Goal: Register for event/course

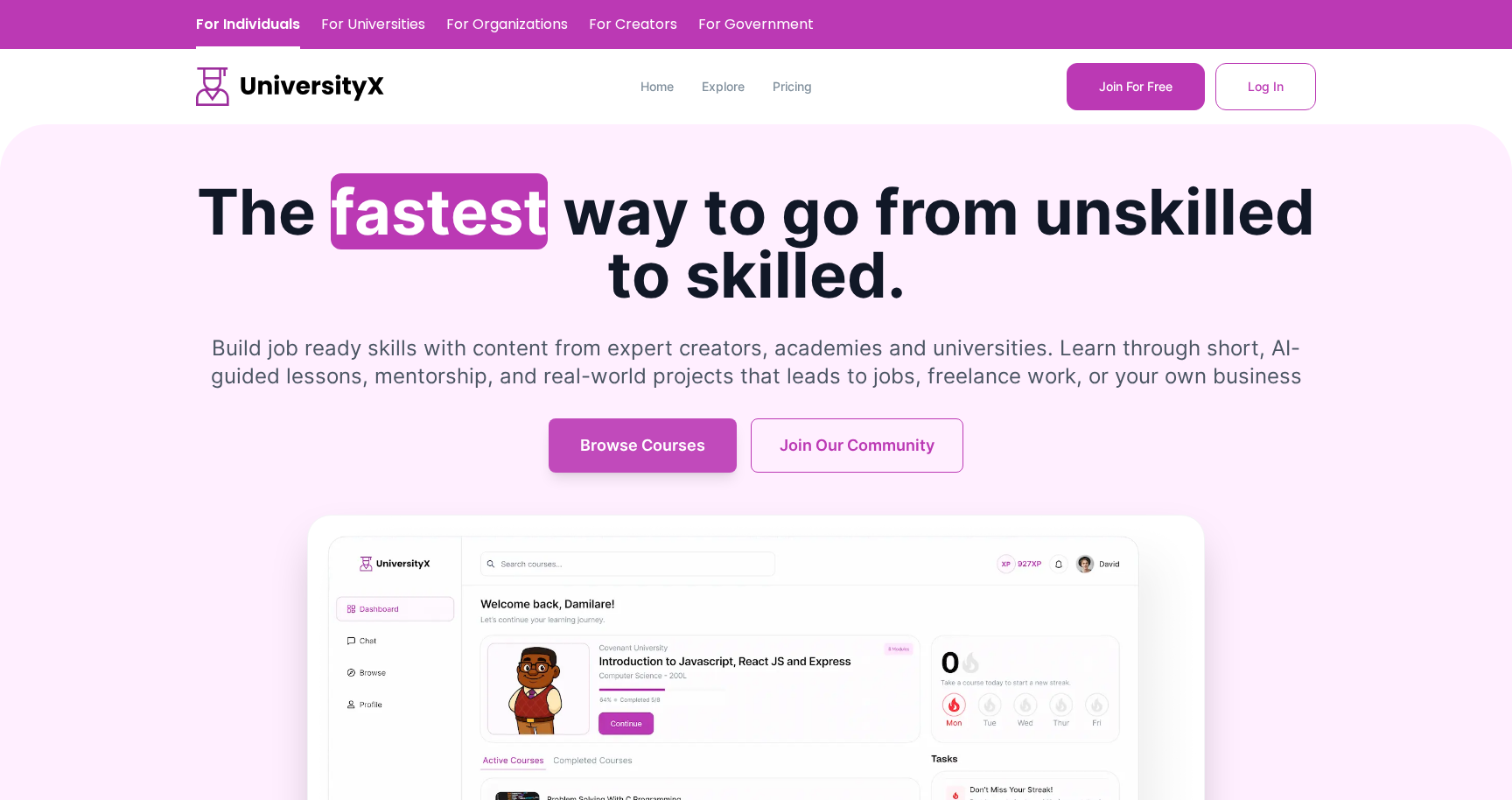
click at [644, 457] on button "Browse Courses" at bounding box center [643, 445] width 188 height 54
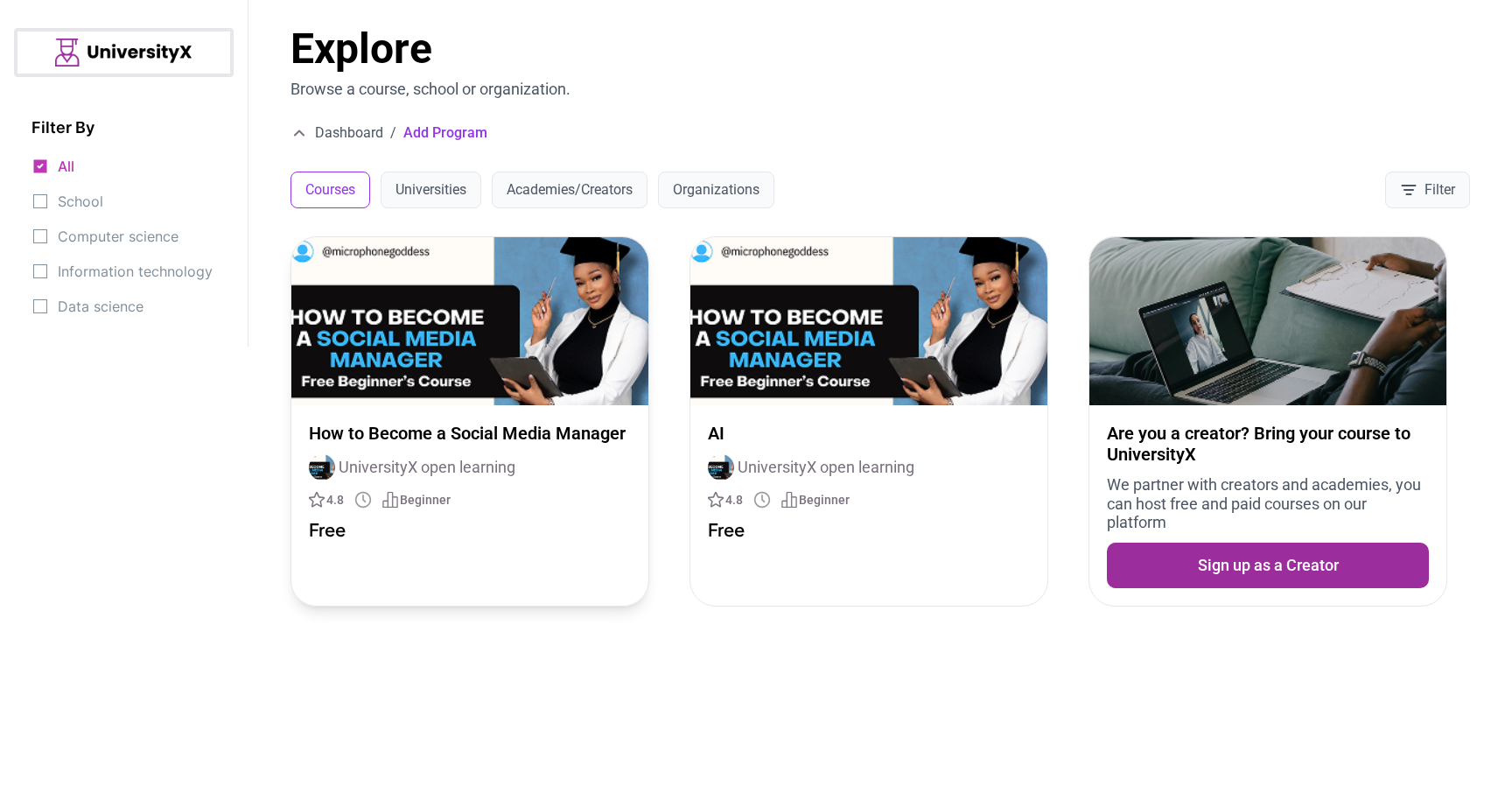
click at [411, 344] on img at bounding box center [470, 321] width 357 height 168
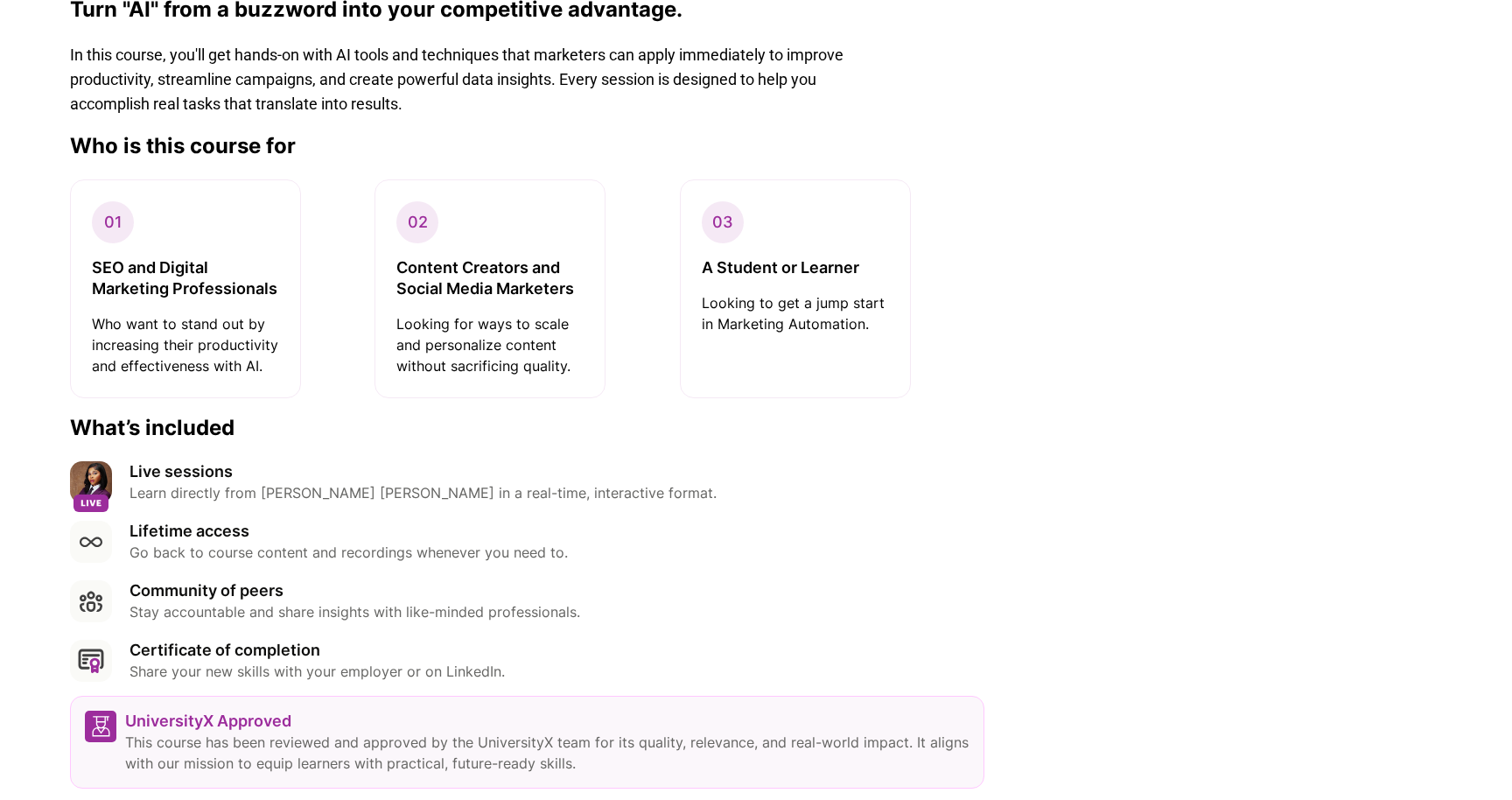
scroll to position [658, 0]
click at [209, 283] on p "SEO and Digital Marketing Professionals" at bounding box center [185, 277] width 187 height 42
click at [231, 340] on p "Who want to stand out by increasing their productivity and effectiveness with A…" at bounding box center [185, 344] width 187 height 63
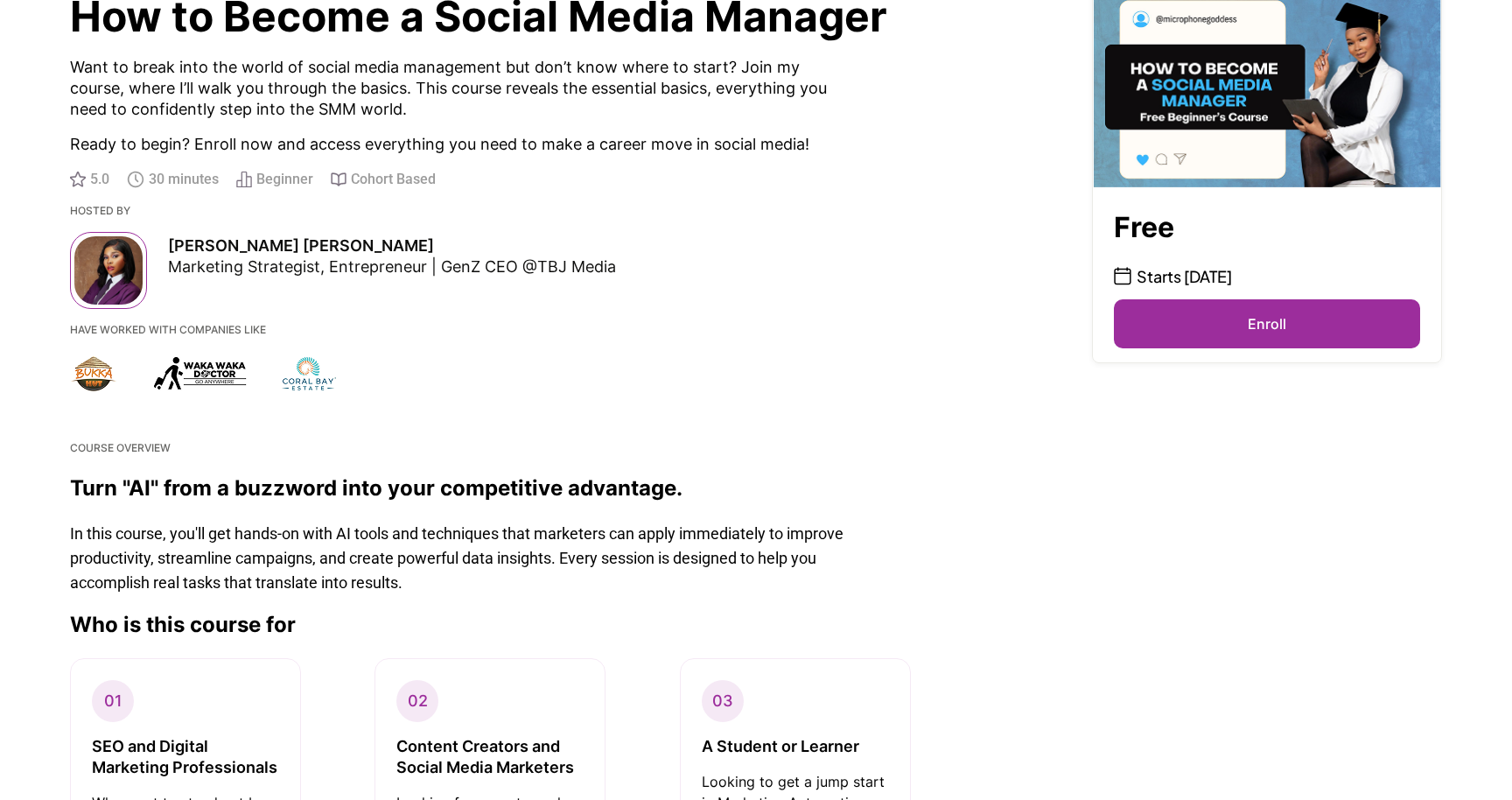
scroll to position [0, 0]
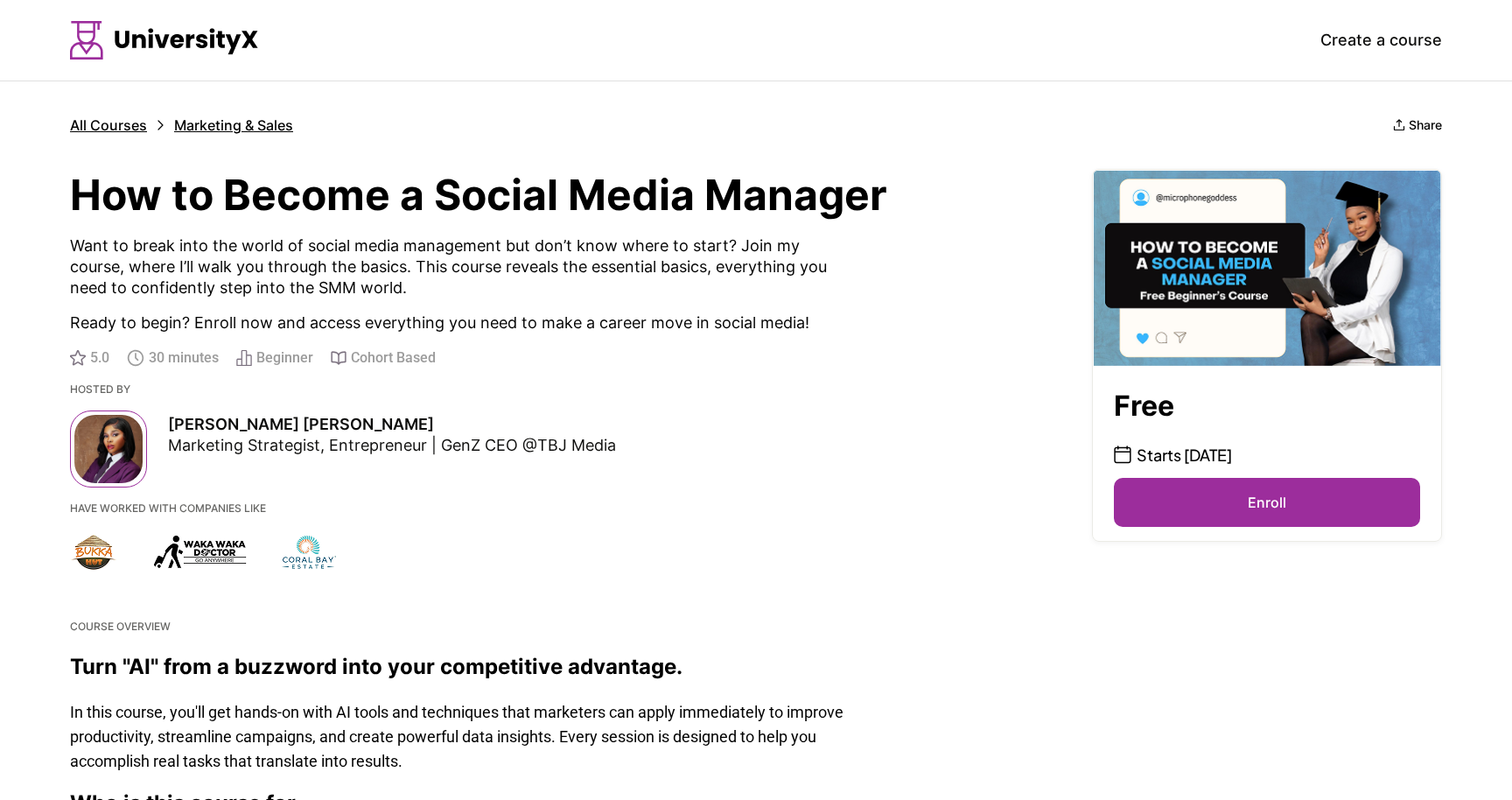
click at [1228, 513] on button "Enroll" at bounding box center [1267, 502] width 307 height 49
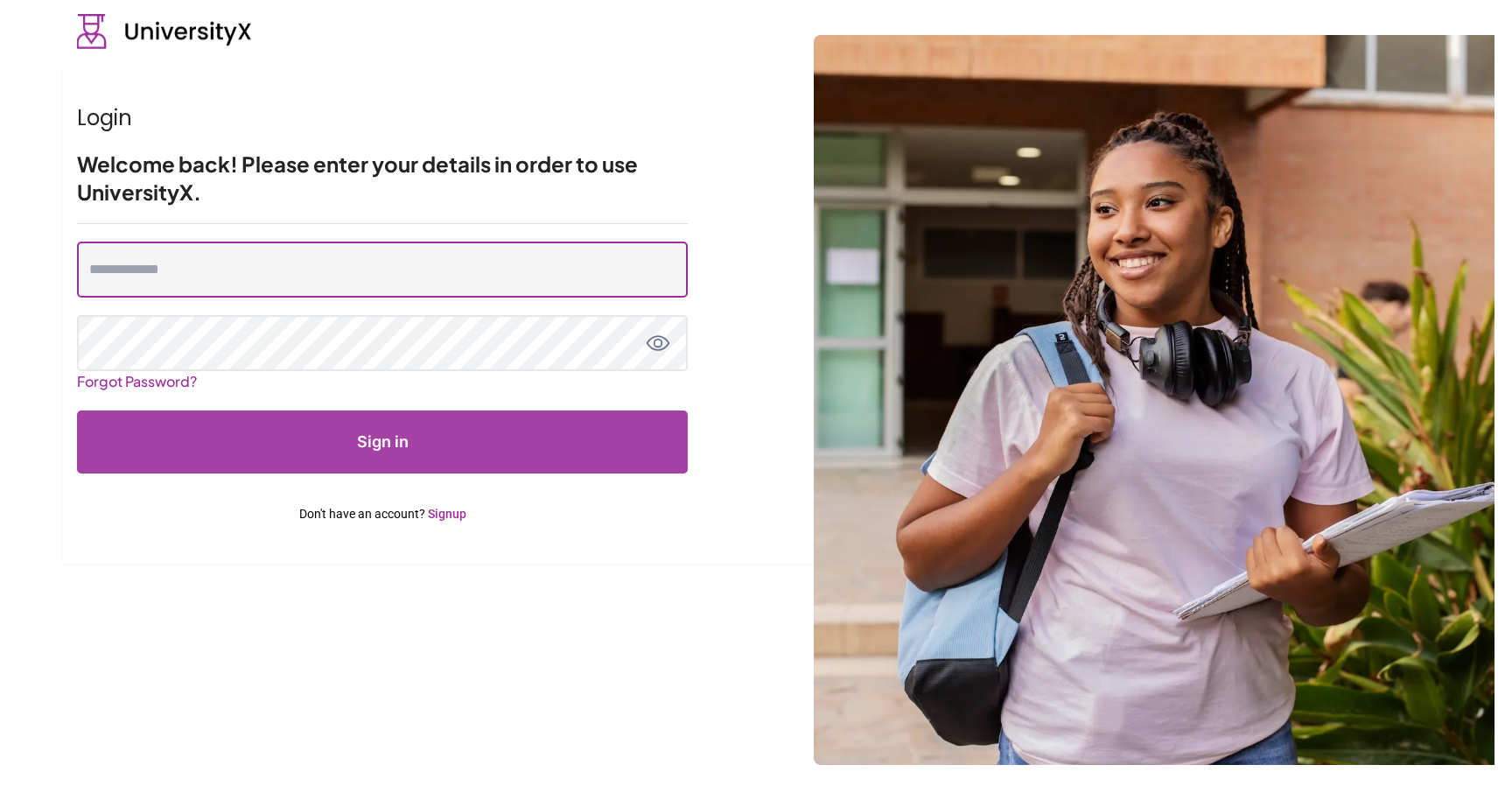
click at [236, 286] on input "email" at bounding box center [383, 269] width 611 height 56
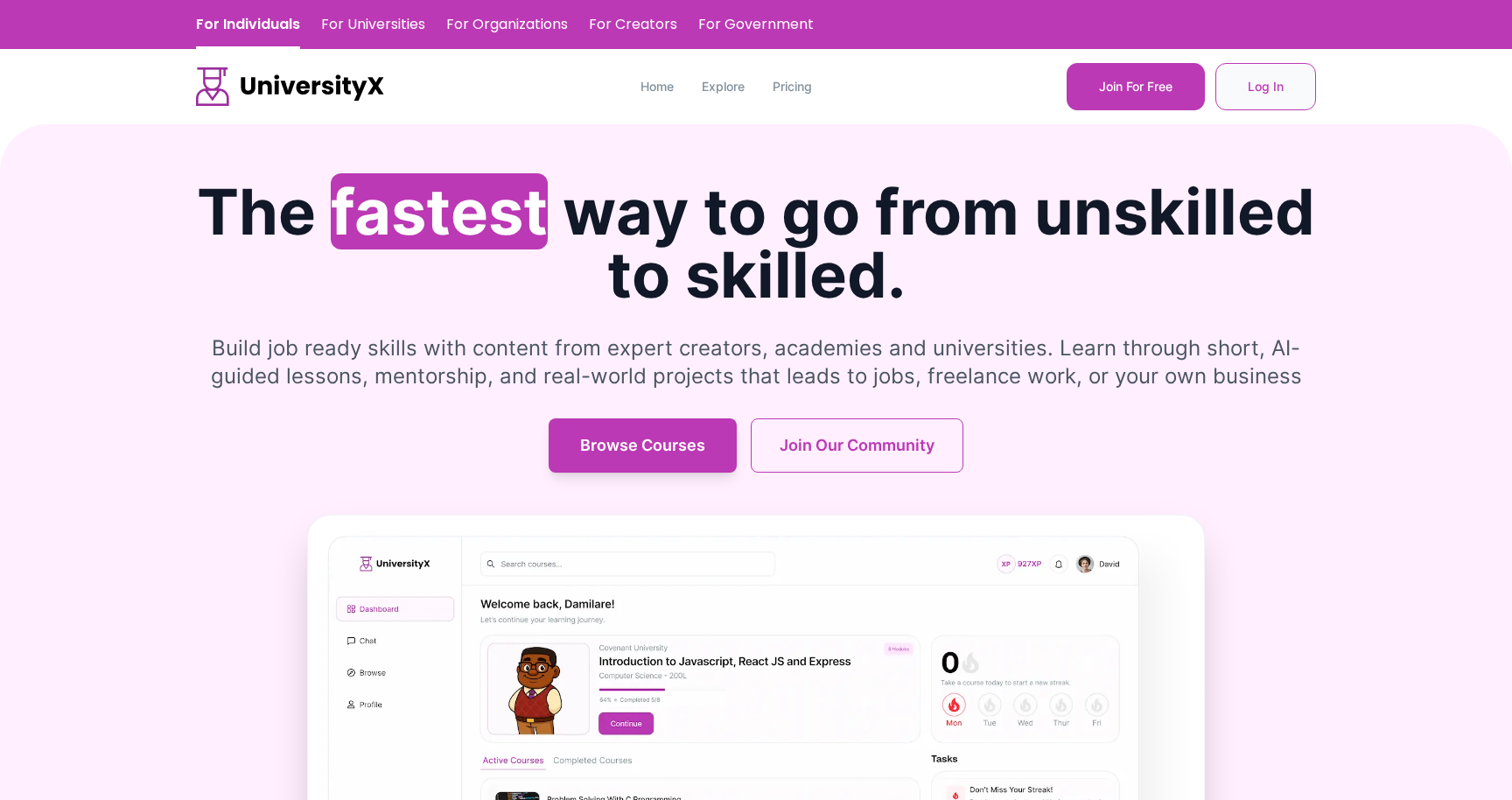
click at [1280, 92] on button "Log In" at bounding box center [1266, 86] width 101 height 47
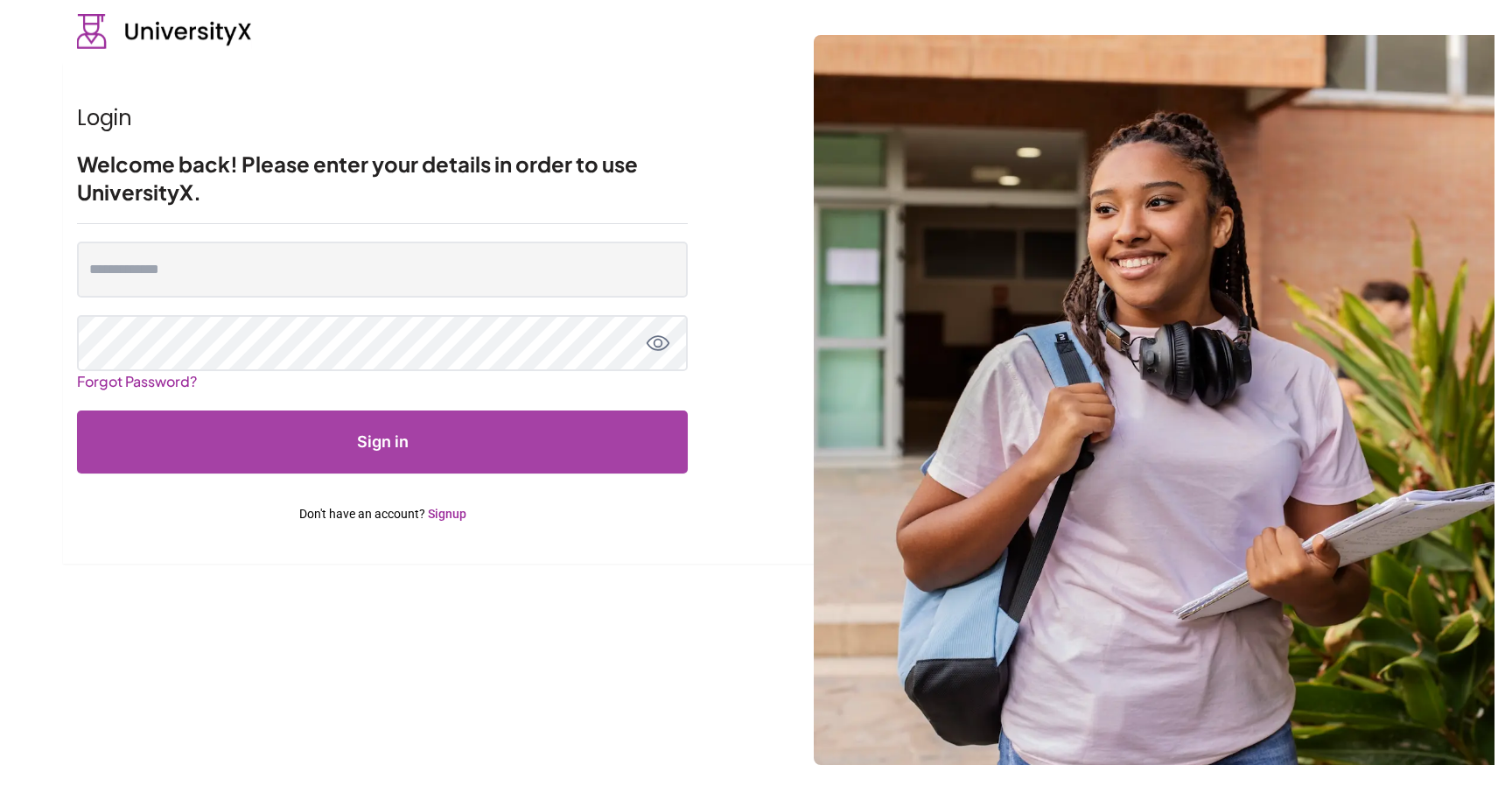
click at [444, 508] on link "Signup" at bounding box center [447, 513] width 39 height 14
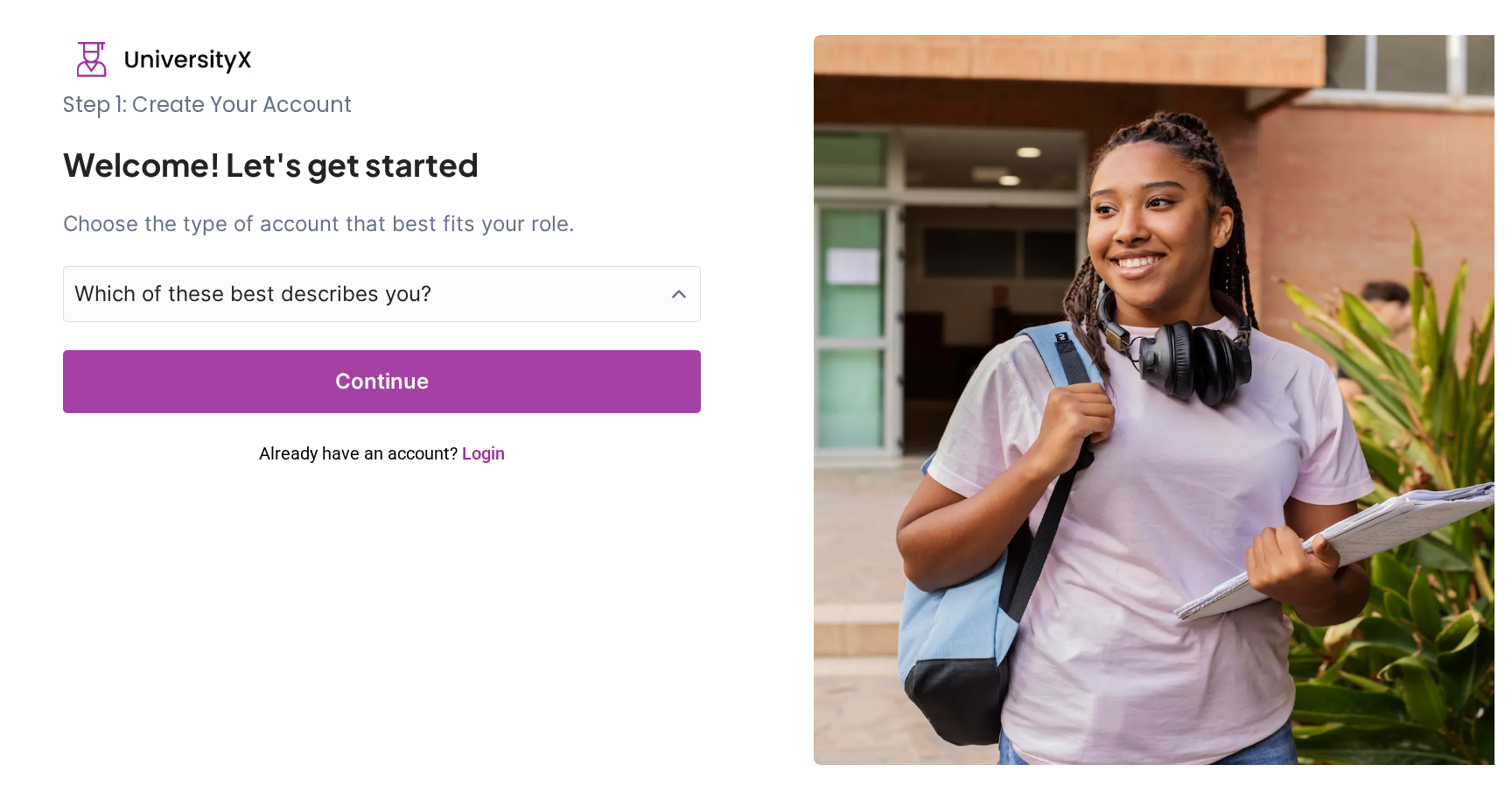
click at [432, 296] on button "Which of these best describes you?" at bounding box center [382, 293] width 638 height 56
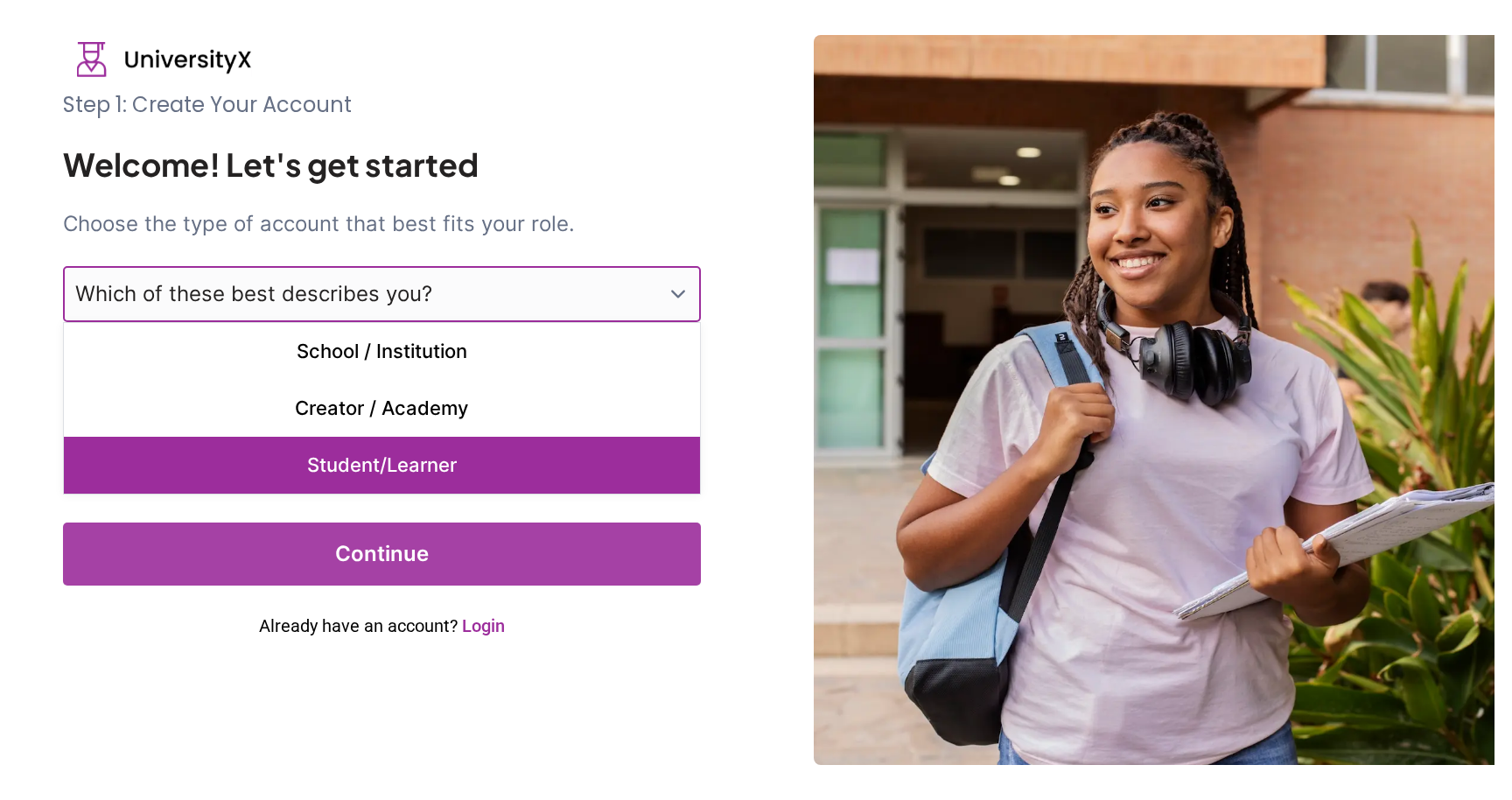
click at [407, 453] on p "Student/Learner" at bounding box center [382, 465] width 636 height 57
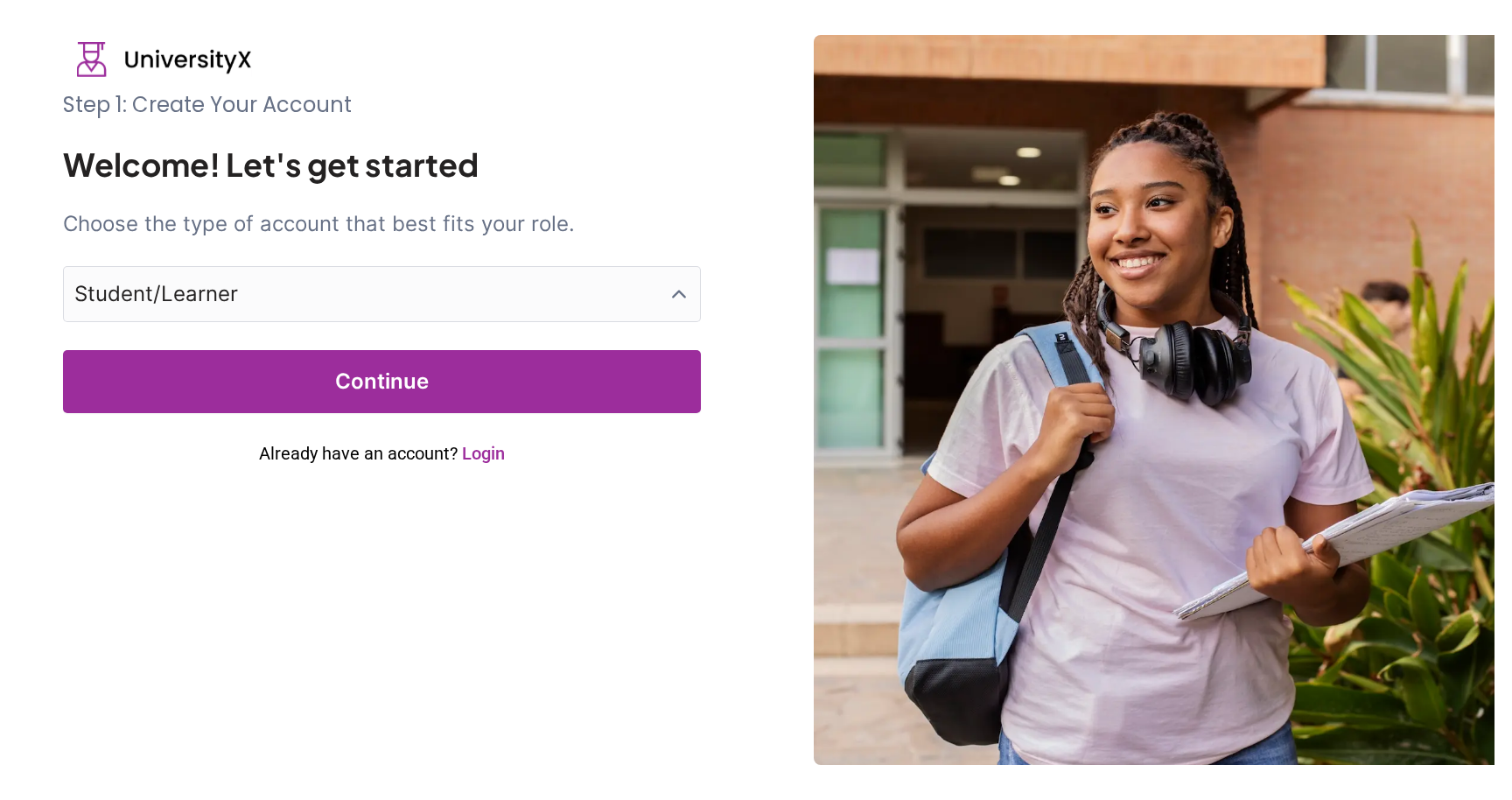
click at [425, 388] on button "Continue" at bounding box center [382, 381] width 638 height 63
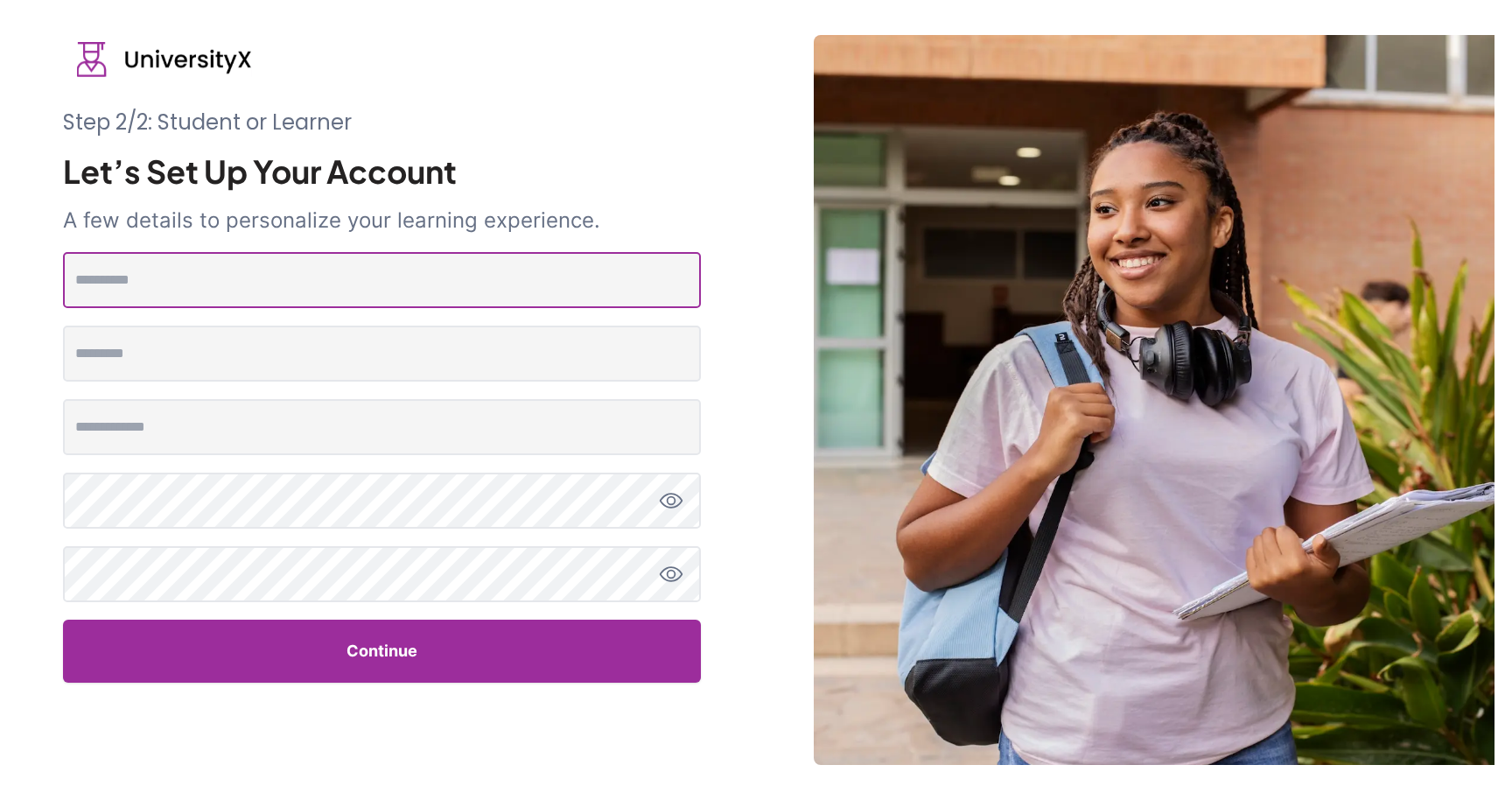
click at [193, 286] on input "text" at bounding box center [382, 280] width 638 height 56
type input "********"
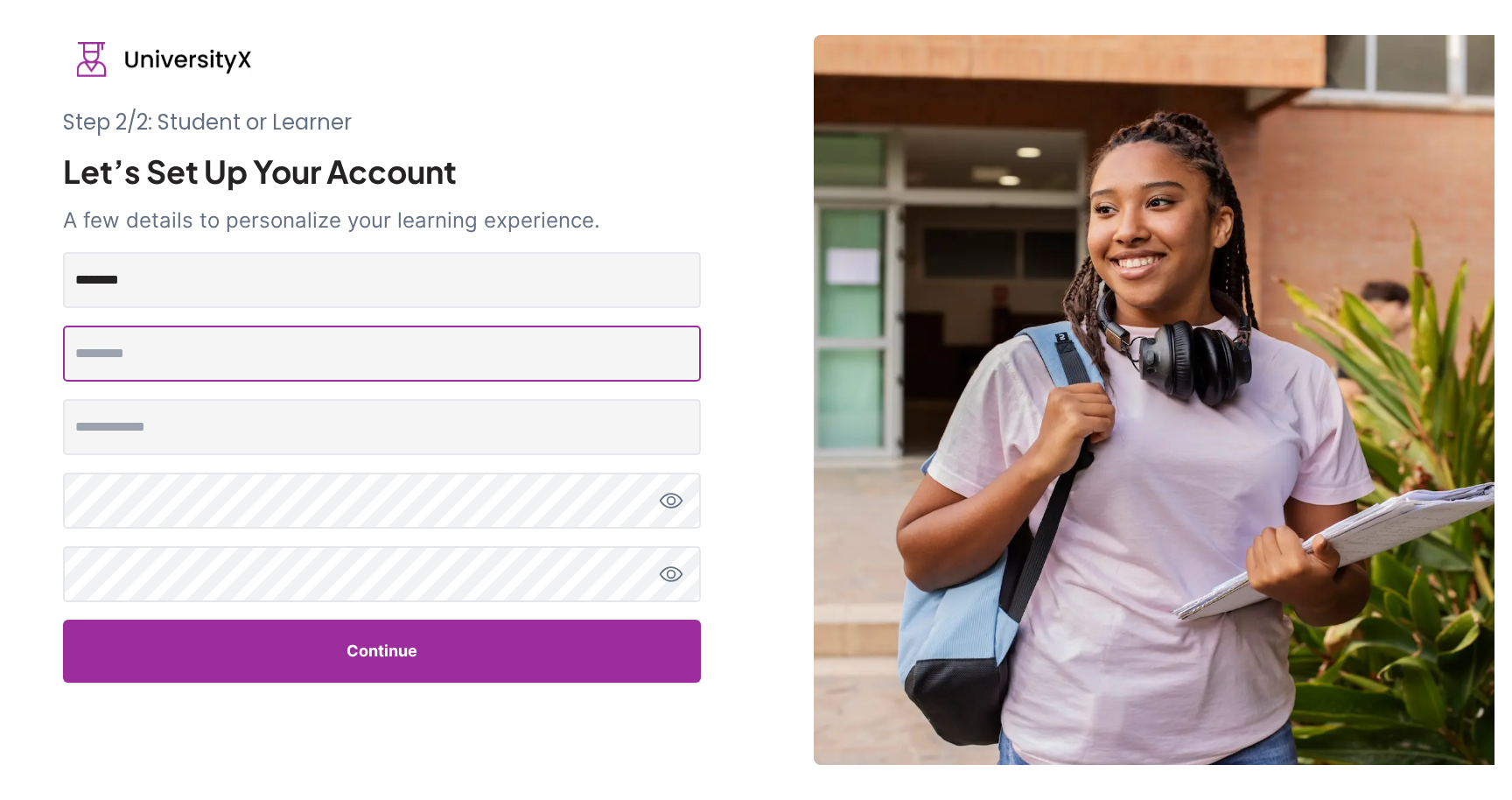
click at [184, 354] on Name "text" at bounding box center [382, 353] width 638 height 56
type Name "******"
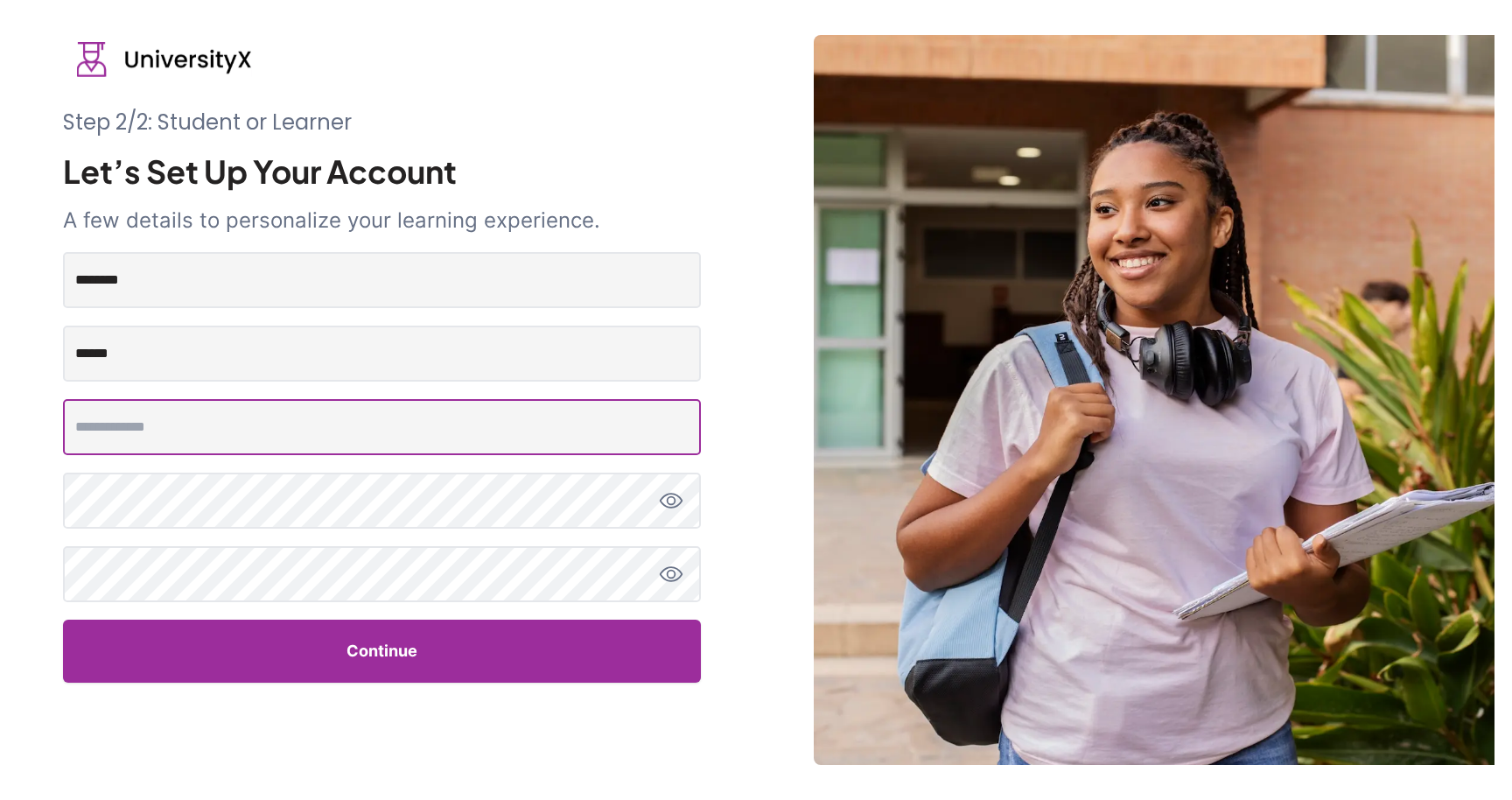
click at [186, 424] on input "email" at bounding box center [382, 426] width 638 height 56
type input "**********"
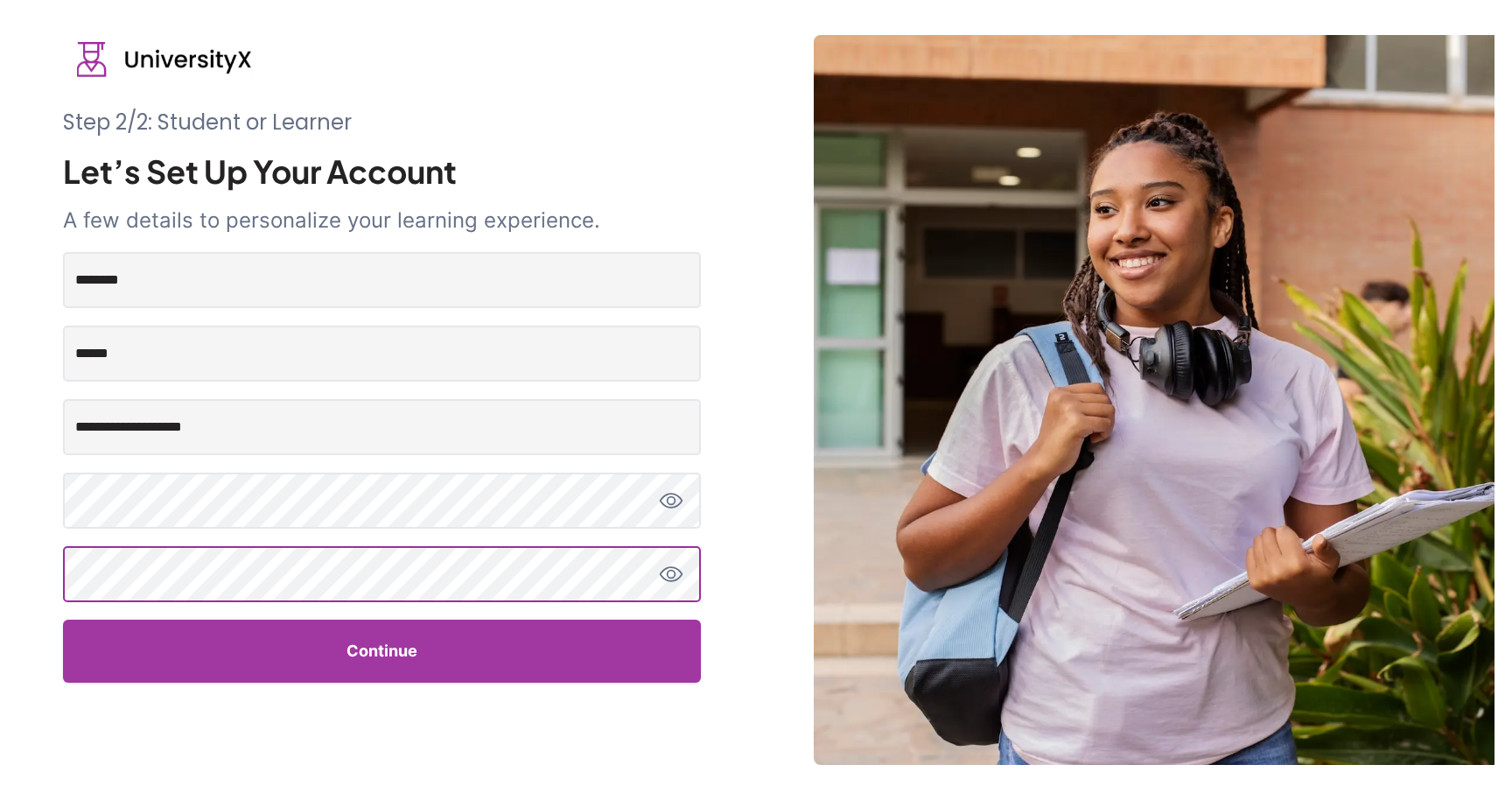
click at [367, 653] on button "Continue" at bounding box center [382, 651] width 638 height 63
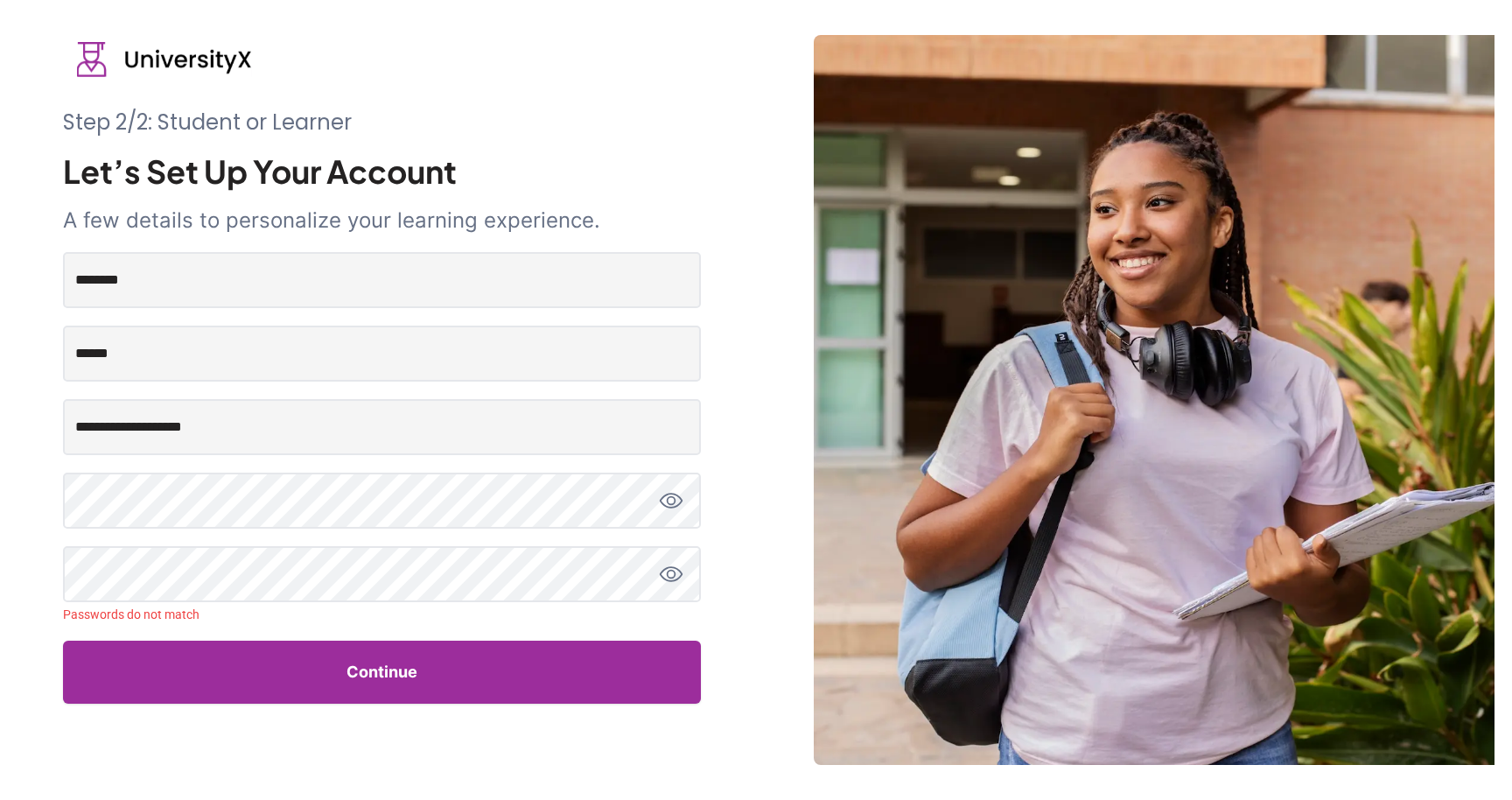
click at [676, 569] on icon "toggle password view" at bounding box center [671, 574] width 25 height 25
click at [666, 493] on icon "toggle password view" at bounding box center [671, 500] width 25 height 25
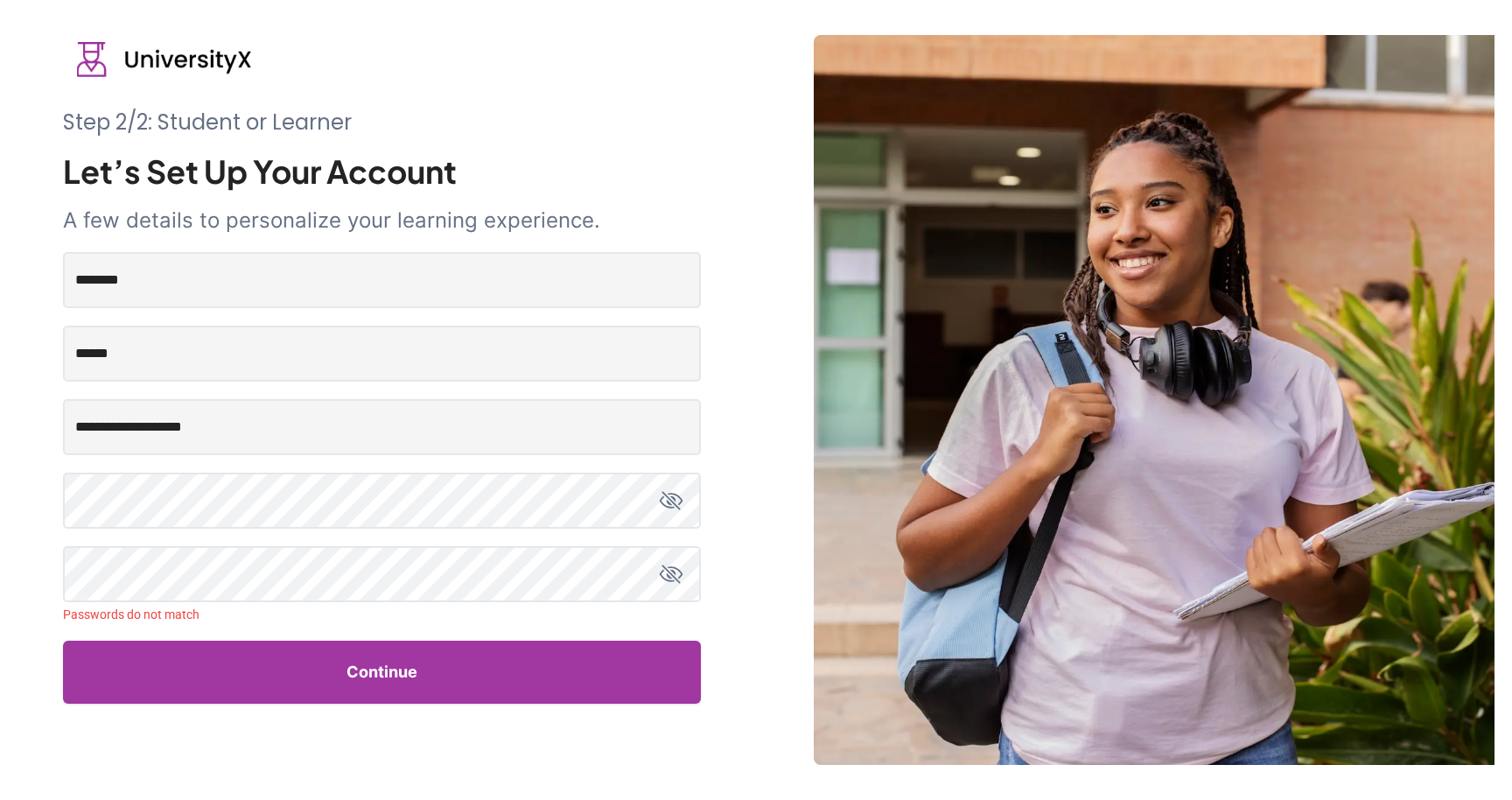
click at [348, 689] on button "Continue" at bounding box center [382, 672] width 638 height 63
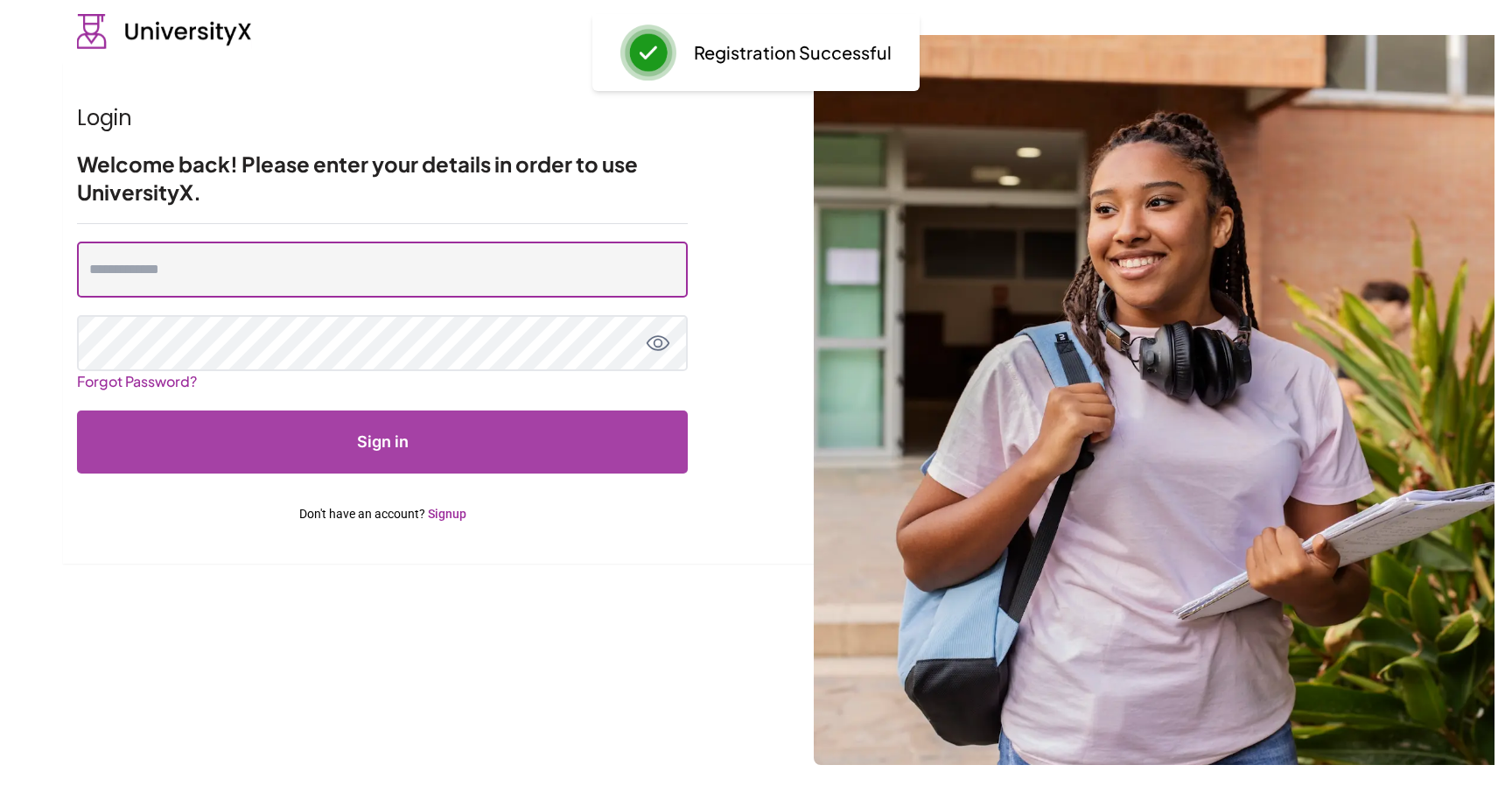
click at [209, 274] on input "email" at bounding box center [383, 269] width 611 height 56
type input "**********"
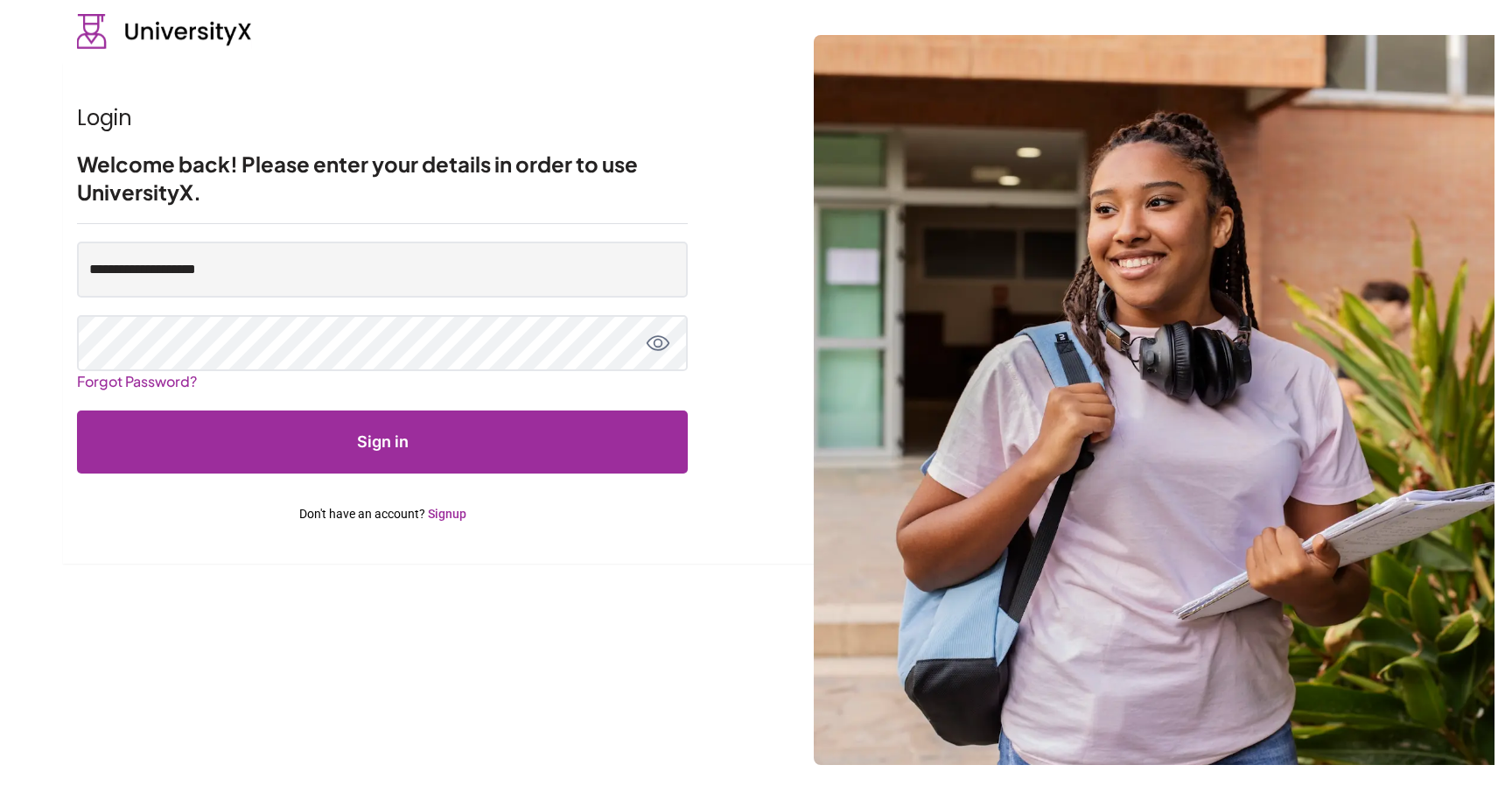
click at [654, 335] on icon "toggle password view" at bounding box center [658, 344] width 25 height 25
click at [457, 433] on button "Sign in" at bounding box center [383, 441] width 611 height 63
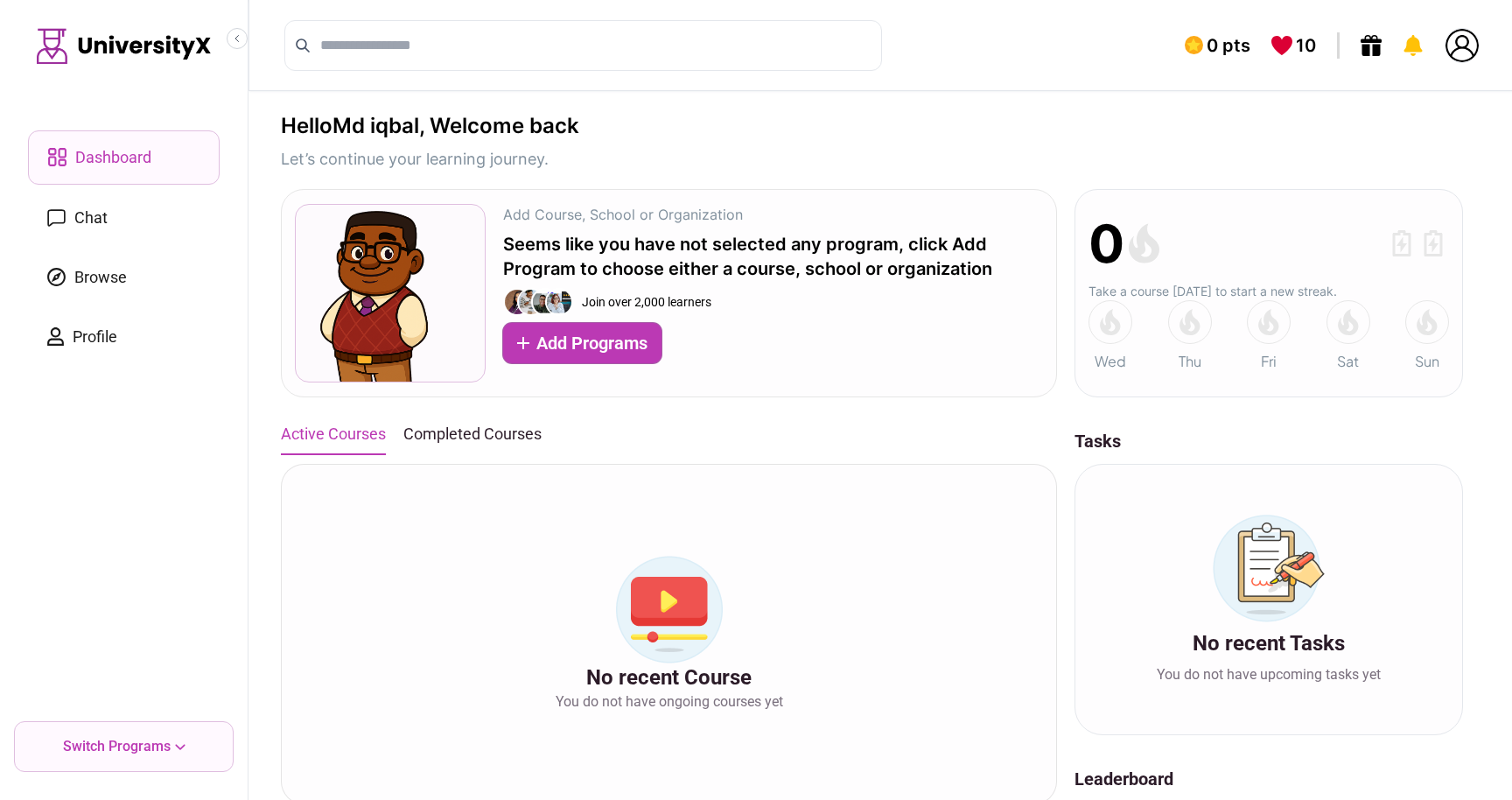
click at [84, 264] on link "Browse" at bounding box center [124, 277] width 192 height 52
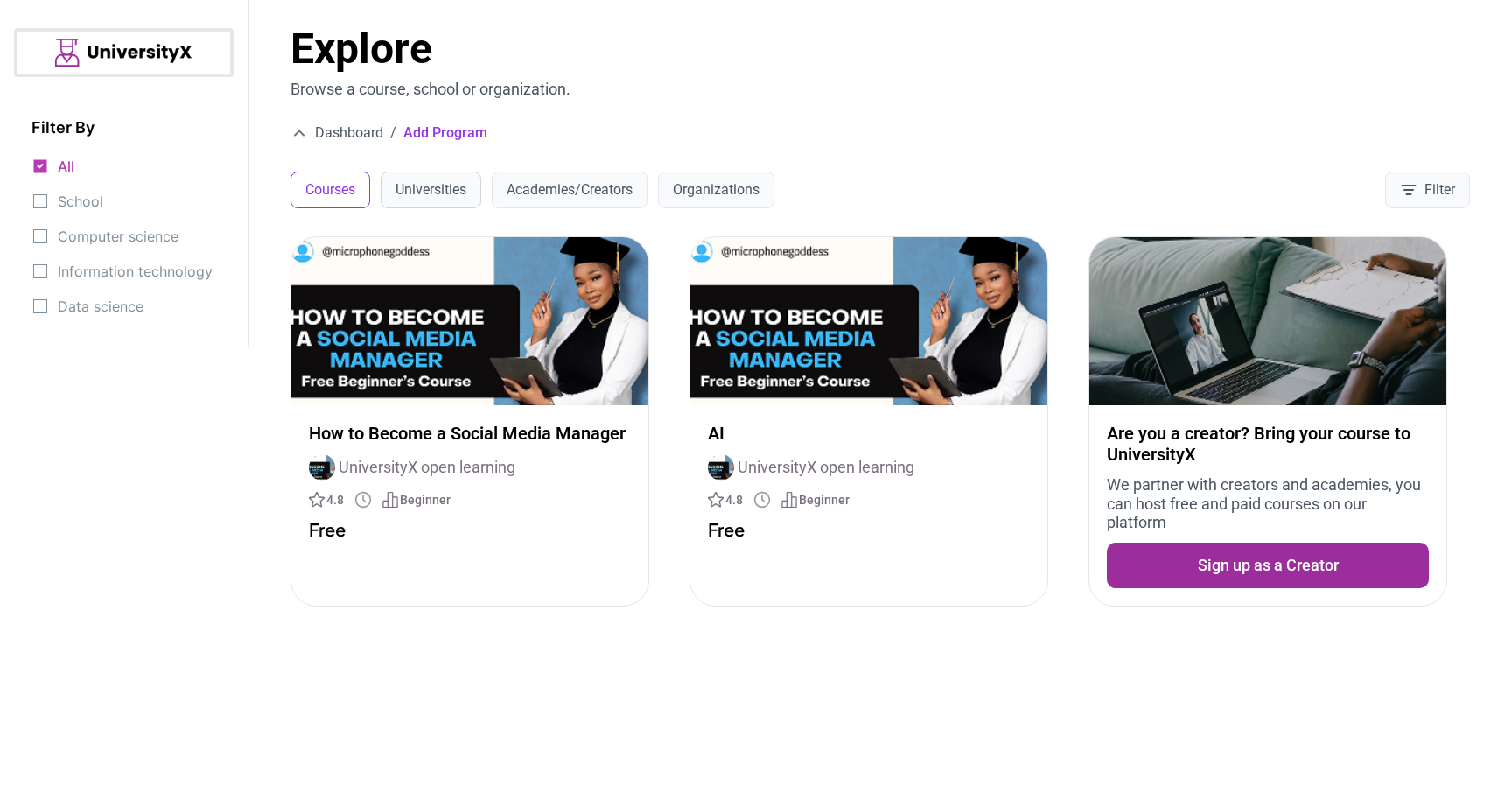
click at [449, 186] on button "Universities" at bounding box center [431, 190] width 101 height 37
click at [366, 189] on button "Courses" at bounding box center [330, 190] width 80 height 37
click at [454, 375] on img at bounding box center [470, 321] width 357 height 168
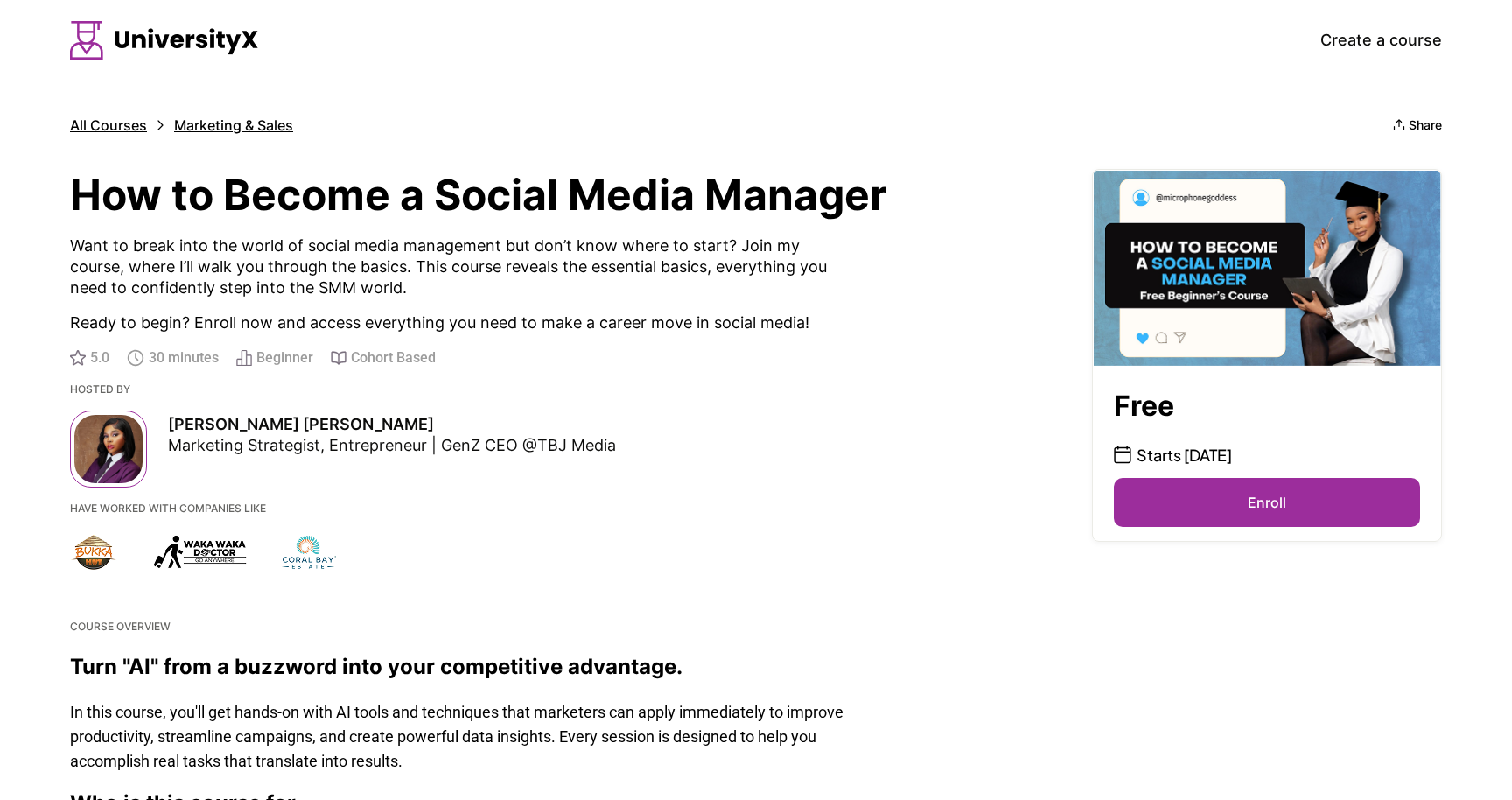
click at [1211, 494] on button "Enroll" at bounding box center [1267, 502] width 307 height 49
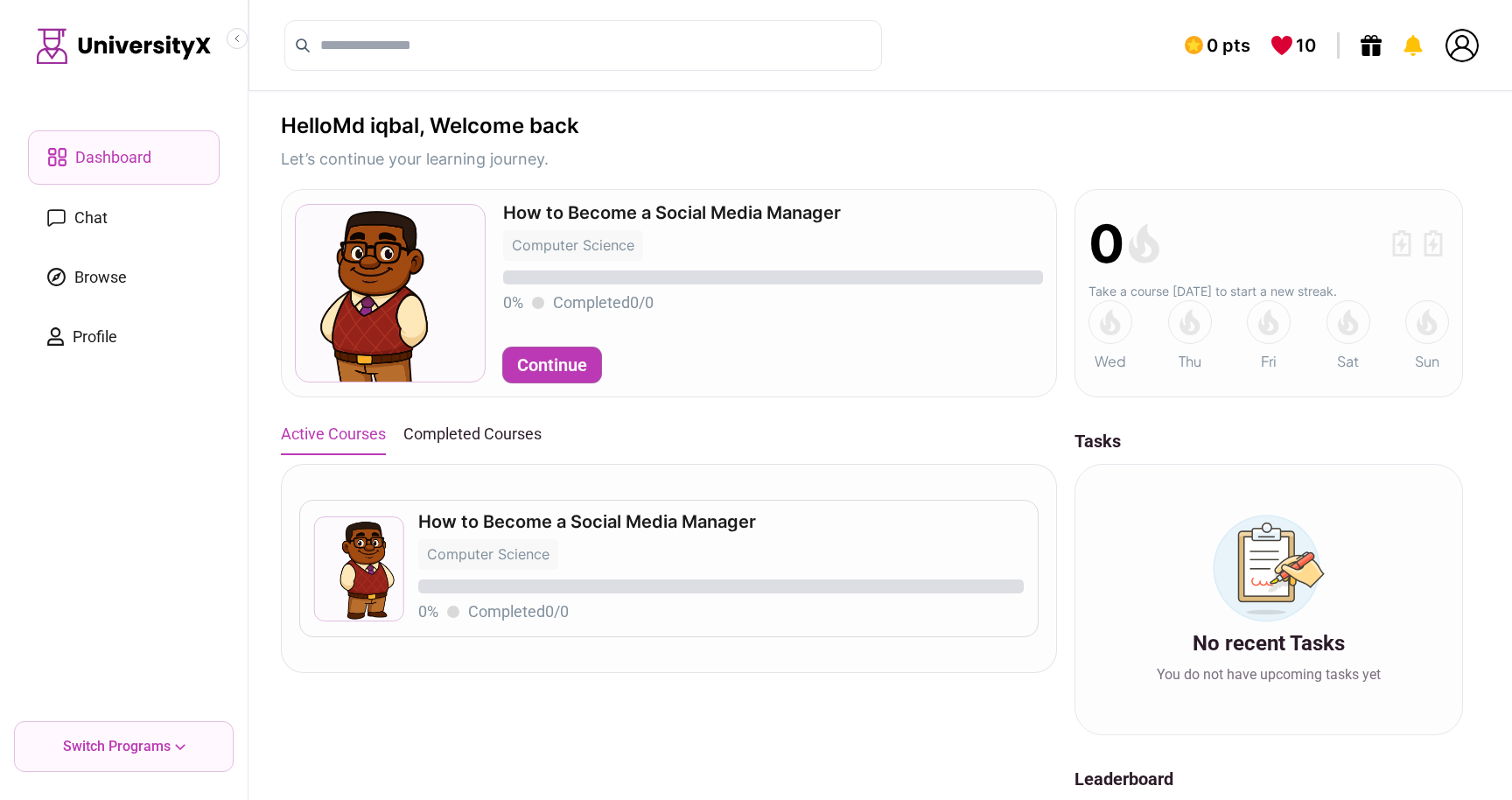
click at [555, 360] on button "Continue" at bounding box center [551, 364] width 98 height 35
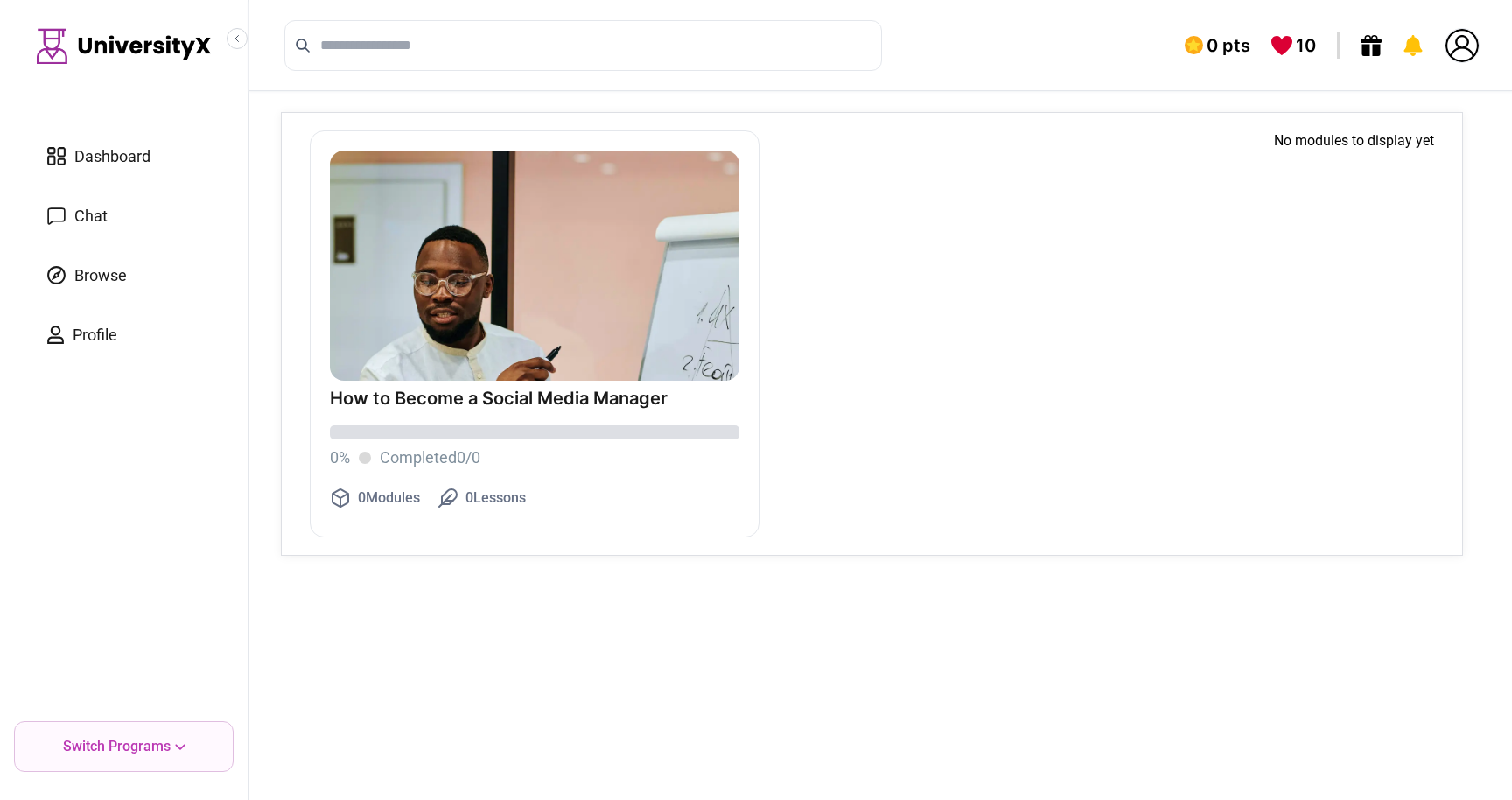
click at [513, 389] on p "How to Become a Social Media Manager" at bounding box center [534, 398] width 409 height 17
click at [349, 487] on div "How to Become a Social Media Manager 0 % Completed 0 / 0 0 Modules 0 Lessons" at bounding box center [534, 449] width 409 height 137
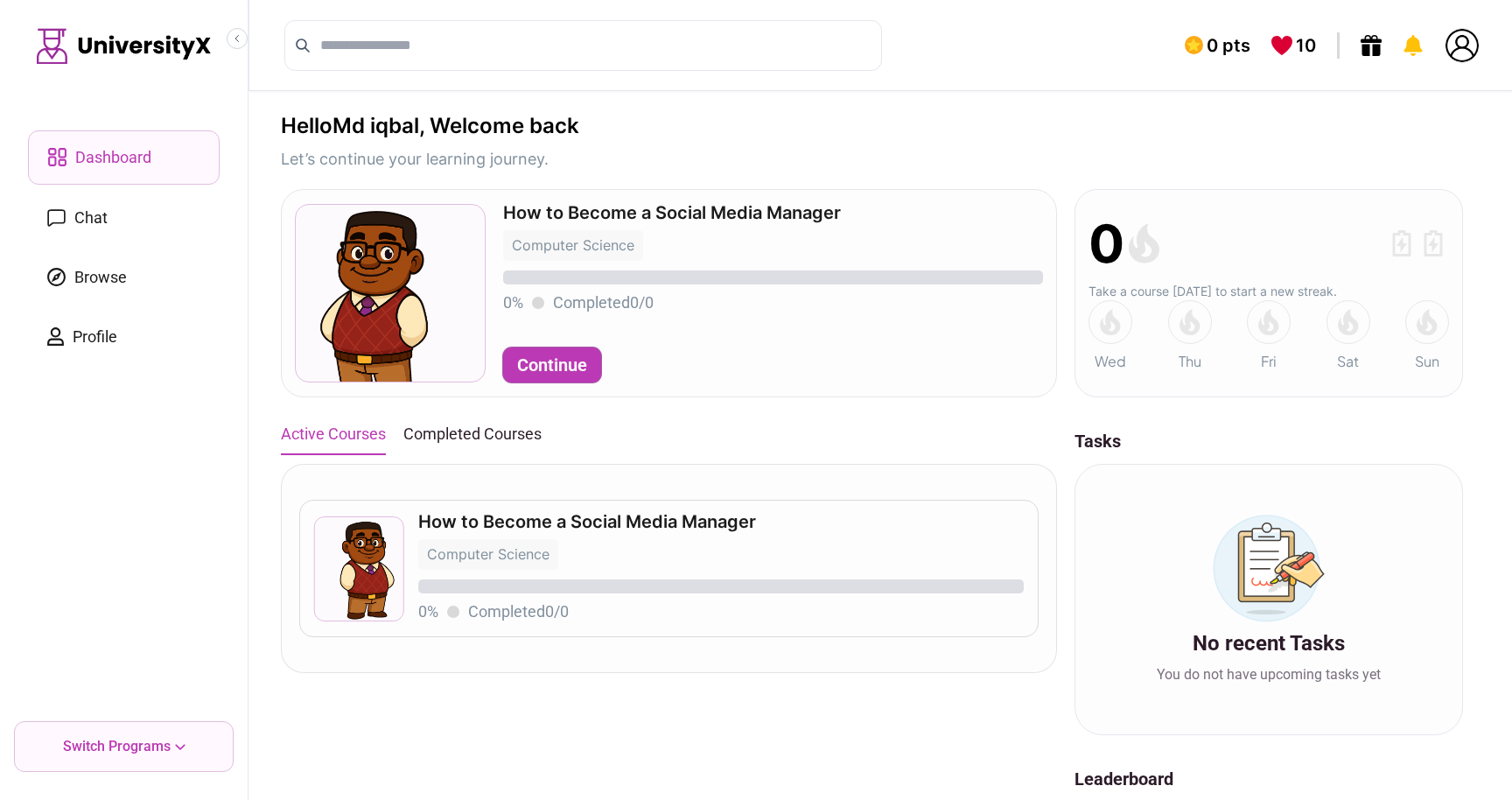
scroll to position [5, 0]
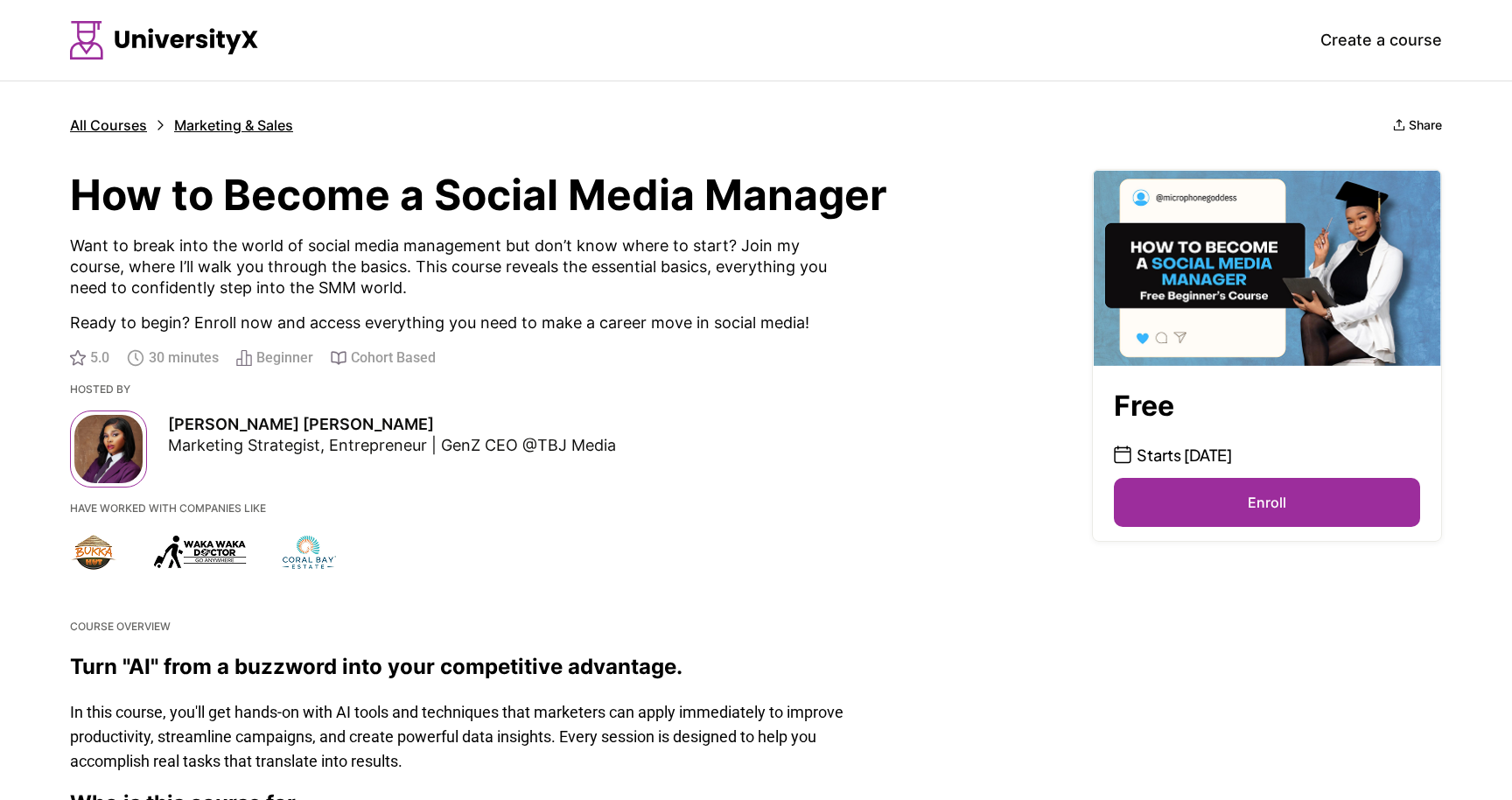
click at [1121, 454] on icon at bounding box center [1123, 454] width 17 height 18
click at [1180, 493] on button "Enroll" at bounding box center [1267, 502] width 307 height 49
click at [1211, 501] on button "Enroll" at bounding box center [1267, 502] width 307 height 49
click at [1204, 294] on img at bounding box center [1267, 268] width 348 height 196
click at [1210, 214] on img at bounding box center [1267, 268] width 348 height 196
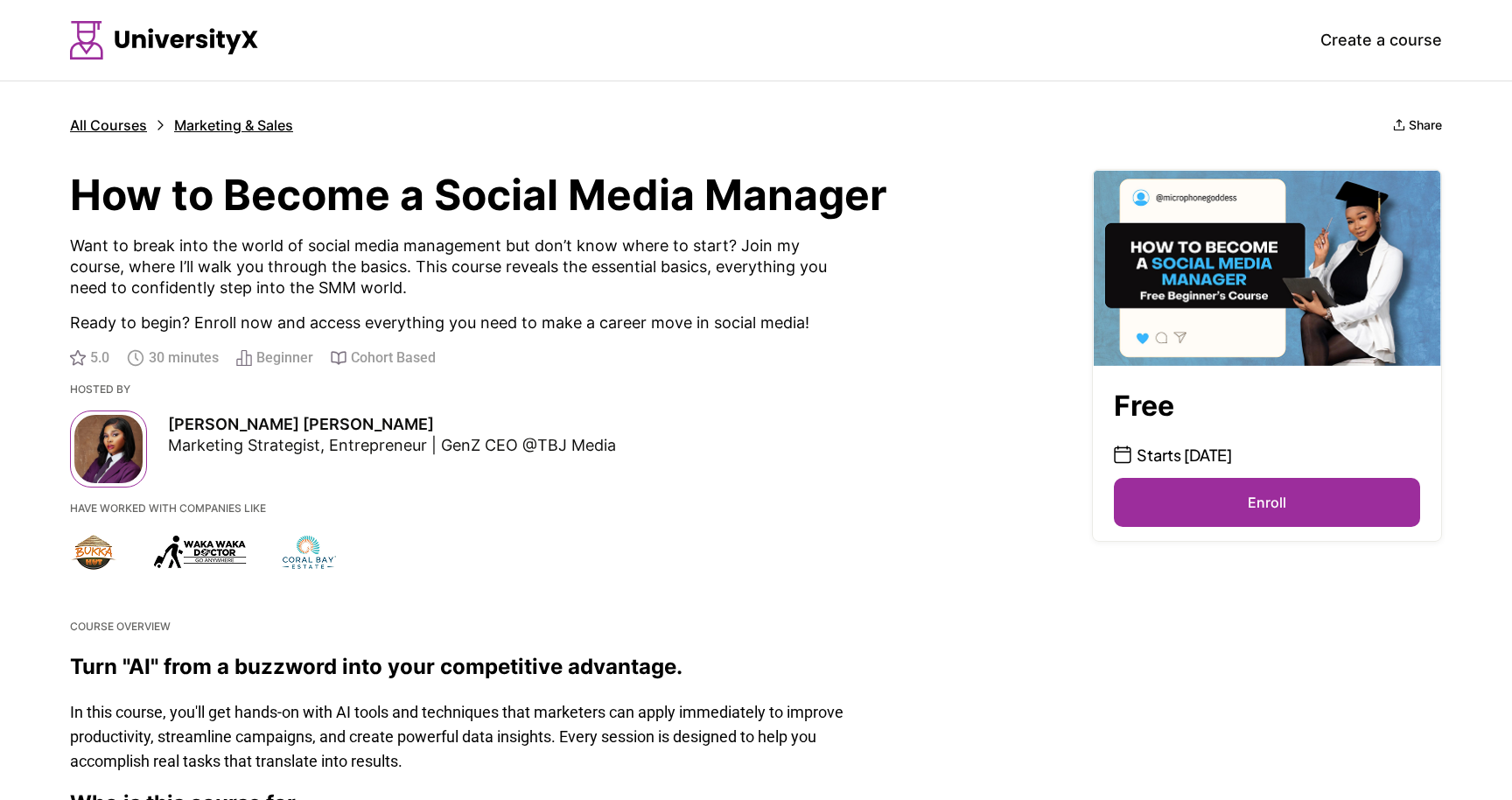
click at [1203, 303] on img at bounding box center [1267, 268] width 348 height 196
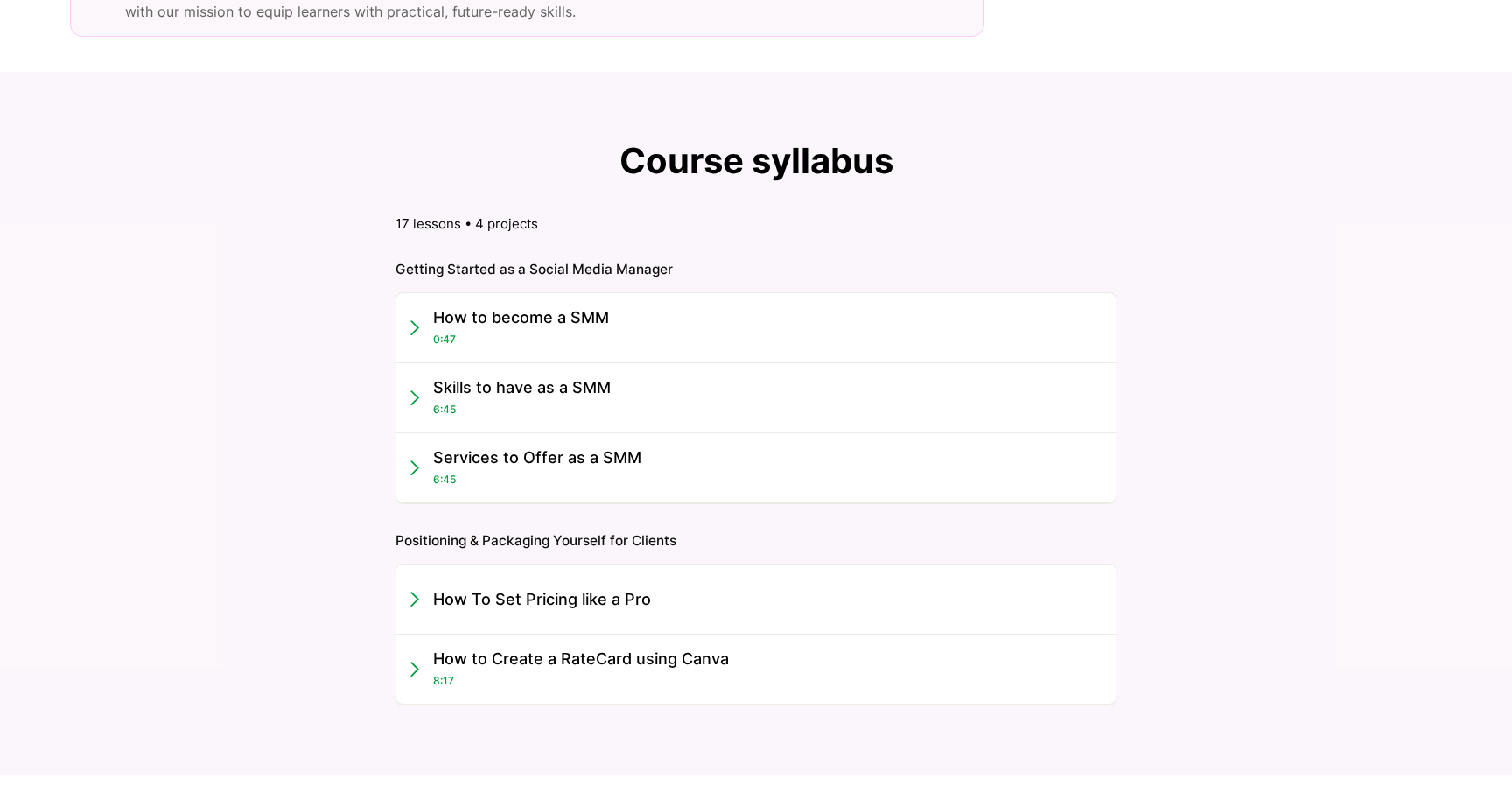
scroll to position [1406, 0]
click at [572, 342] on div "How to become a SMM 0:47" at bounding box center [520, 330] width 176 height 42
click at [414, 331] on icon at bounding box center [414, 330] width 9 height 16
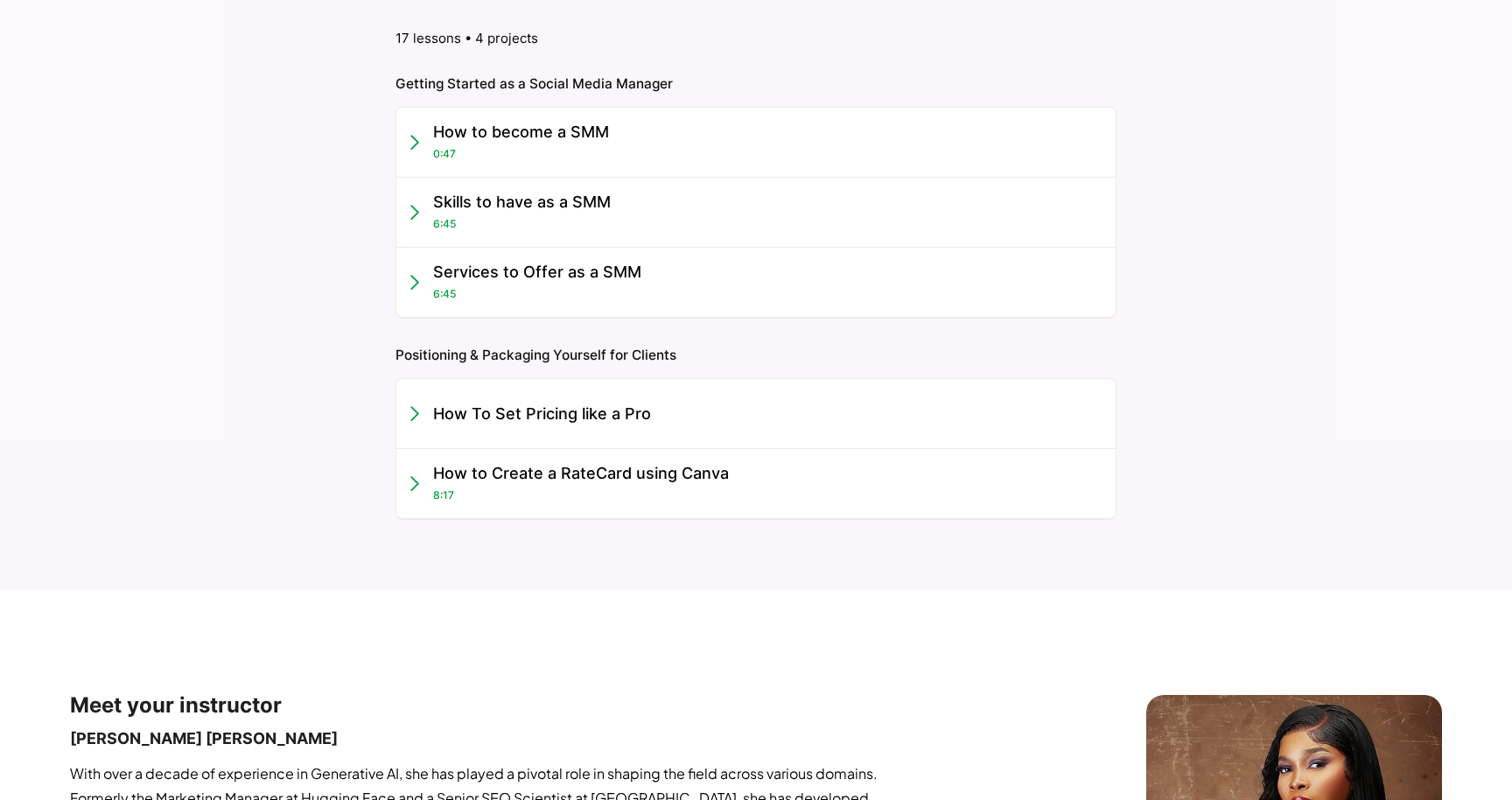
click at [580, 430] on div "How To Set Pricing like a Pro" at bounding box center [756, 414] width 719 height 70
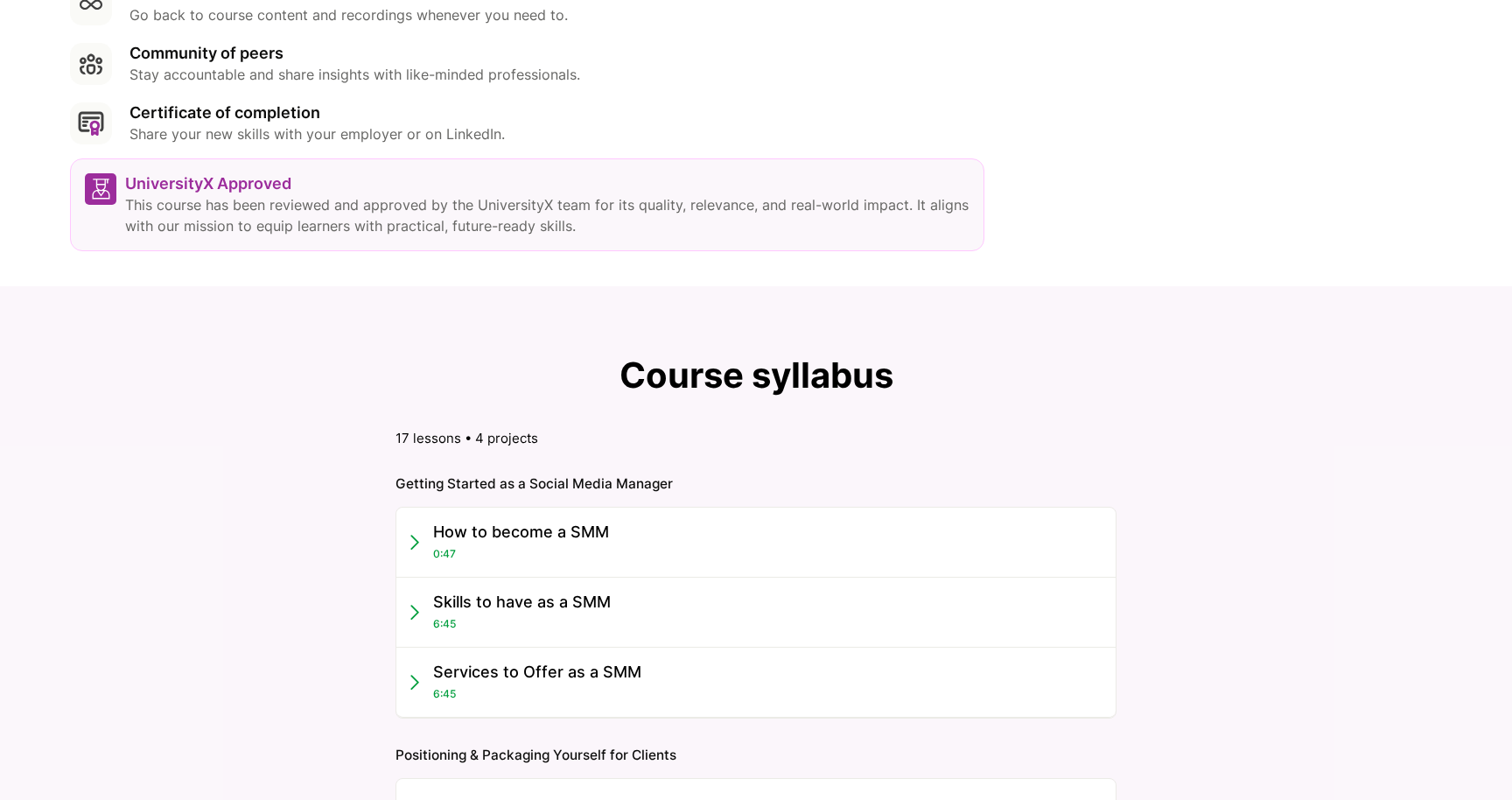
scroll to position [1172, 0]
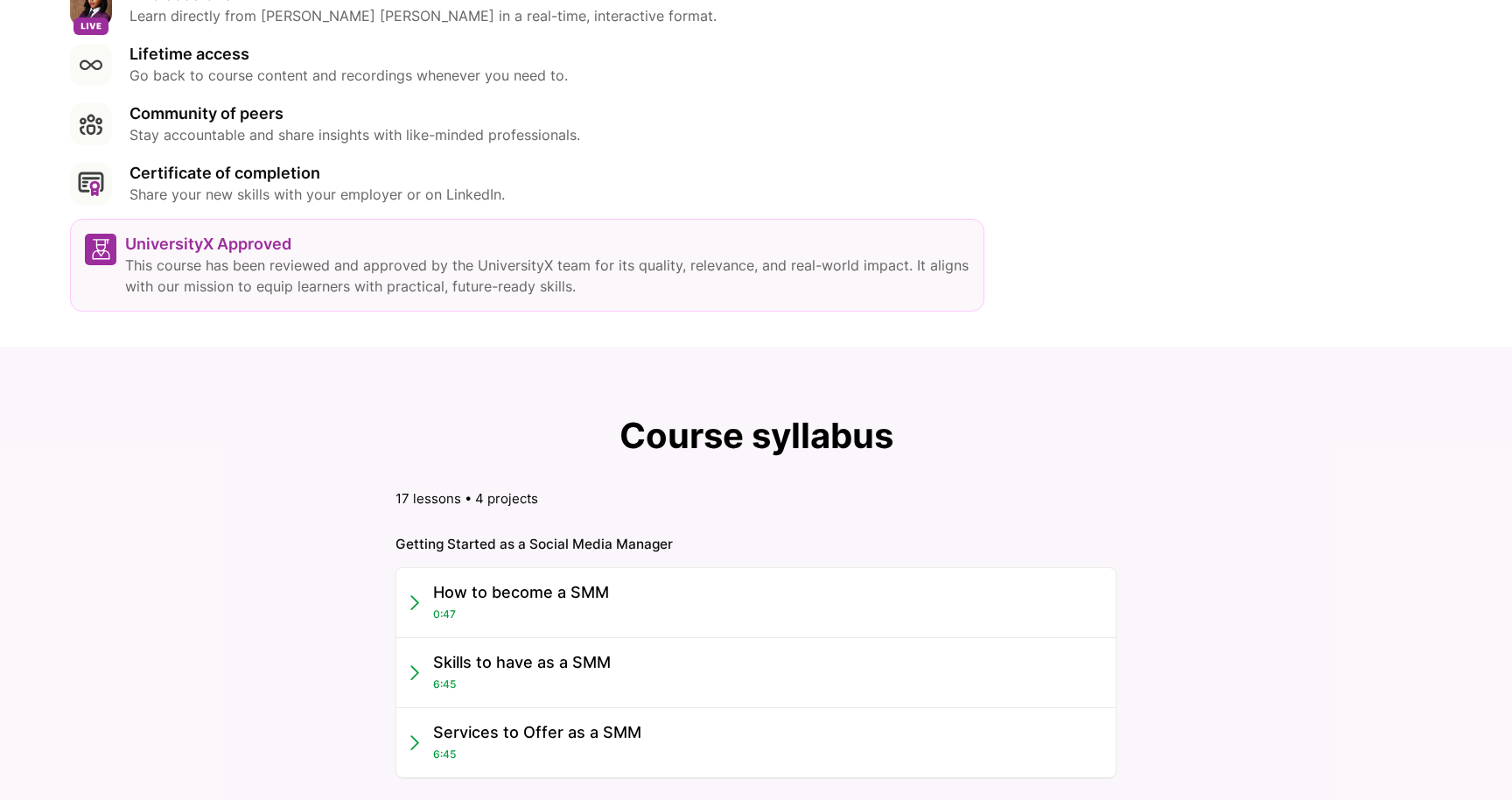
scroll to position [1120, 0]
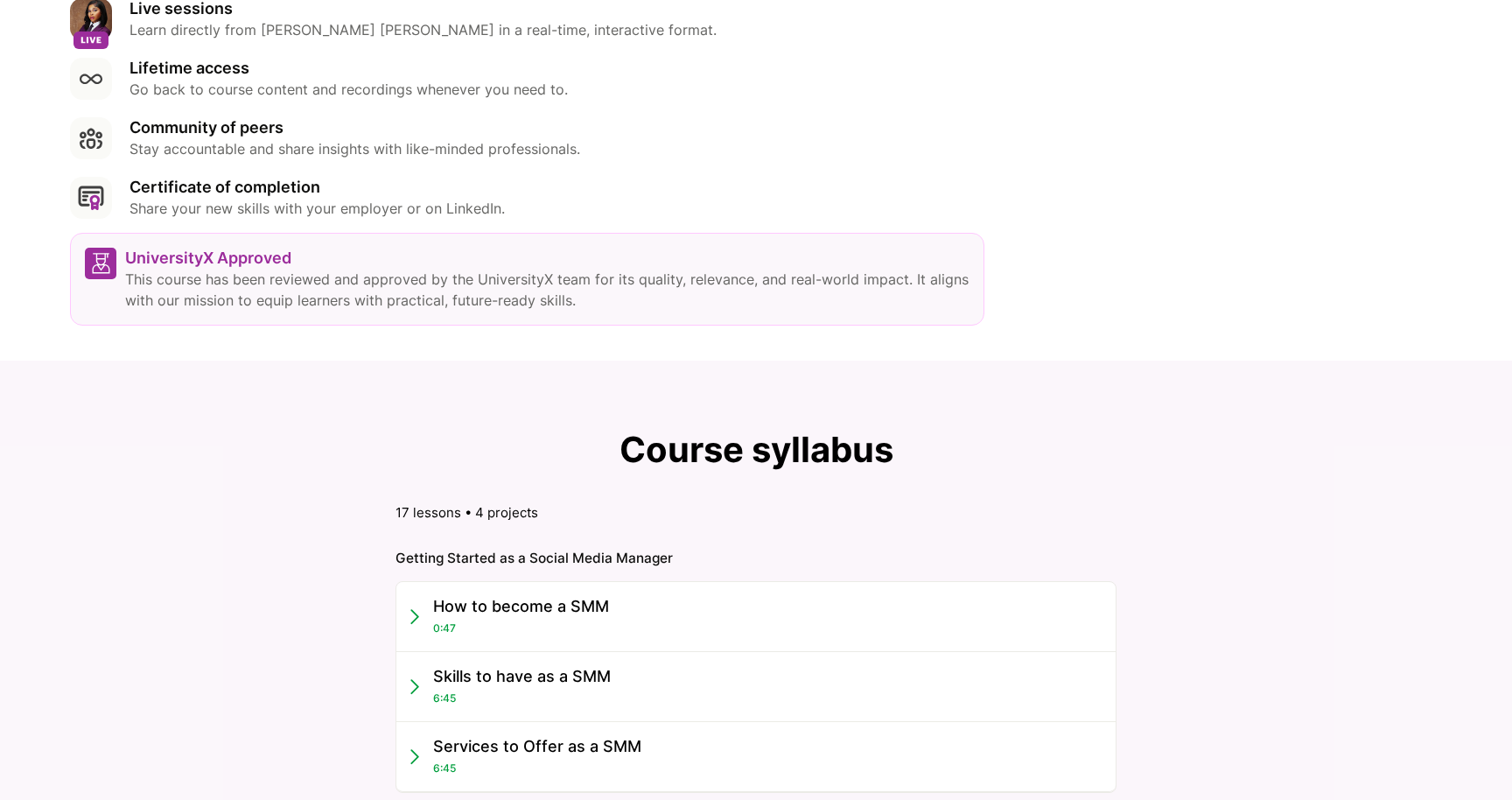
click at [114, 195] on div "Certificate of completion Share your new skills with your employer or on Linked…" at bounding box center [527, 197] width 914 height 42
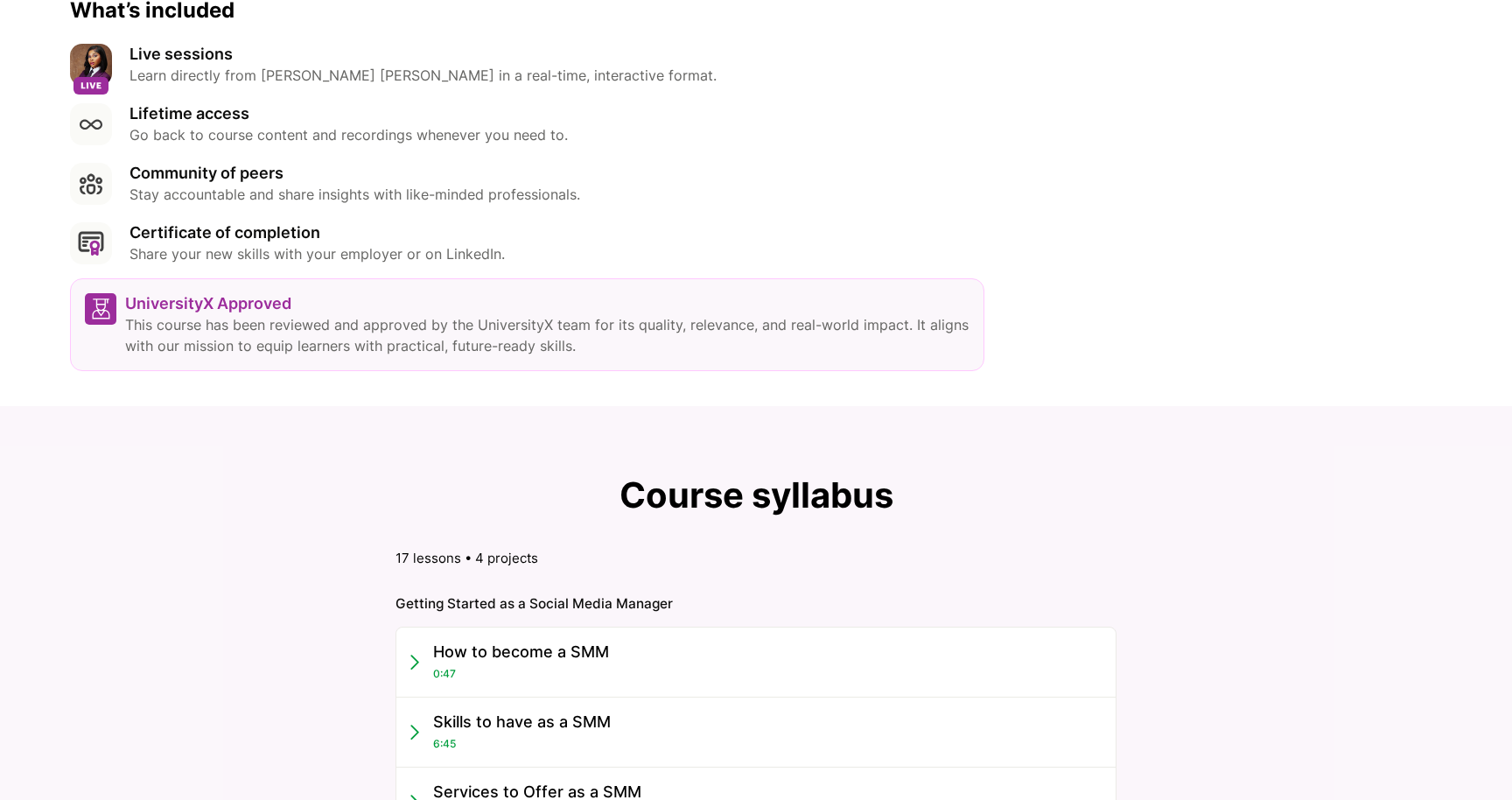
scroll to position [1063, 0]
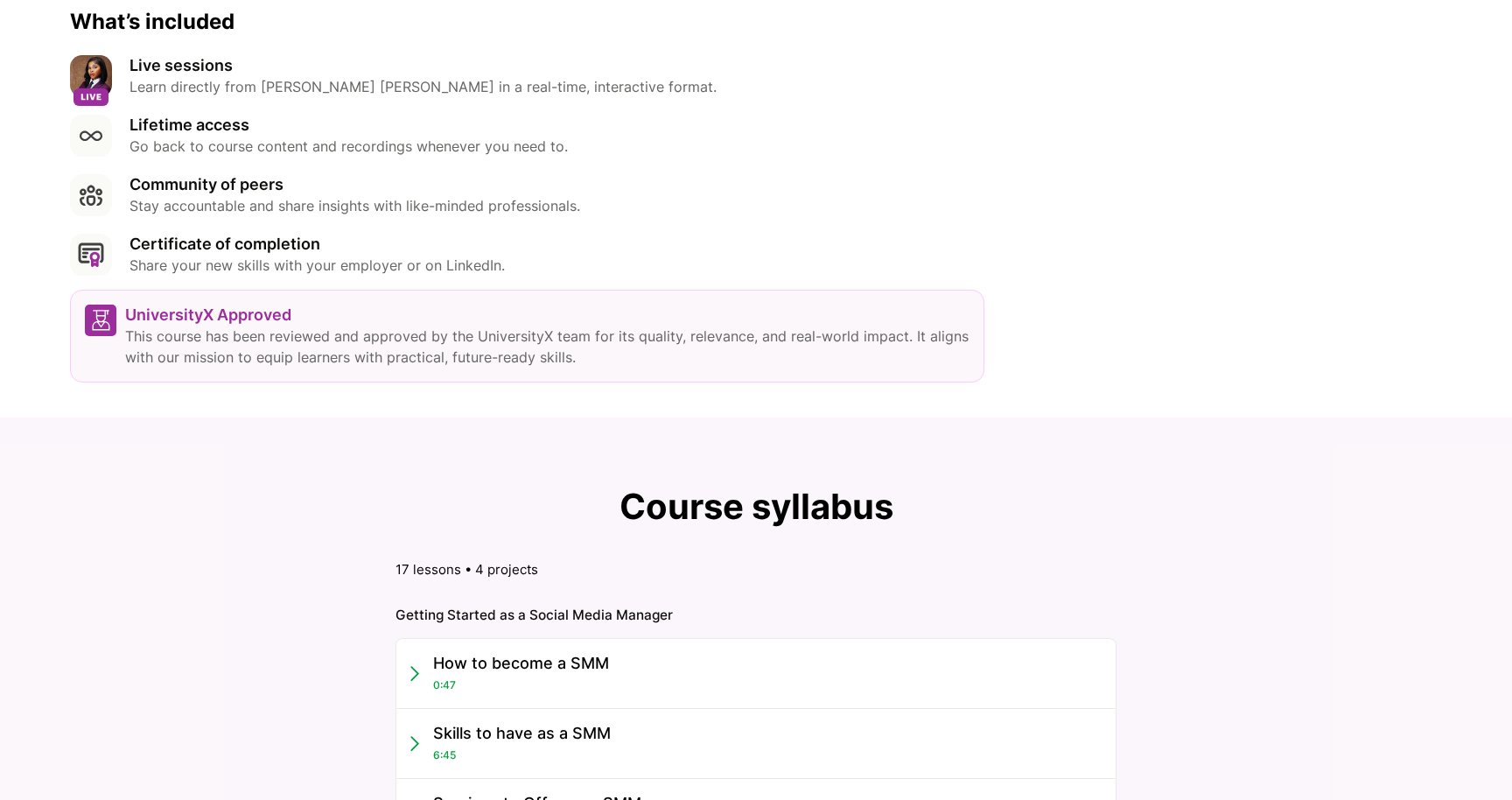
click at [297, 254] on p "Share your new skills with your employer or on LinkedIn." at bounding box center [317, 265] width 376 height 21
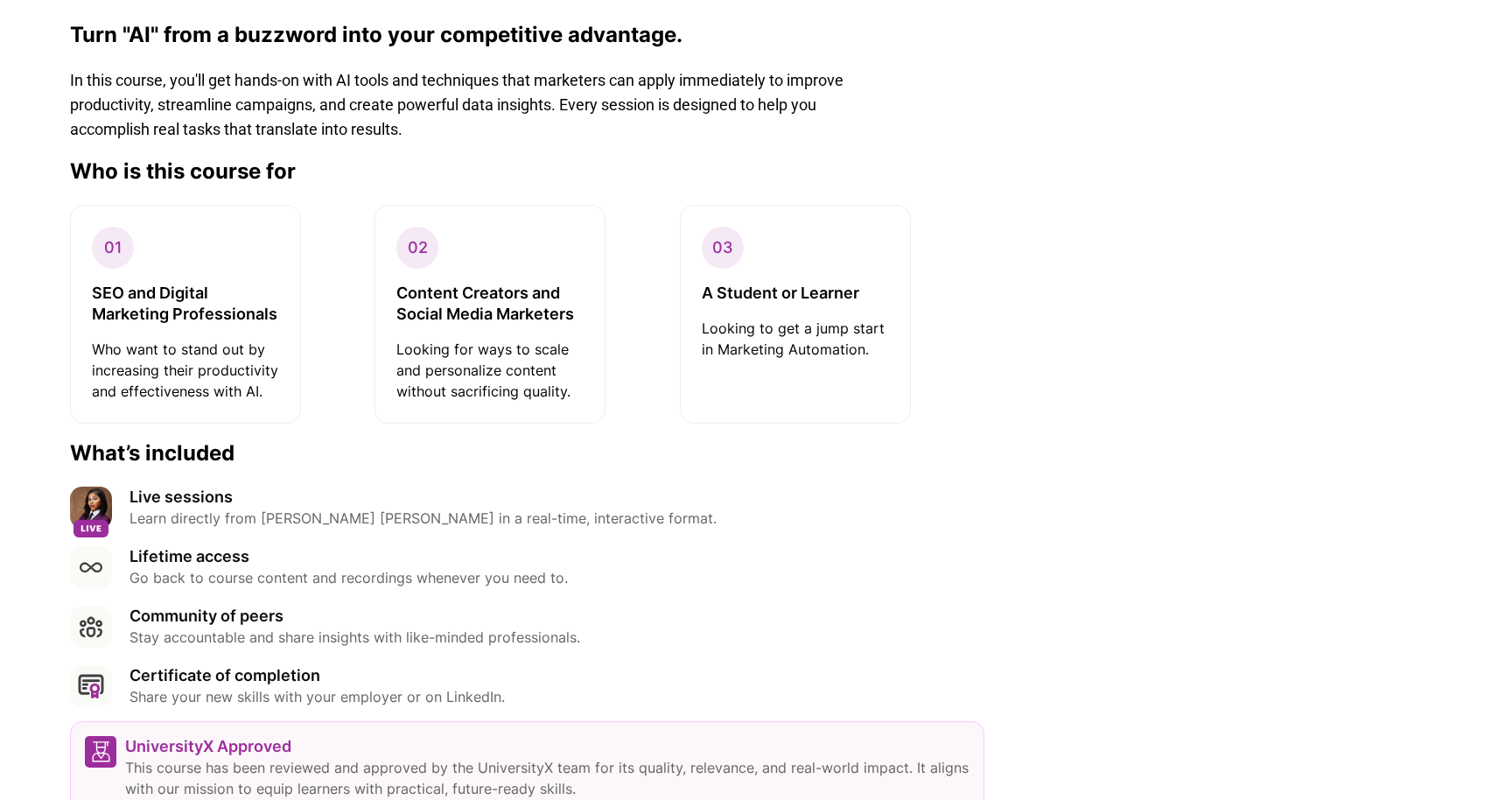
scroll to position [667, 0]
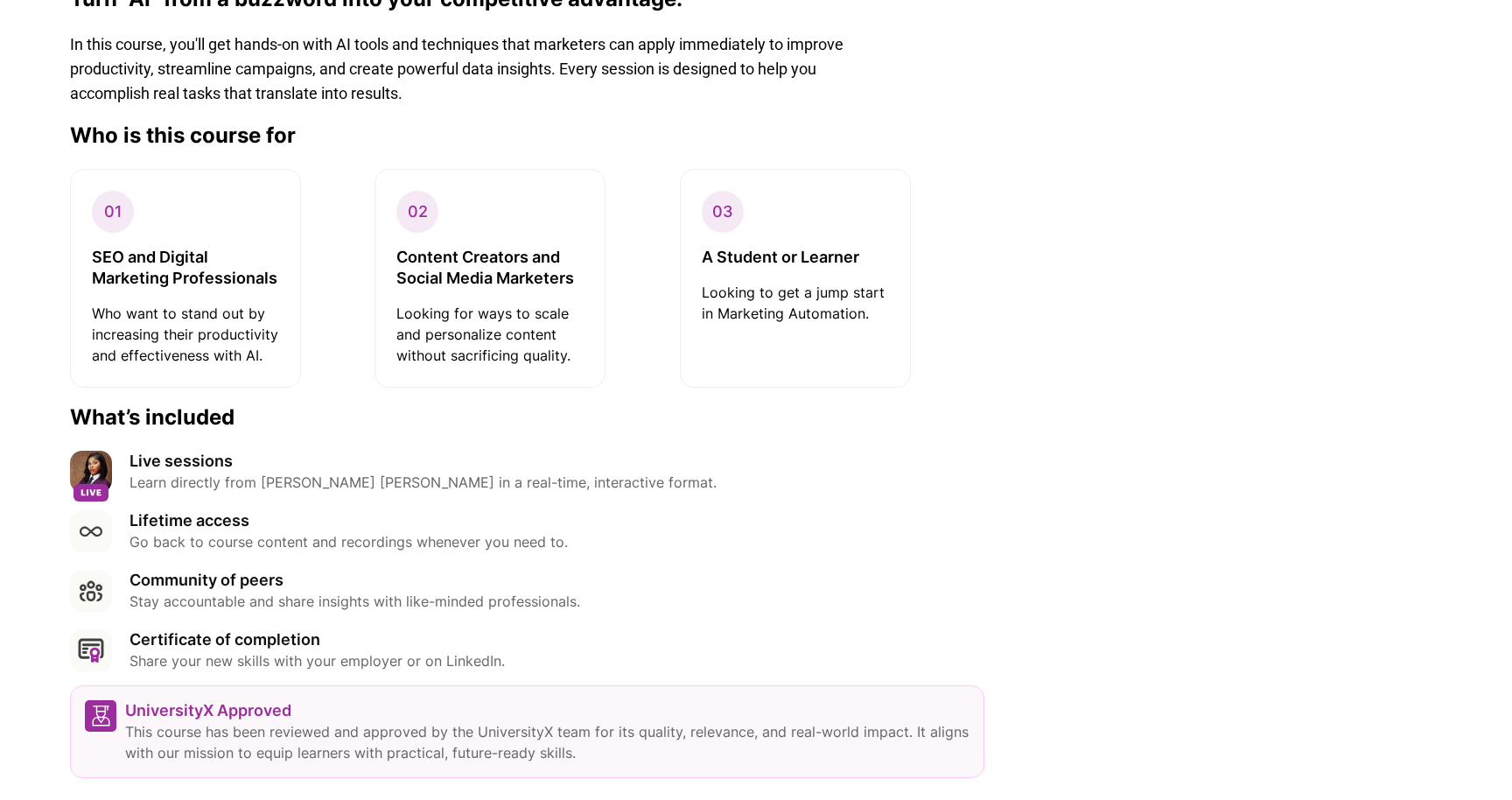
click at [414, 216] on span "02" at bounding box center [418, 212] width 42 height 42
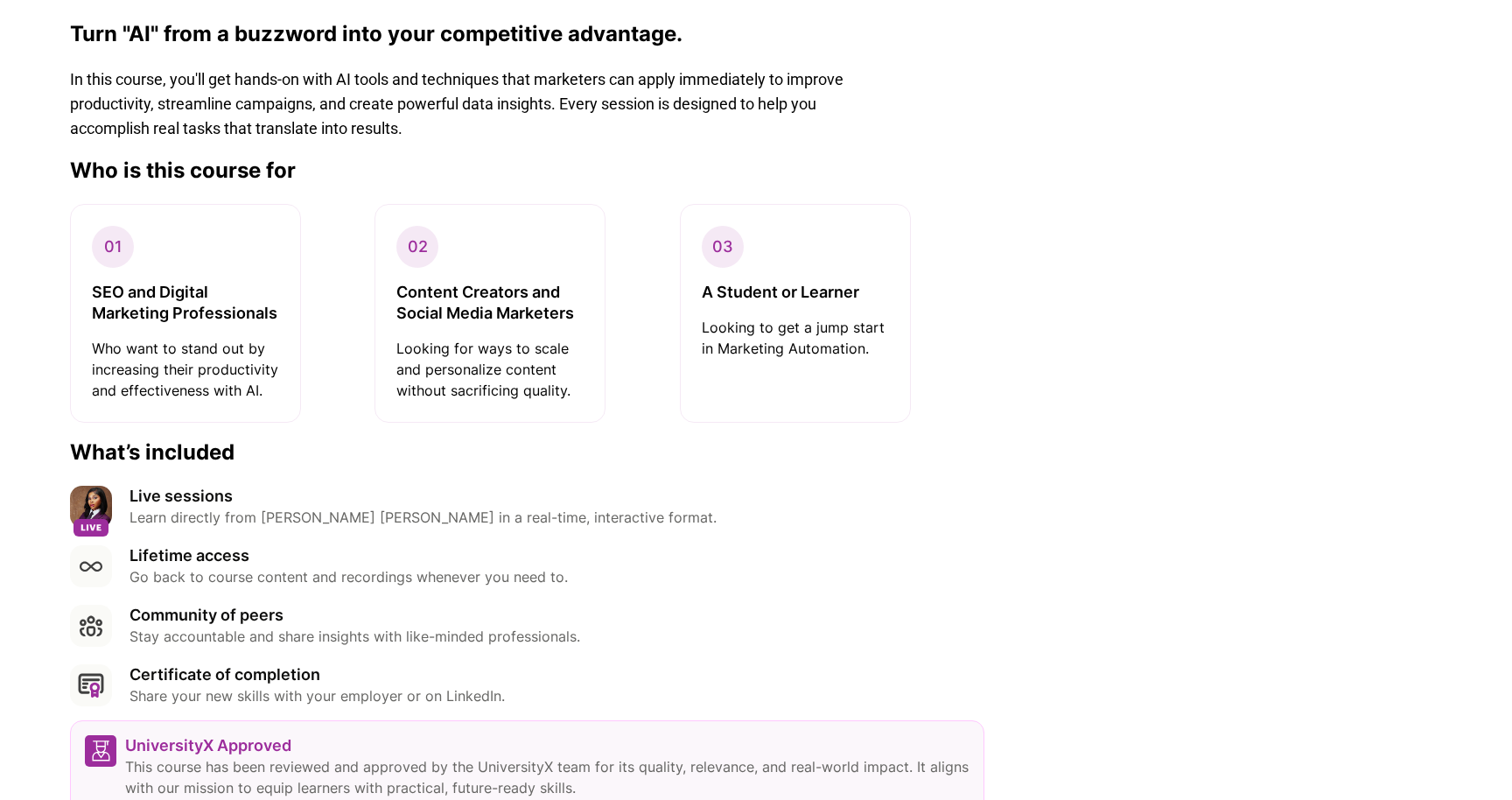
scroll to position [622, 0]
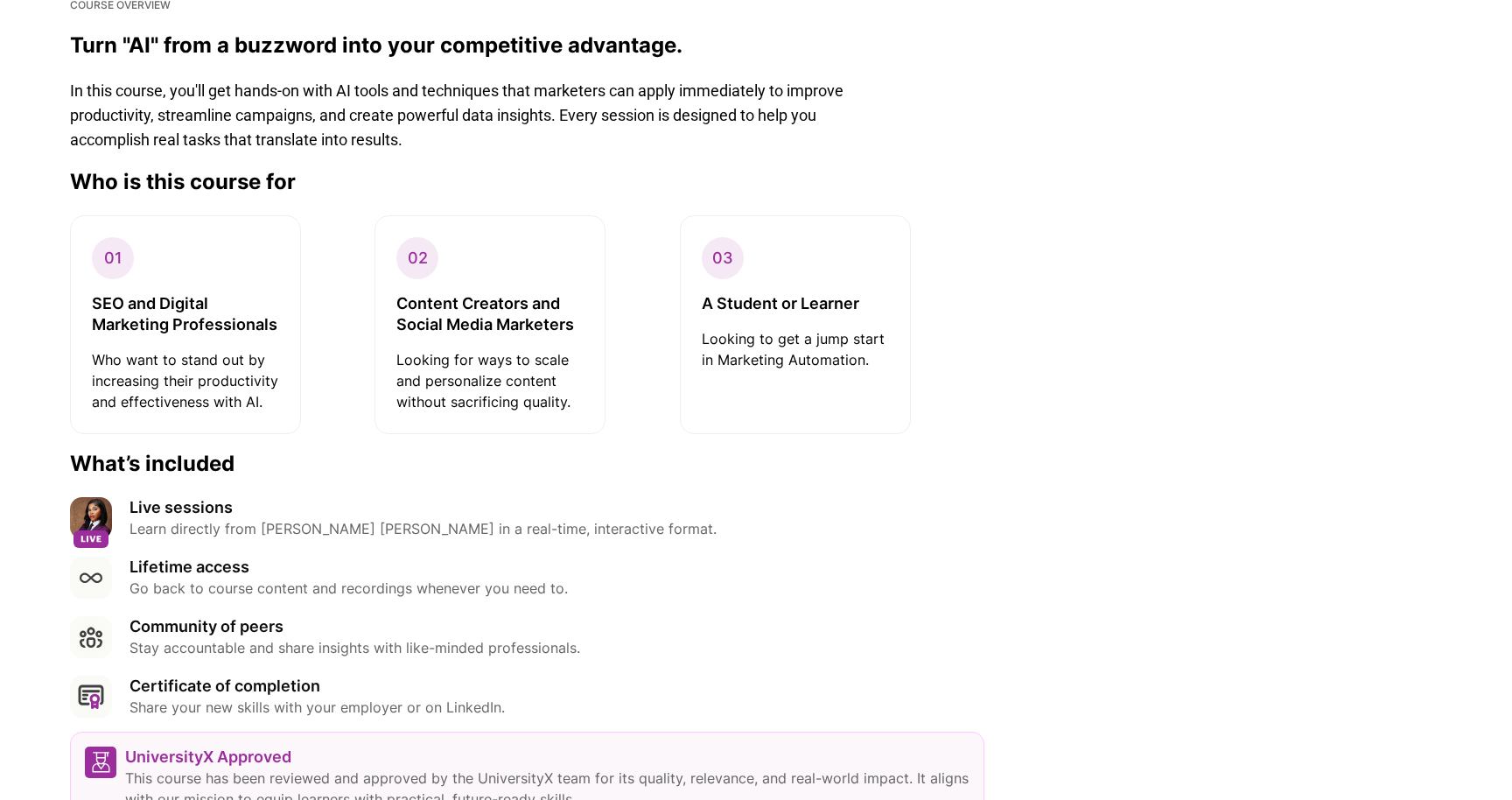
click at [741, 352] on p "Looking to get a jump start in Marketing Automation." at bounding box center [794, 349] width 187 height 42
click at [408, 260] on span "02" at bounding box center [418, 258] width 42 height 42
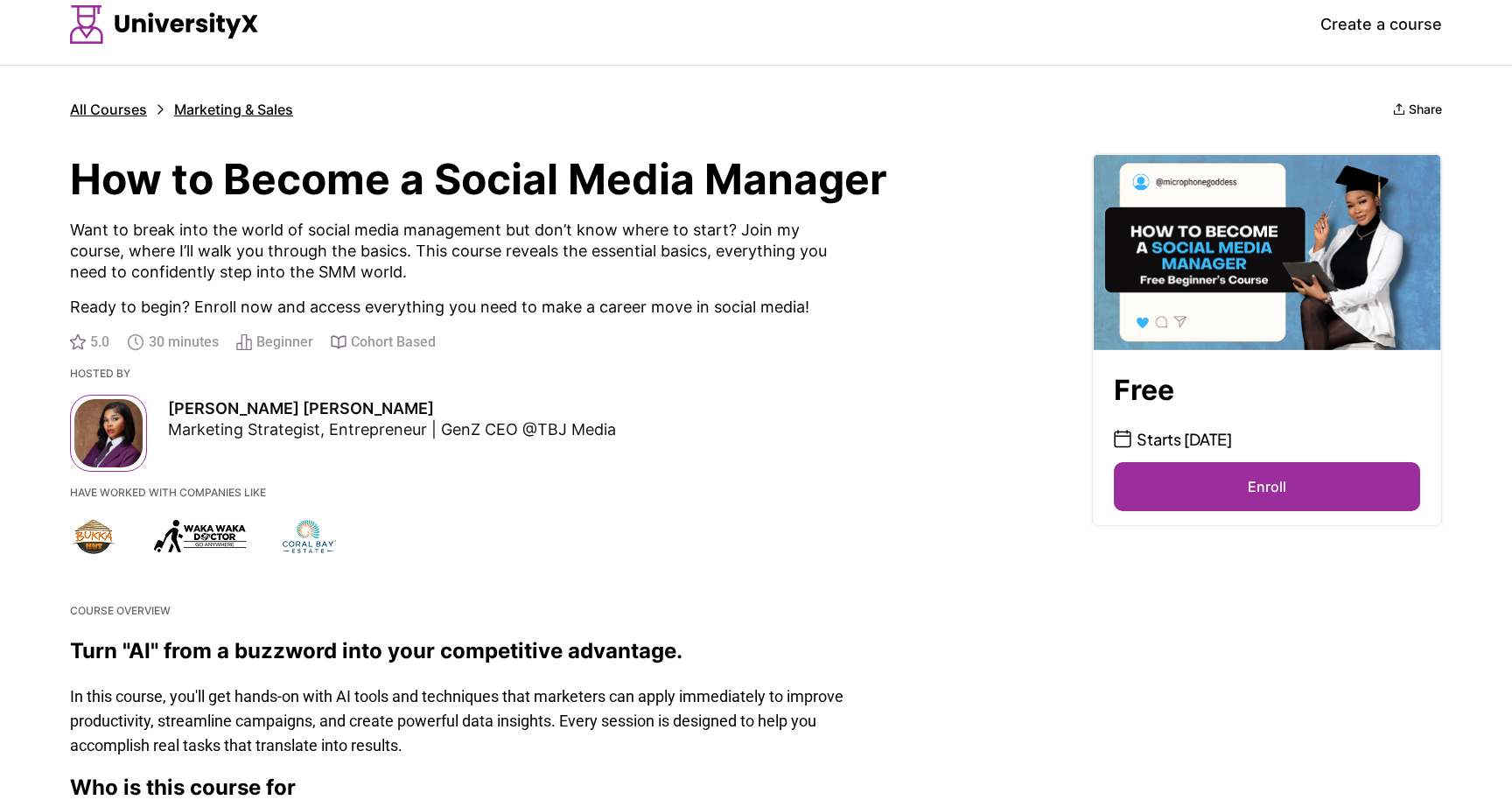
scroll to position [0, 0]
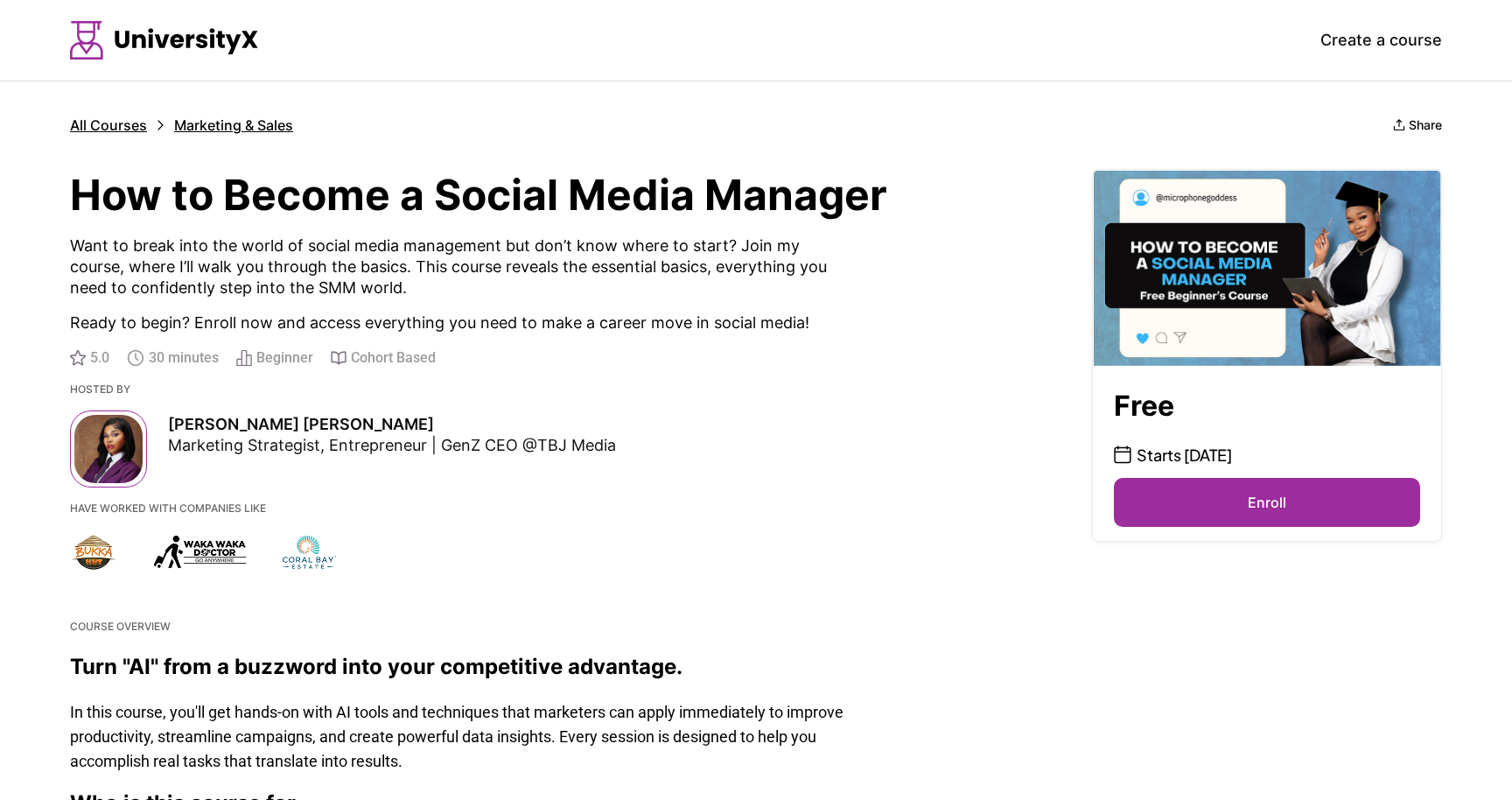
click at [168, 366] on span "30 minutes" at bounding box center [184, 358] width 70 height 21
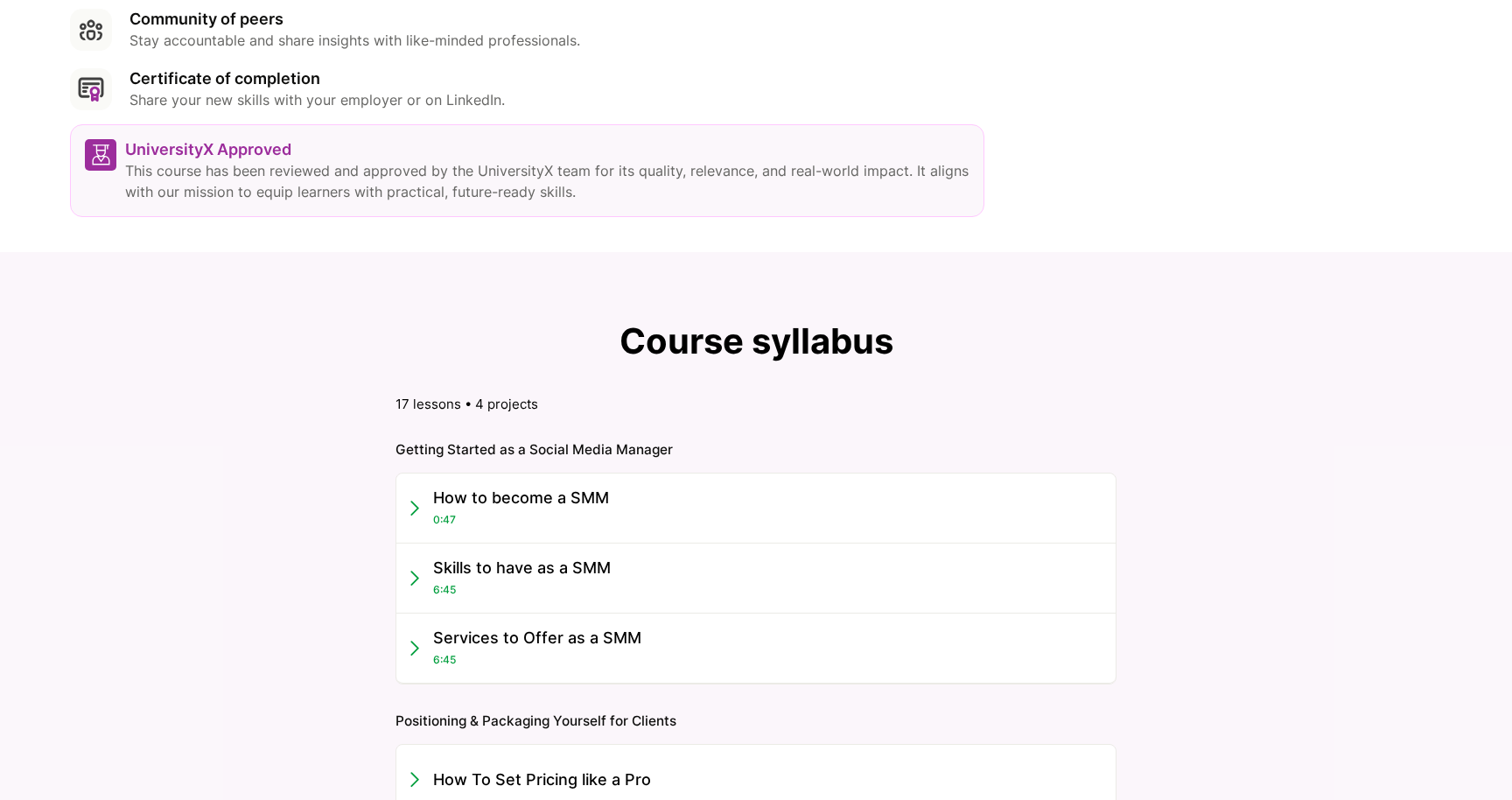
scroll to position [1237, 0]
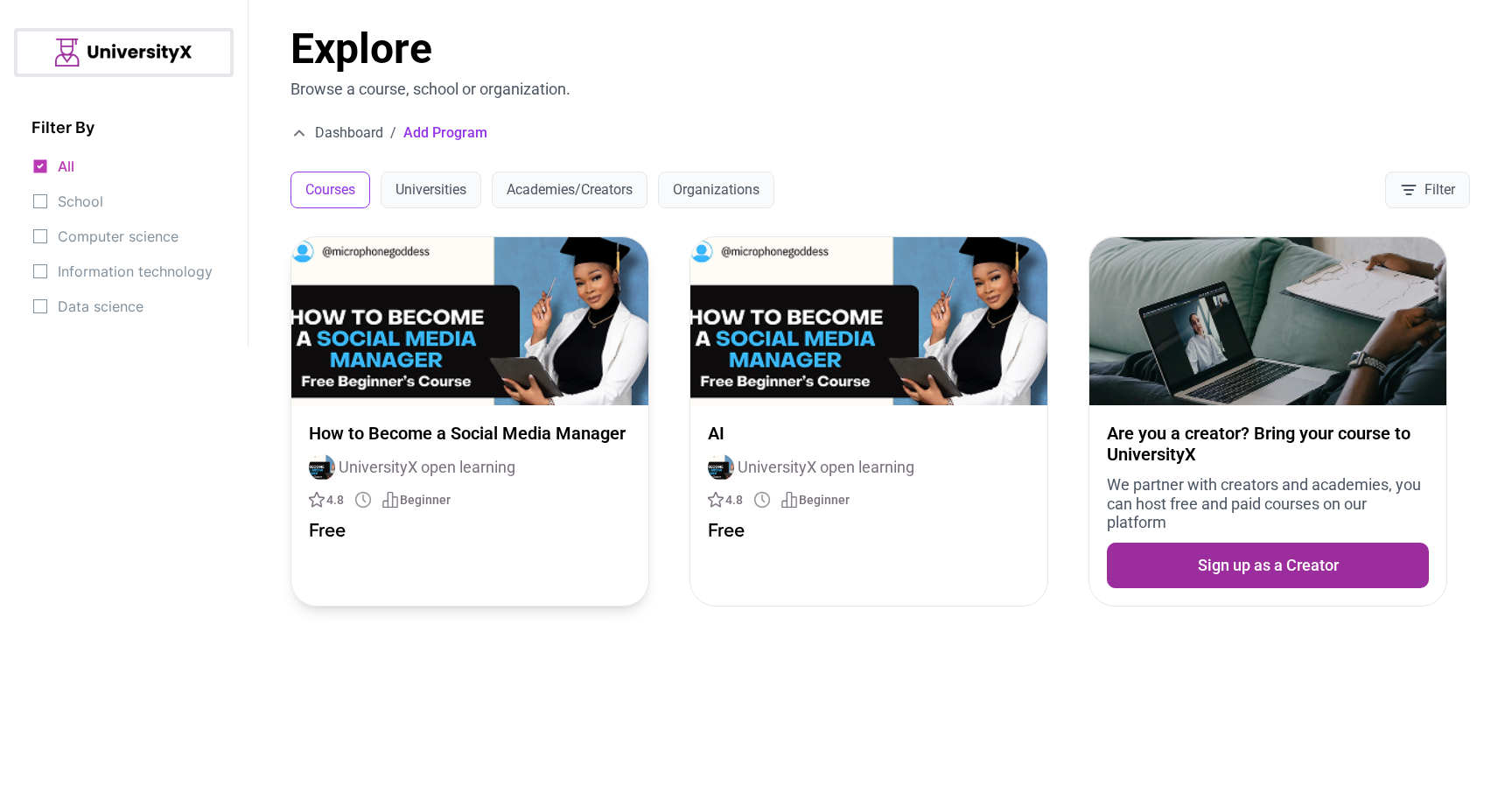
click at [470, 378] on img at bounding box center [470, 321] width 357 height 168
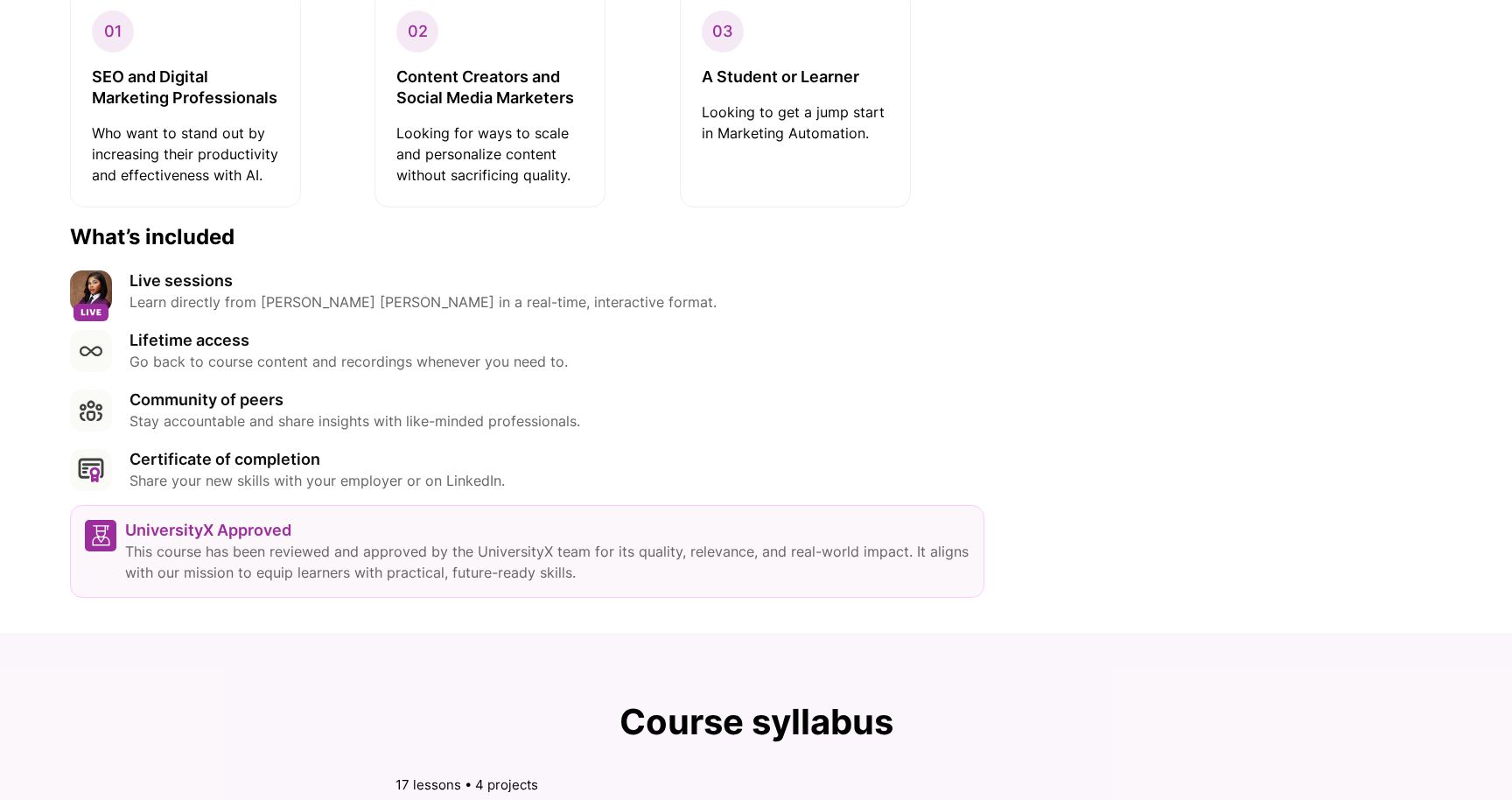
scroll to position [874, 0]
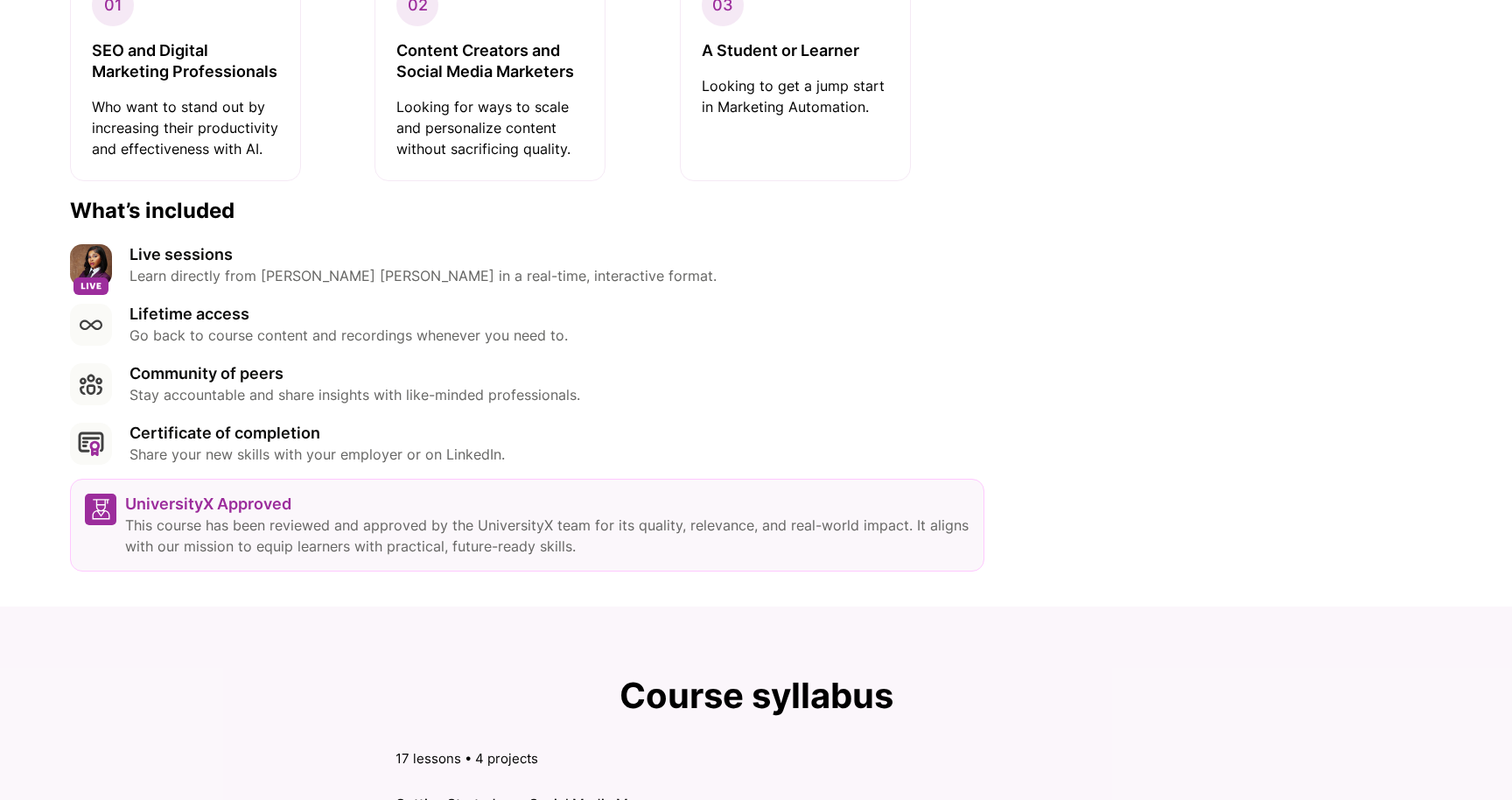
click at [95, 271] on img at bounding box center [91, 265] width 42 height 42
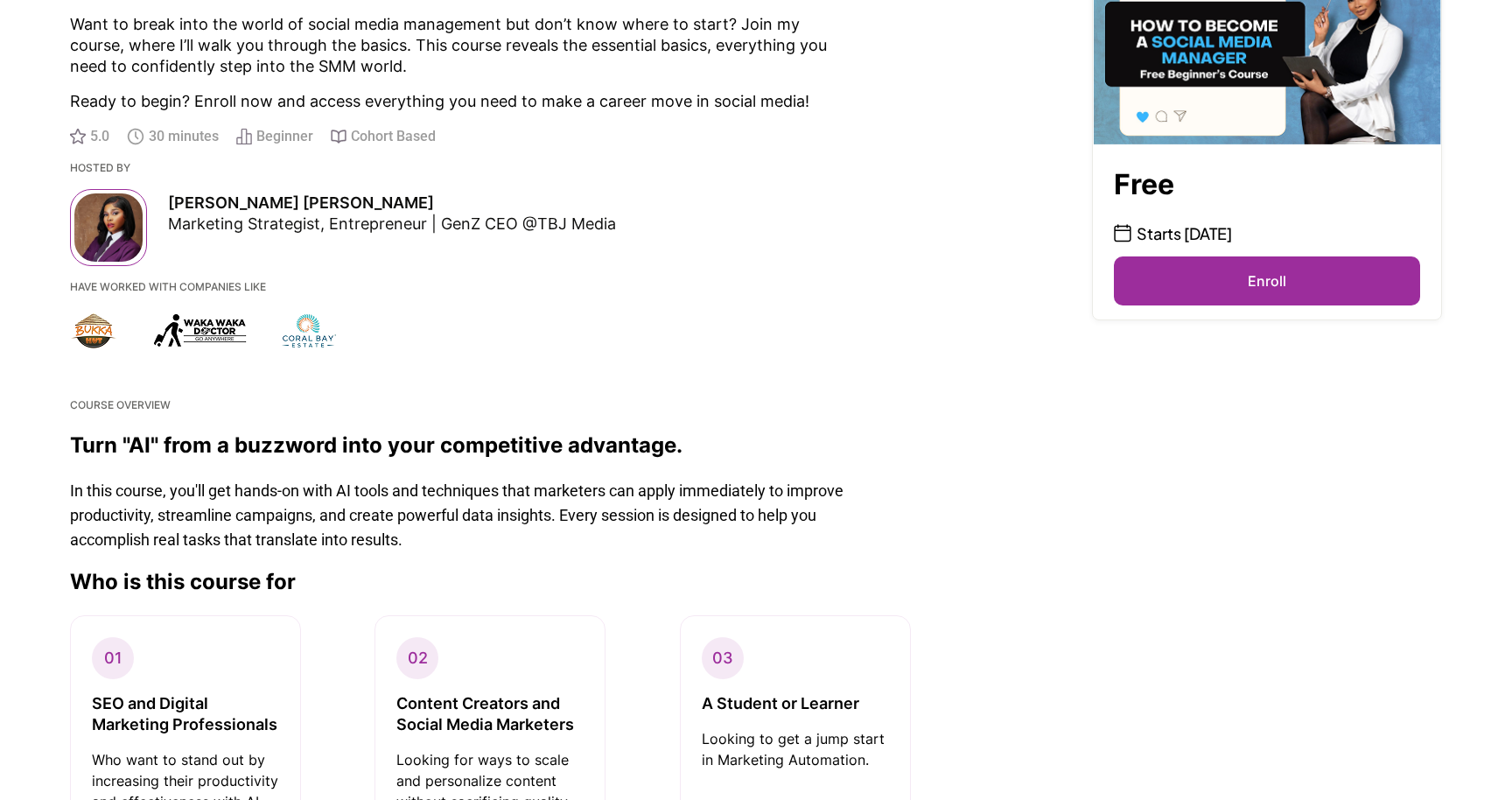
scroll to position [0, 0]
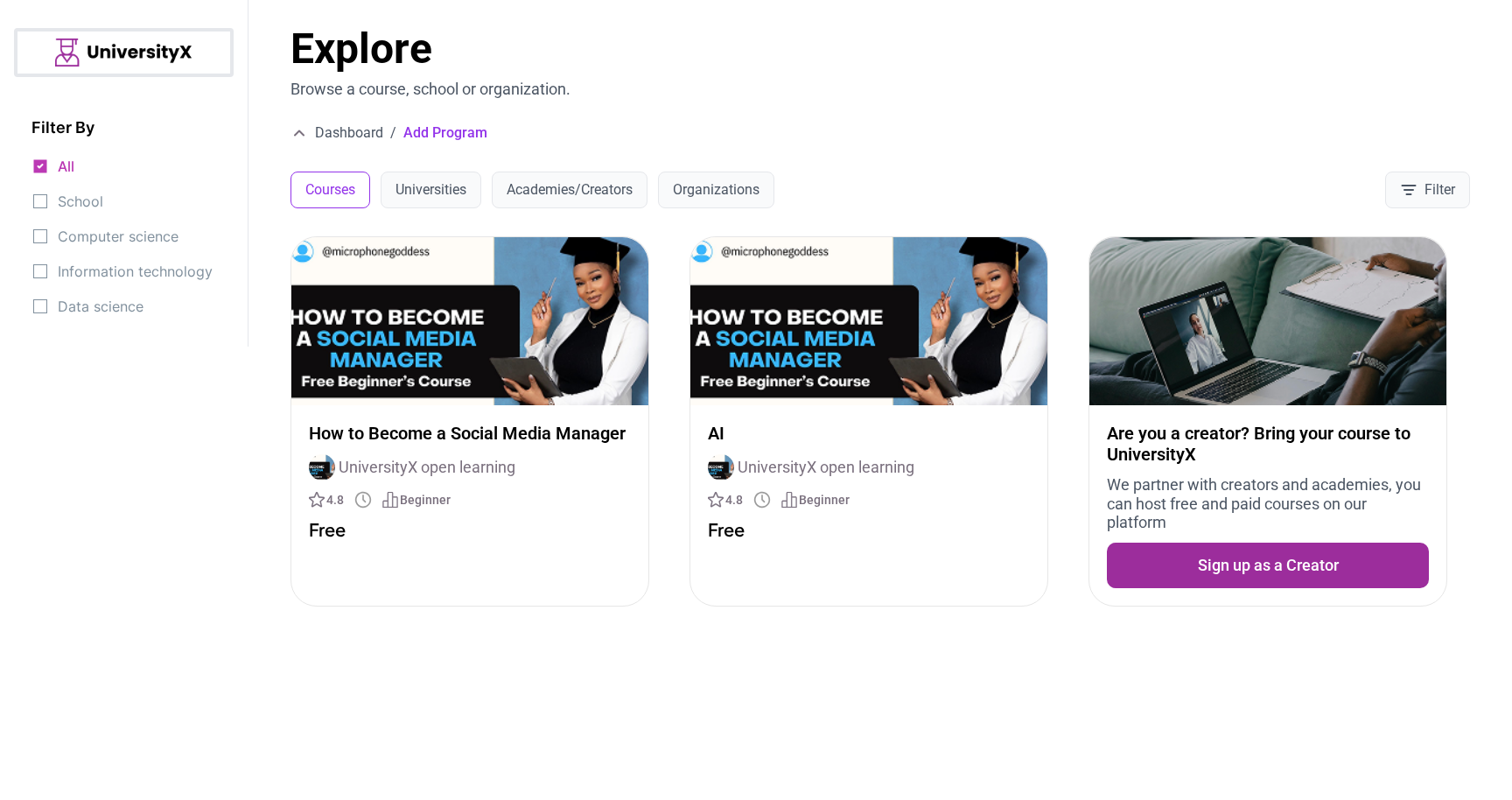
click at [353, 197] on button "Courses" at bounding box center [330, 190] width 80 height 37
click at [435, 193] on button "Universities" at bounding box center [431, 190] width 101 height 37
click at [331, 180] on button "Courses" at bounding box center [330, 190] width 80 height 37
click at [468, 370] on img at bounding box center [470, 321] width 357 height 168
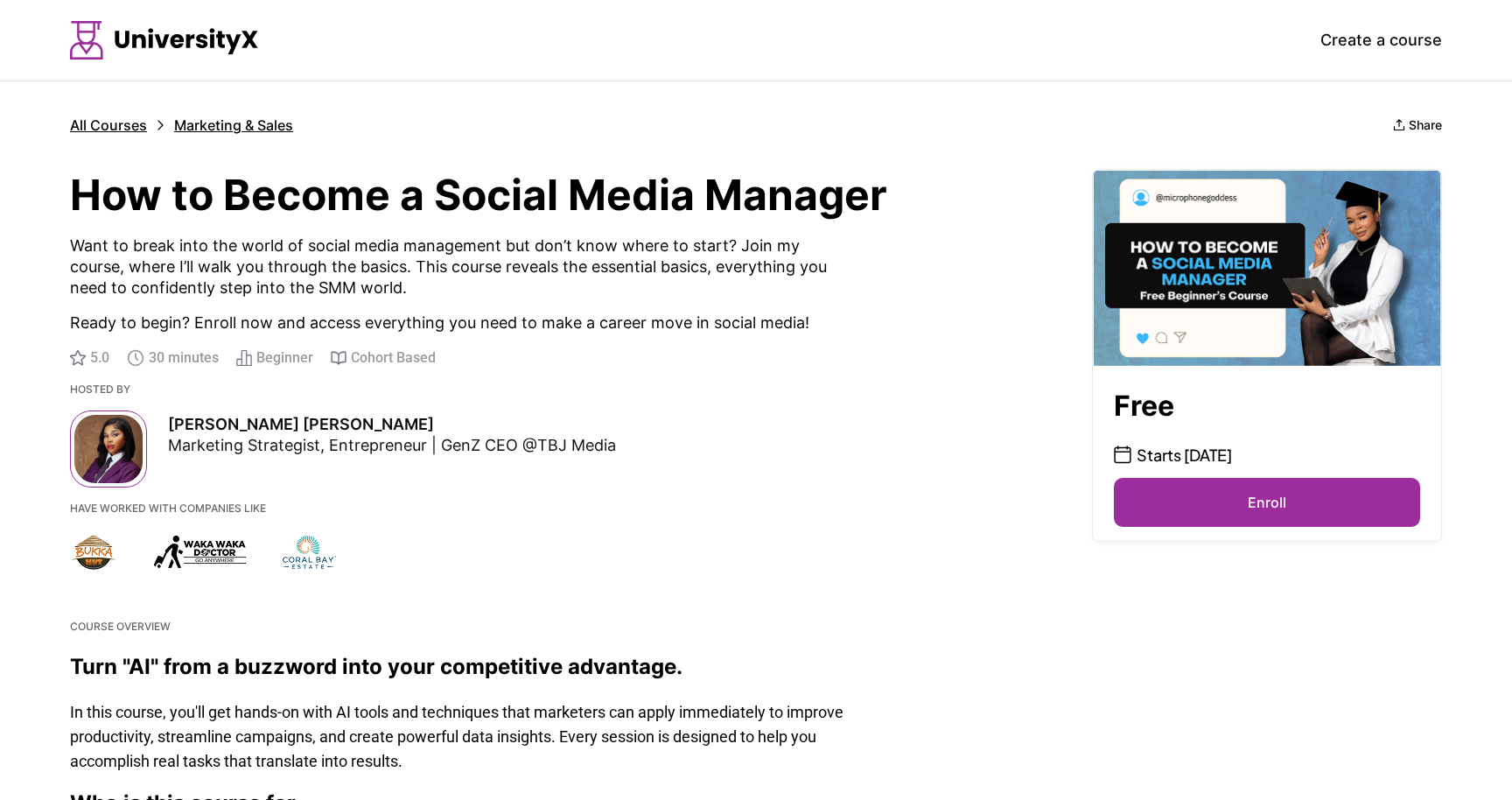
click at [1234, 507] on button "Enroll" at bounding box center [1267, 502] width 307 height 49
click at [1226, 366] on div "Free Starts Saturday, August 16 Enroll" at bounding box center [1267, 453] width 348 height 175
click at [1205, 256] on img at bounding box center [1267, 268] width 348 height 196
click at [1190, 336] on img at bounding box center [1267, 268] width 348 height 196
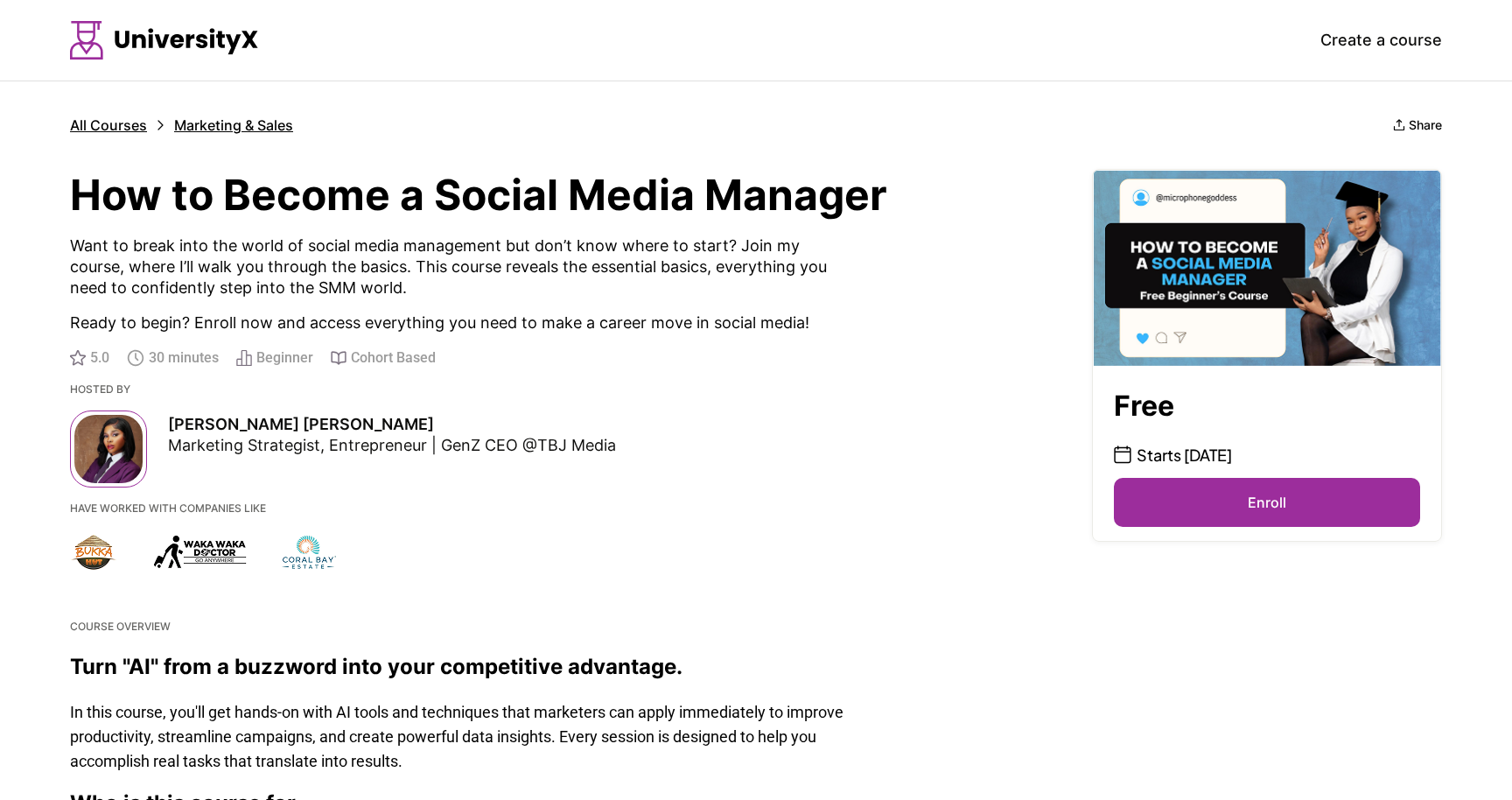
click at [1228, 366] on div "Free Starts Saturday, August 16 Enroll" at bounding box center [1267, 453] width 348 height 175
click at [1132, 444] on div "Starts [DATE]" at bounding box center [1267, 456] width 307 height 25
click at [1428, 228] on img at bounding box center [1267, 268] width 348 height 196
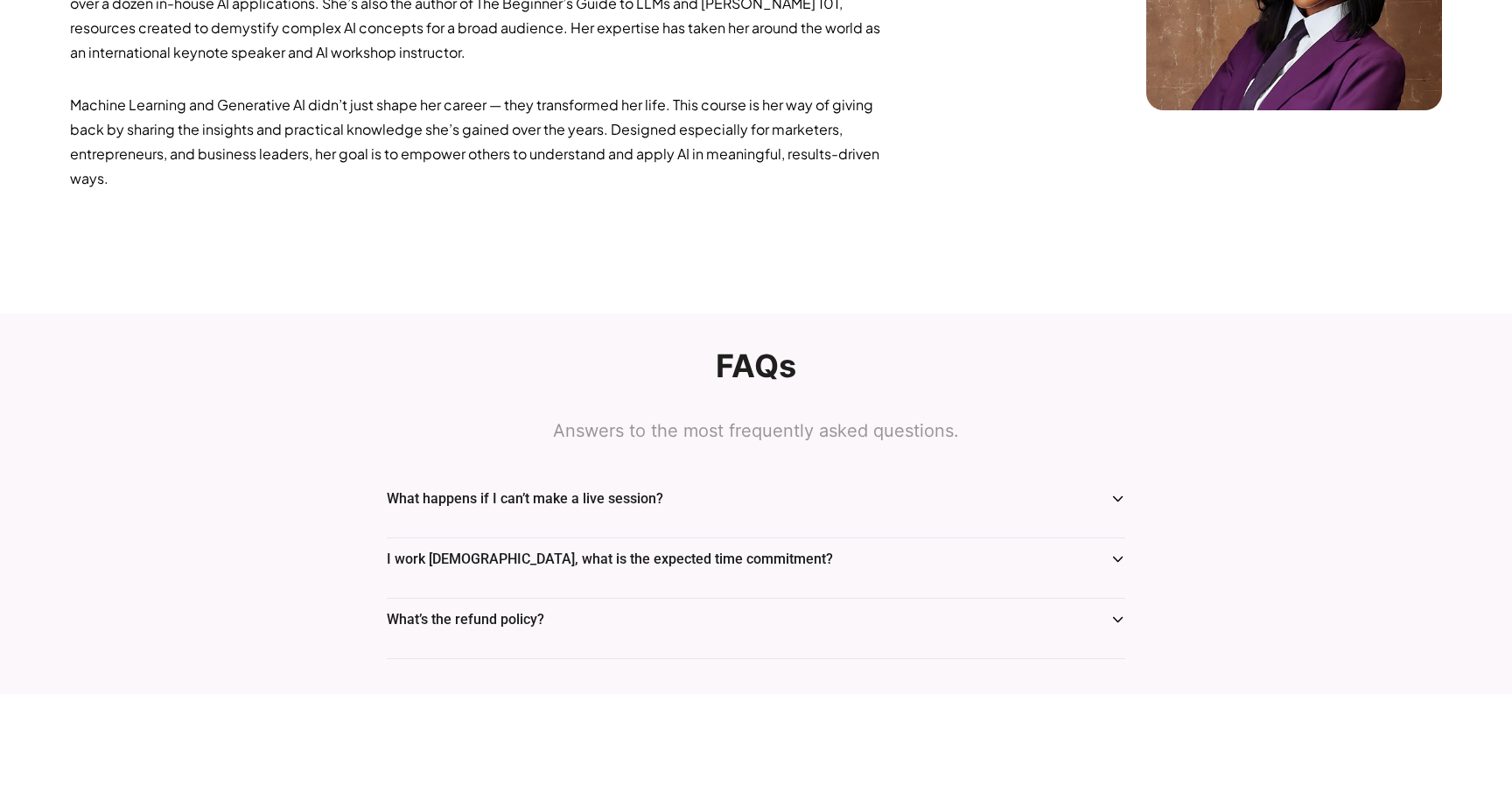
scroll to position [2409, 0]
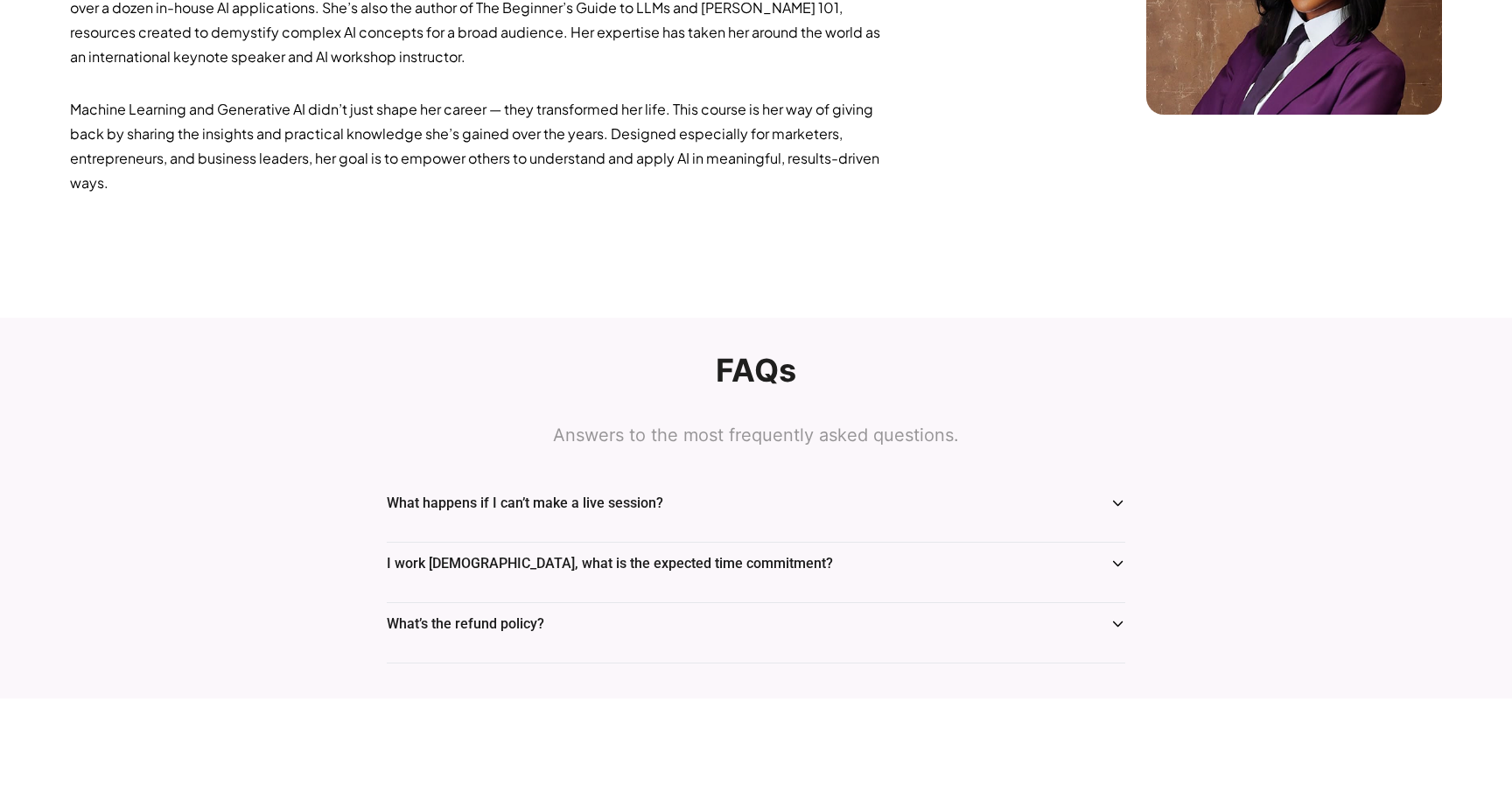
click at [702, 497] on div "What happens if I can’t make a live session?" at bounding box center [756, 503] width 738 height 21
click at [1105, 515] on div at bounding box center [756, 522] width 738 height 17
click at [1115, 500] on icon at bounding box center [1118, 503] width 15 height 14
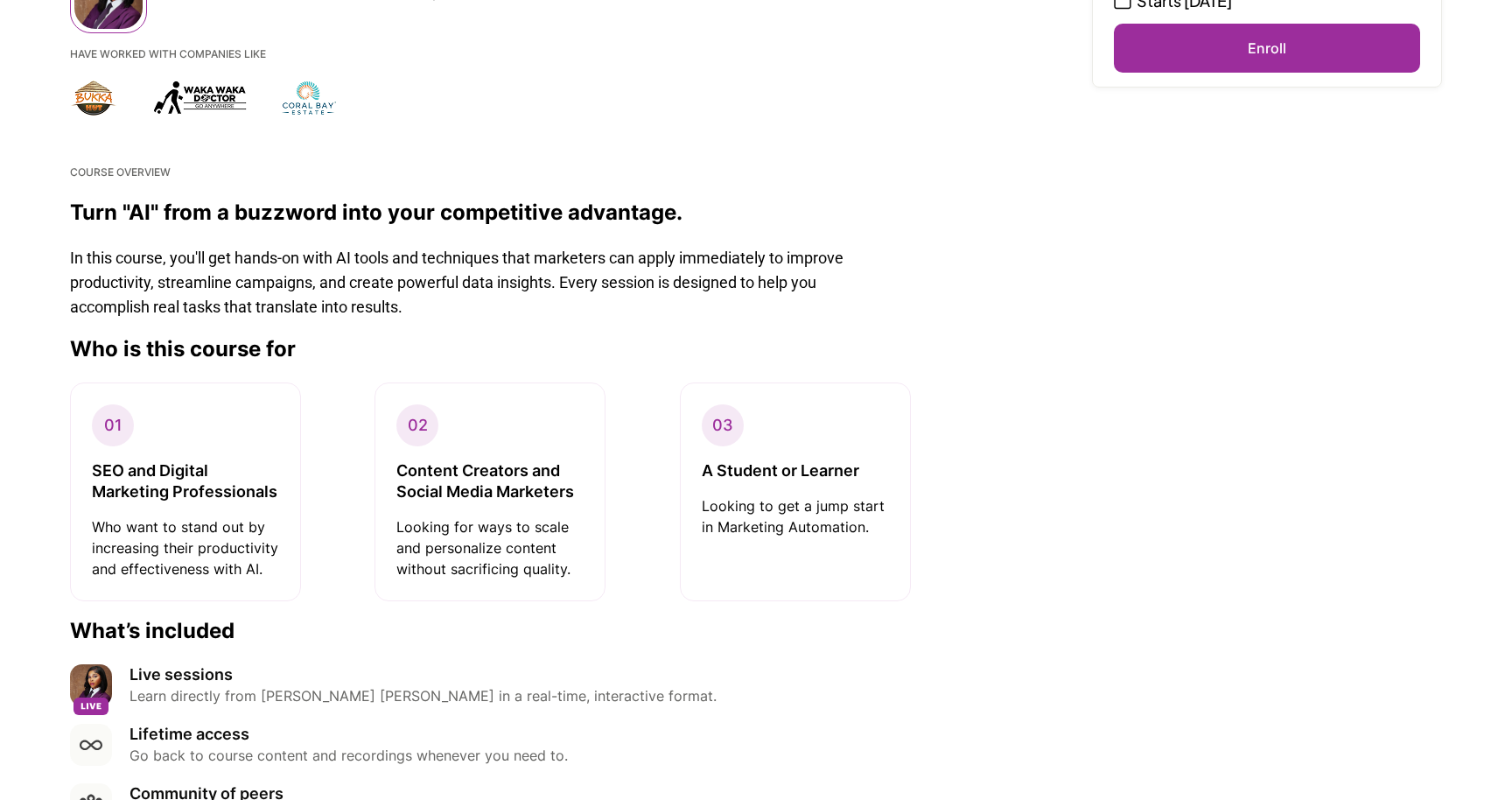
scroll to position [455, 0]
click at [152, 459] on p "SEO and Digital Marketing Professionals" at bounding box center [185, 480] width 187 height 42
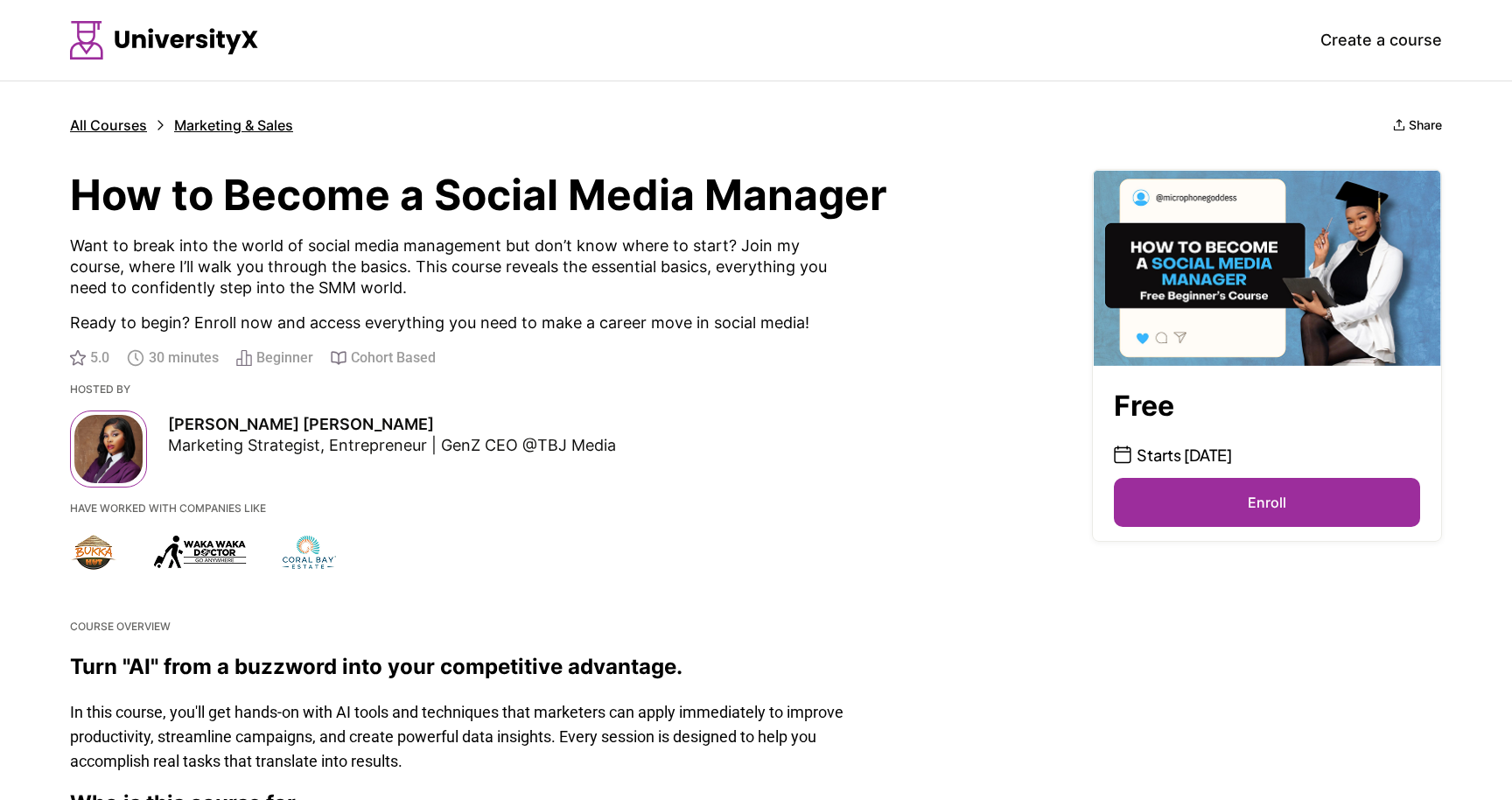
click at [310, 357] on span "Beginner" at bounding box center [285, 358] width 57 height 21
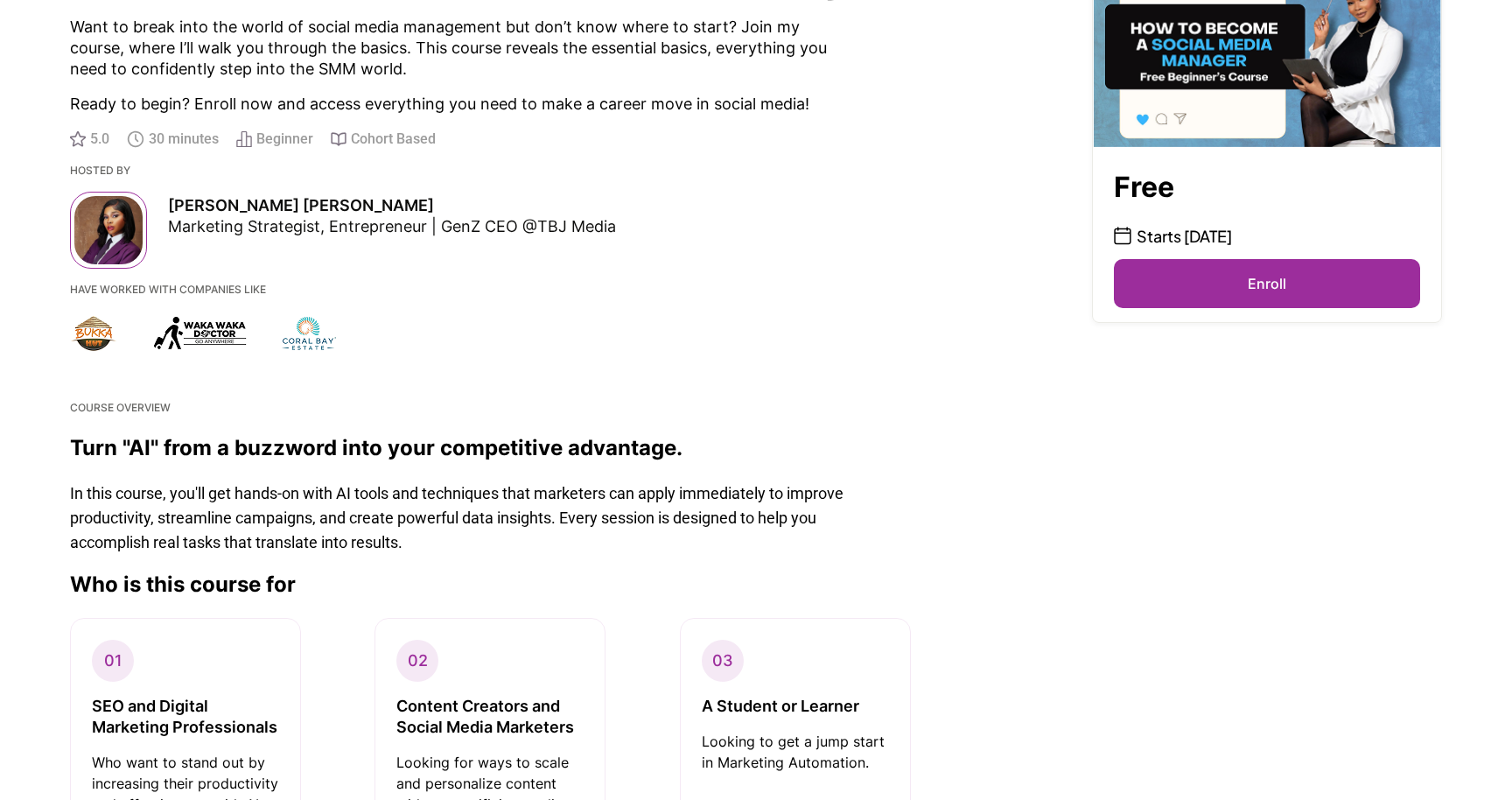
scroll to position [221, 0]
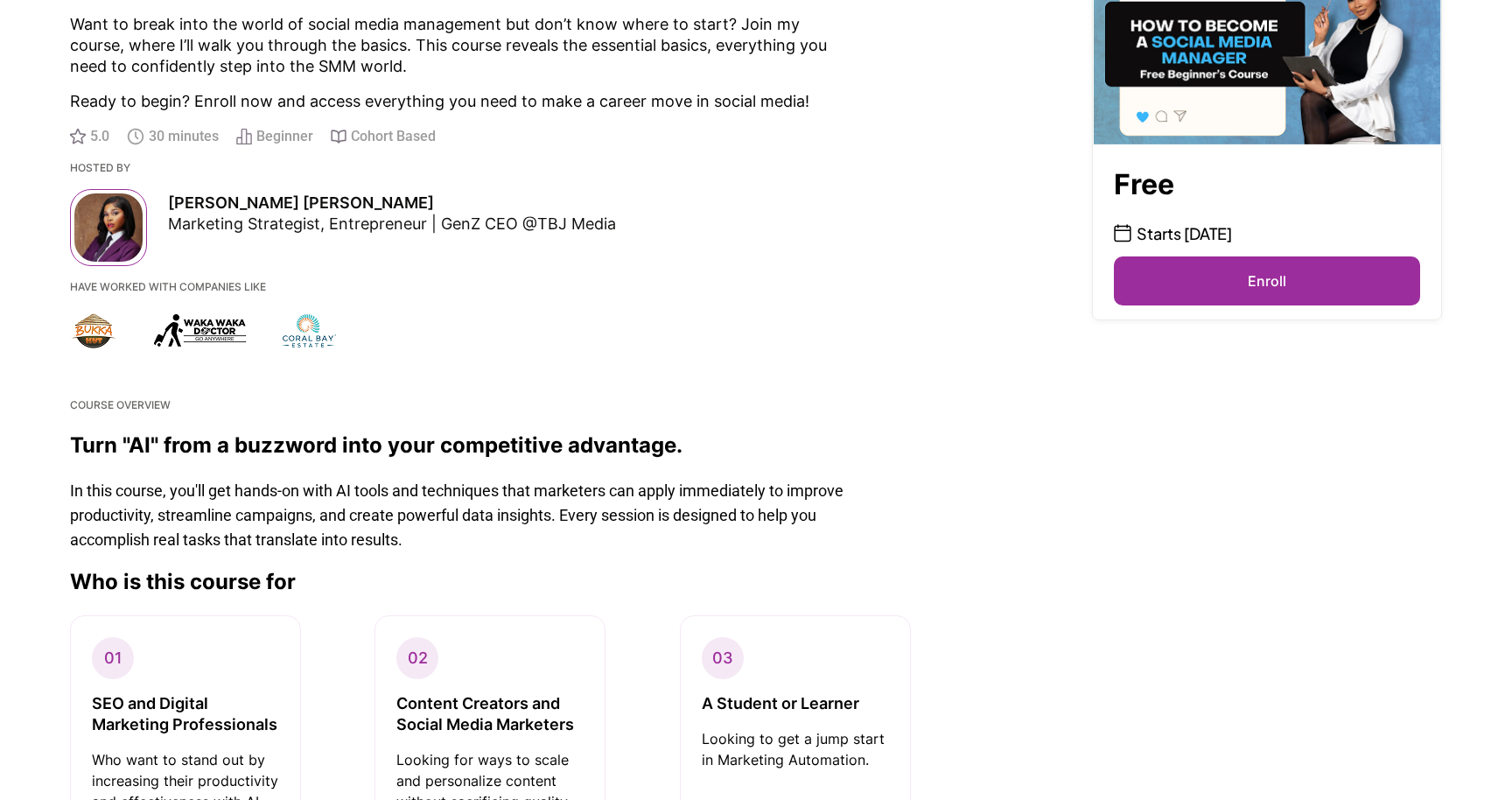
click at [1197, 284] on button "Enroll" at bounding box center [1267, 281] width 307 height 49
click at [1158, 231] on p "Starts [DATE]" at bounding box center [1185, 233] width 95 height 25
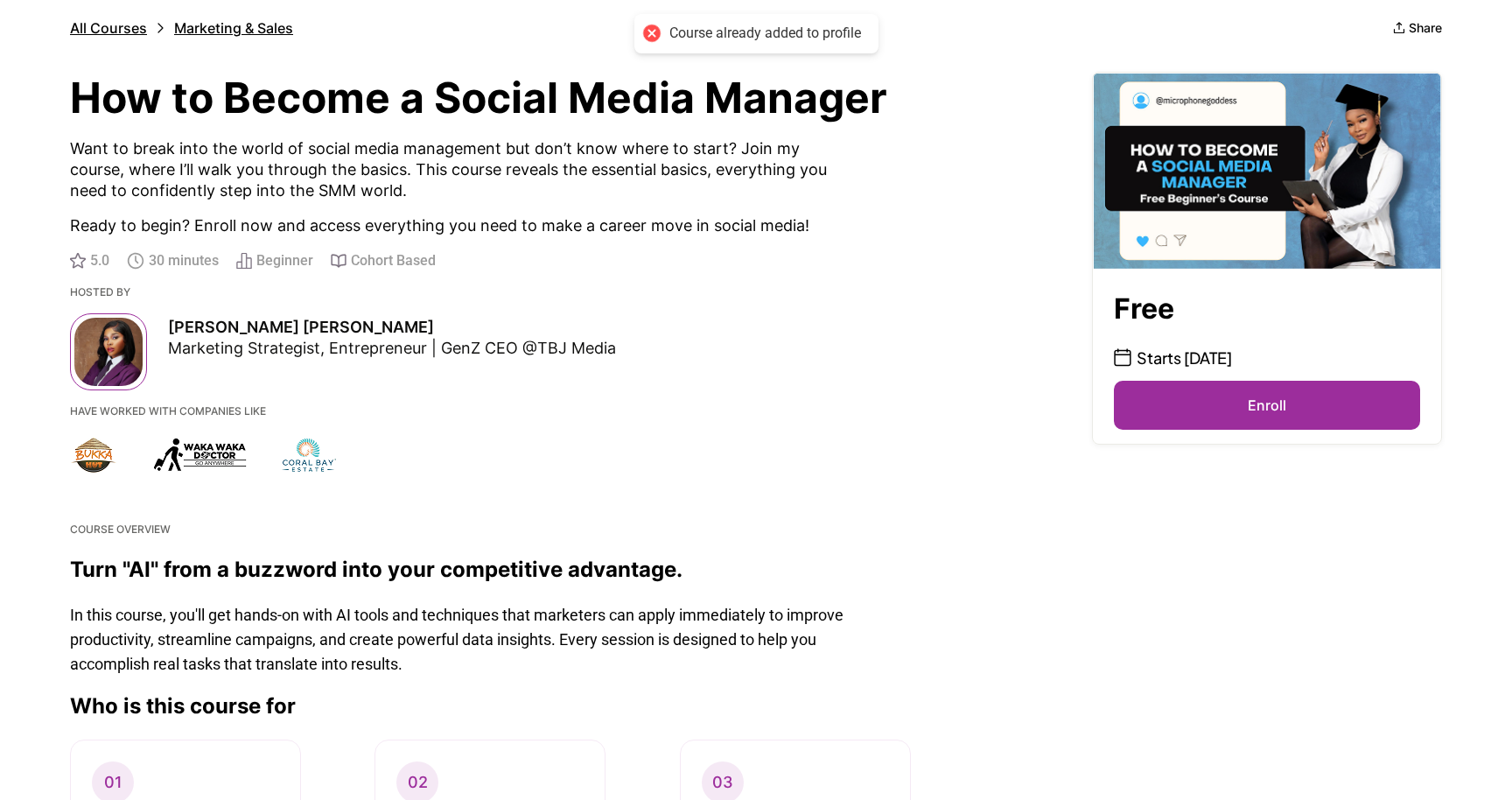
scroll to position [0, 0]
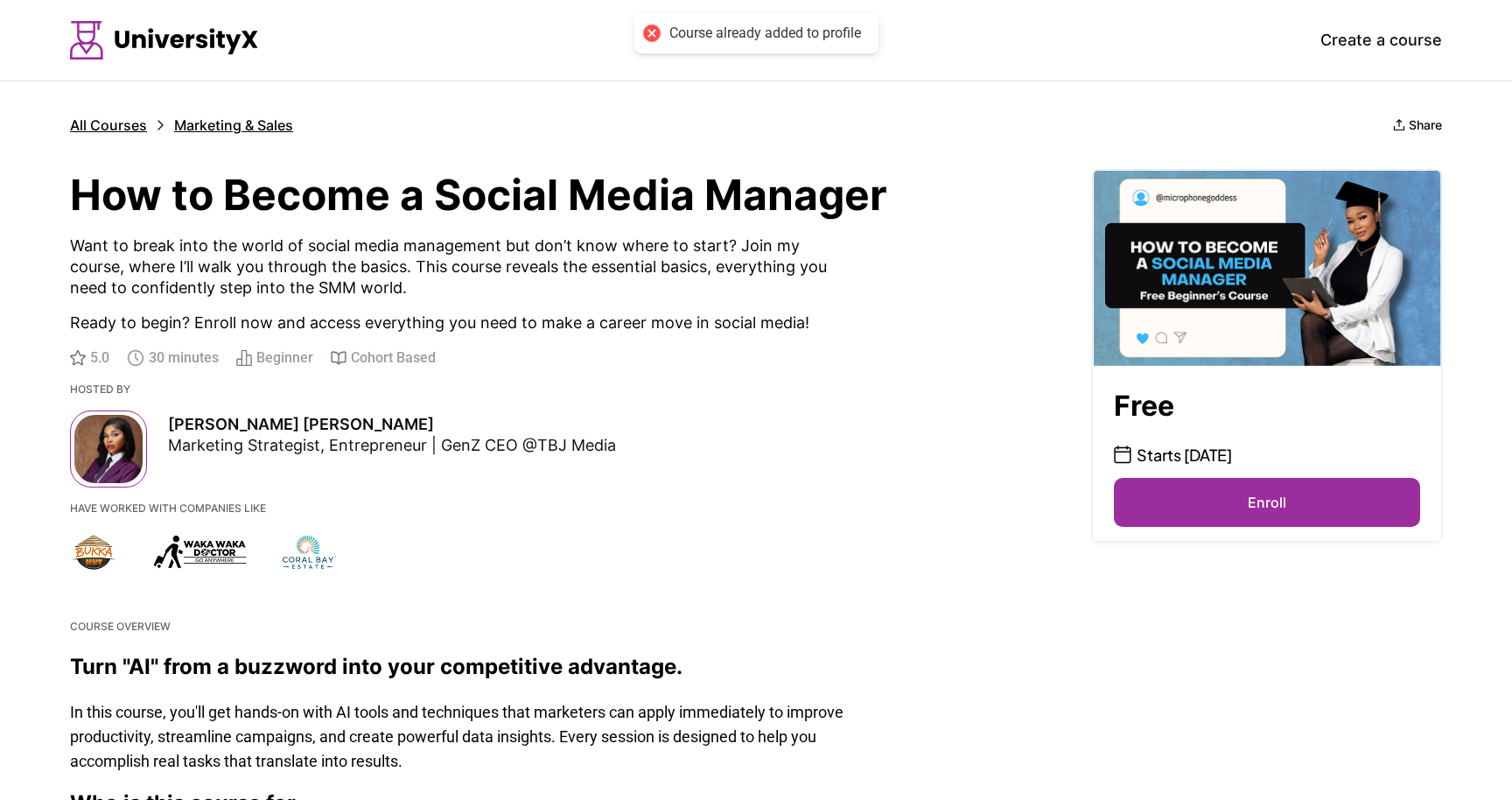
click at [1203, 225] on img at bounding box center [1267, 268] width 348 height 196
click at [1167, 283] on img at bounding box center [1267, 268] width 348 height 196
click at [1128, 440] on div "Free Starts Saturday, August 16 Enroll" at bounding box center [1267, 453] width 348 height 175
click at [1127, 455] on icon at bounding box center [1123, 454] width 17 height 18
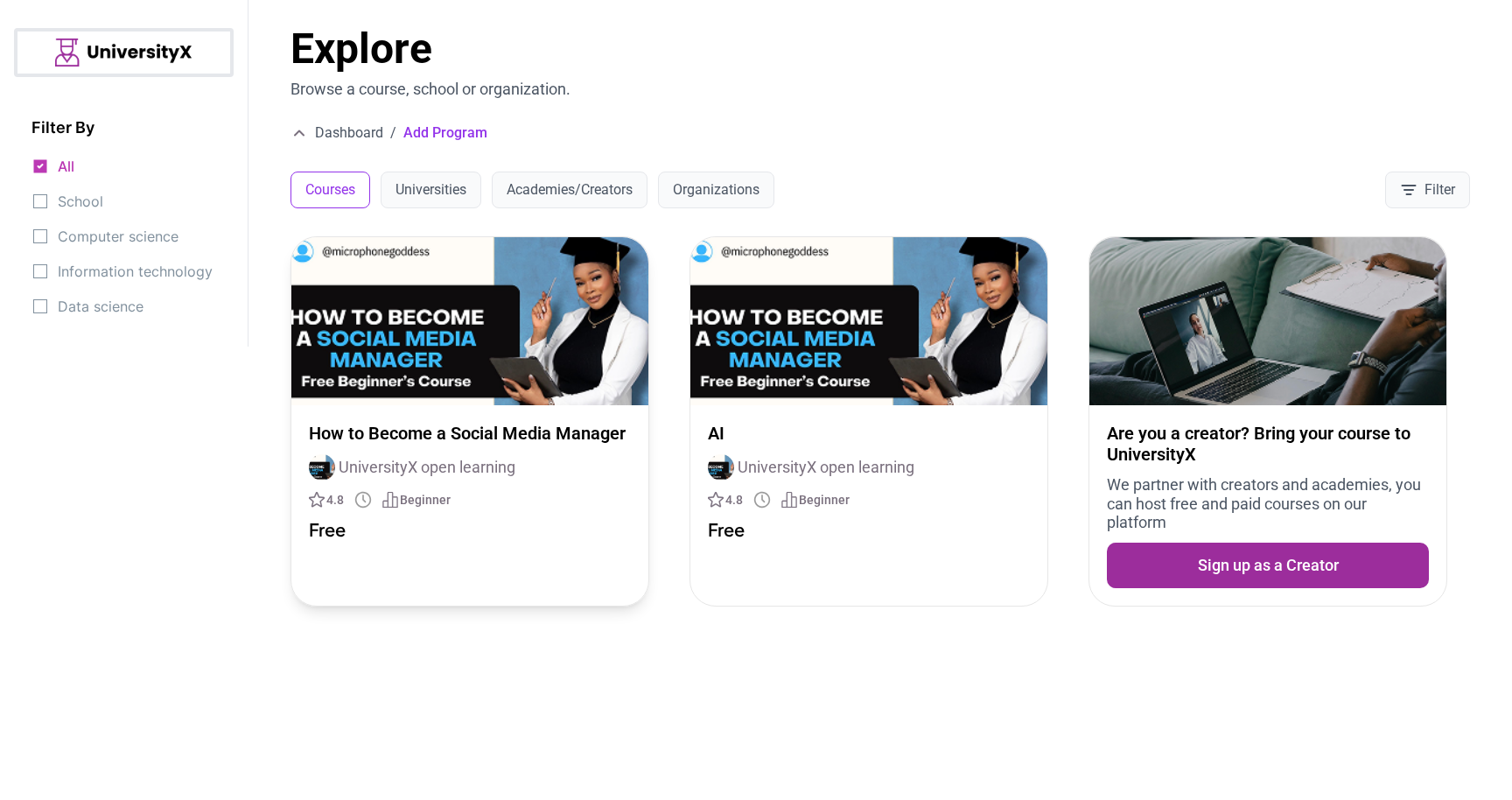
click at [457, 436] on p "How to Become a Social Media Manager" at bounding box center [469, 433] width 322 height 21
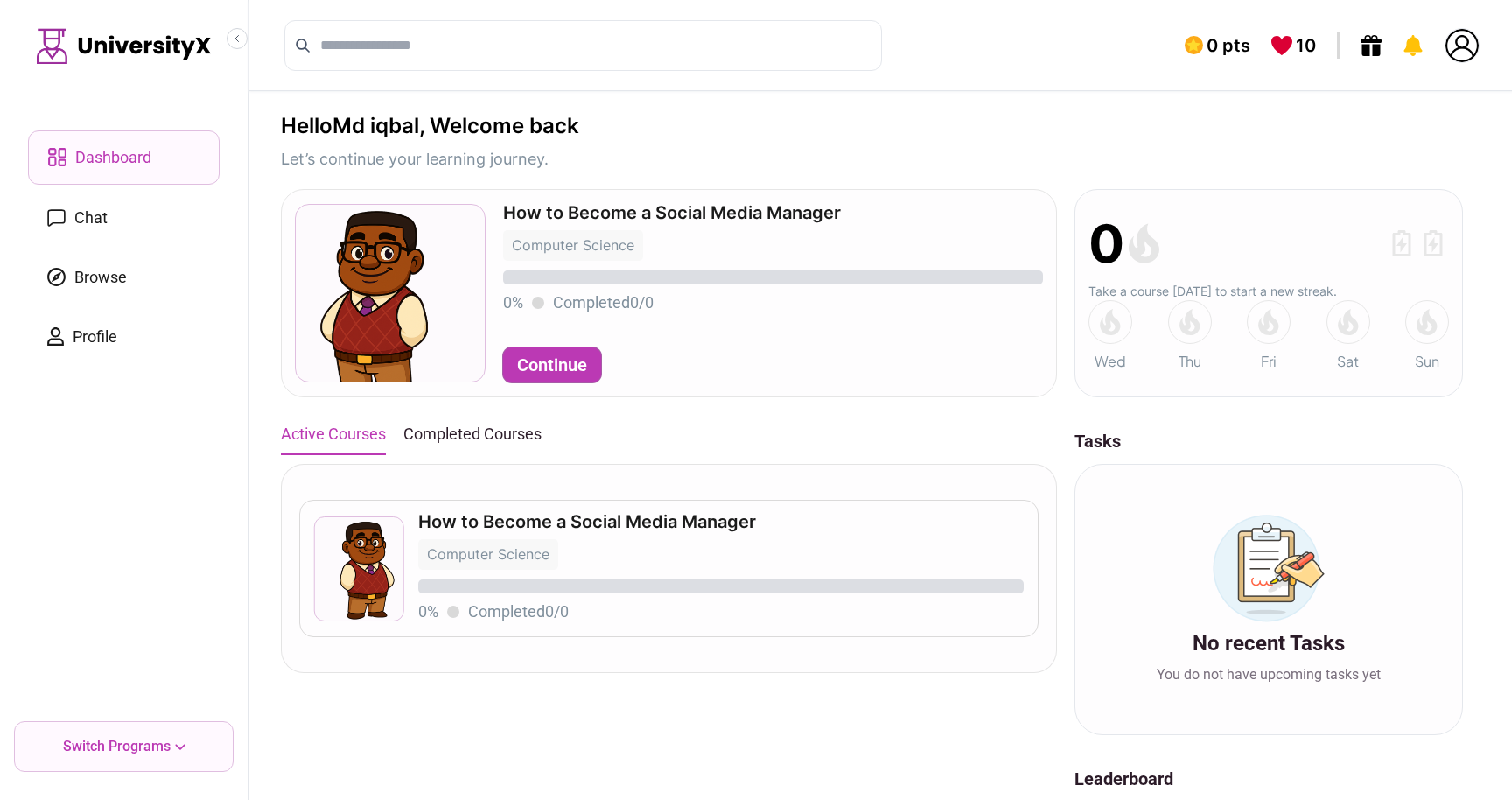
click at [541, 361] on button "Continue" at bounding box center [551, 364] width 98 height 35
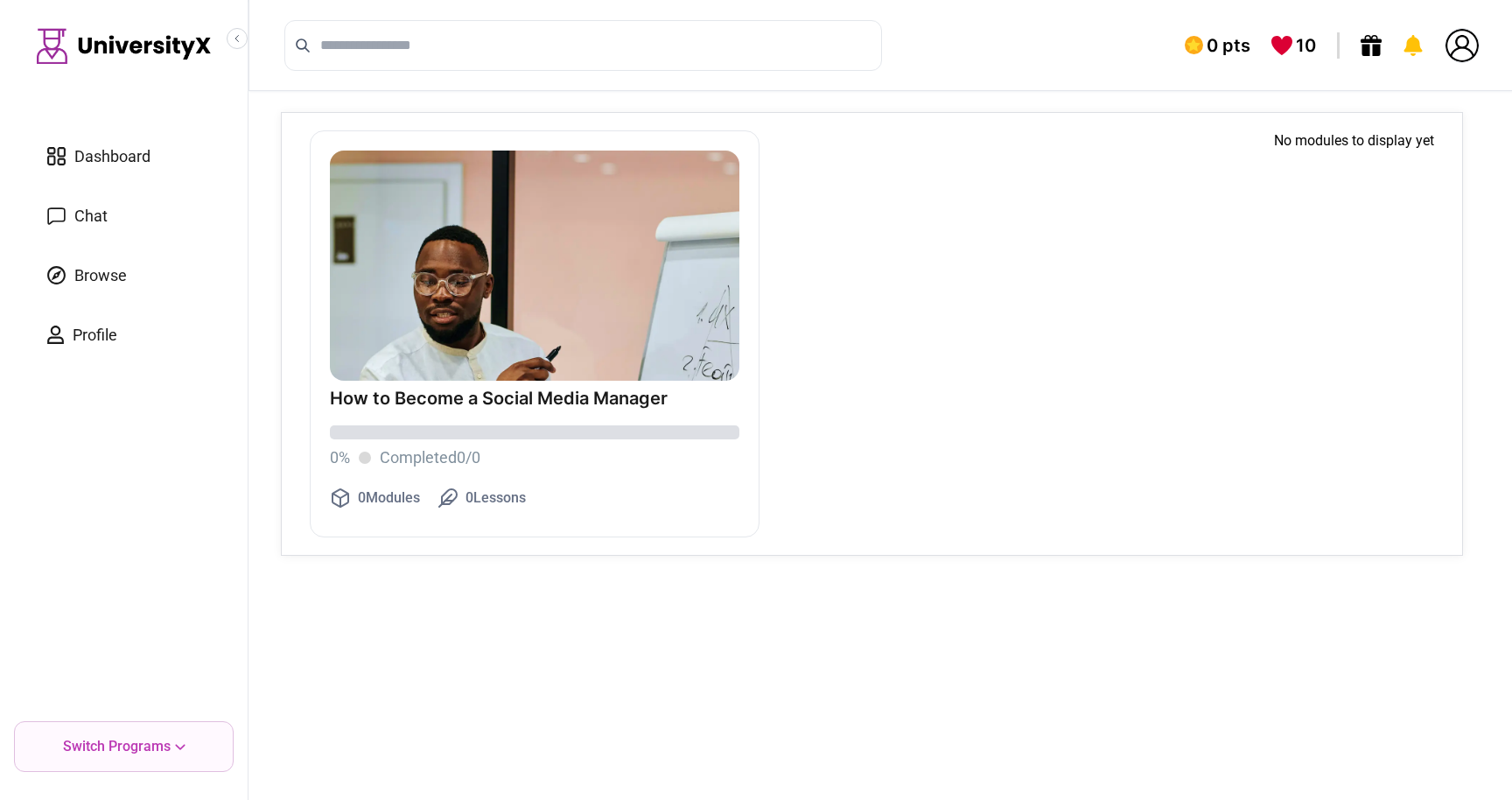
click at [112, 203] on link "Chat" at bounding box center [124, 215] width 192 height 52
